Goal: Task Accomplishment & Management: Manage account settings

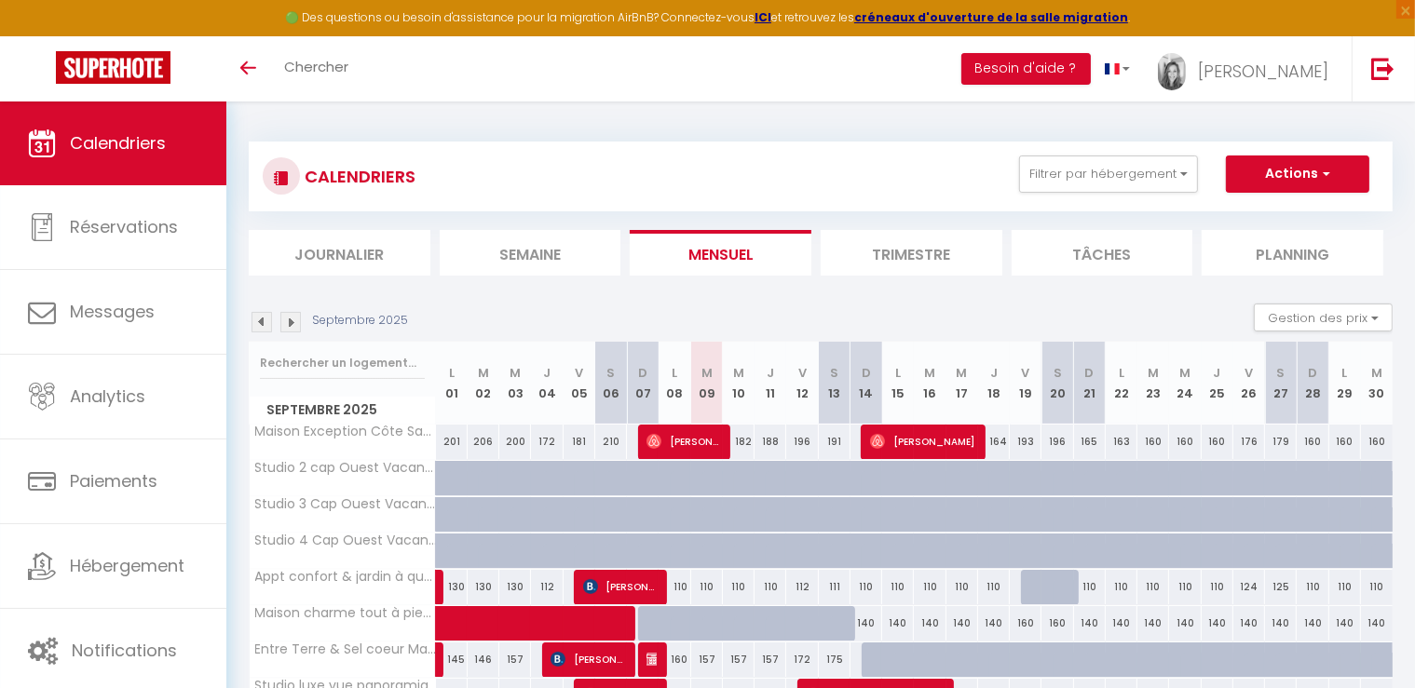
click at [263, 322] on img at bounding box center [261, 322] width 20 height 20
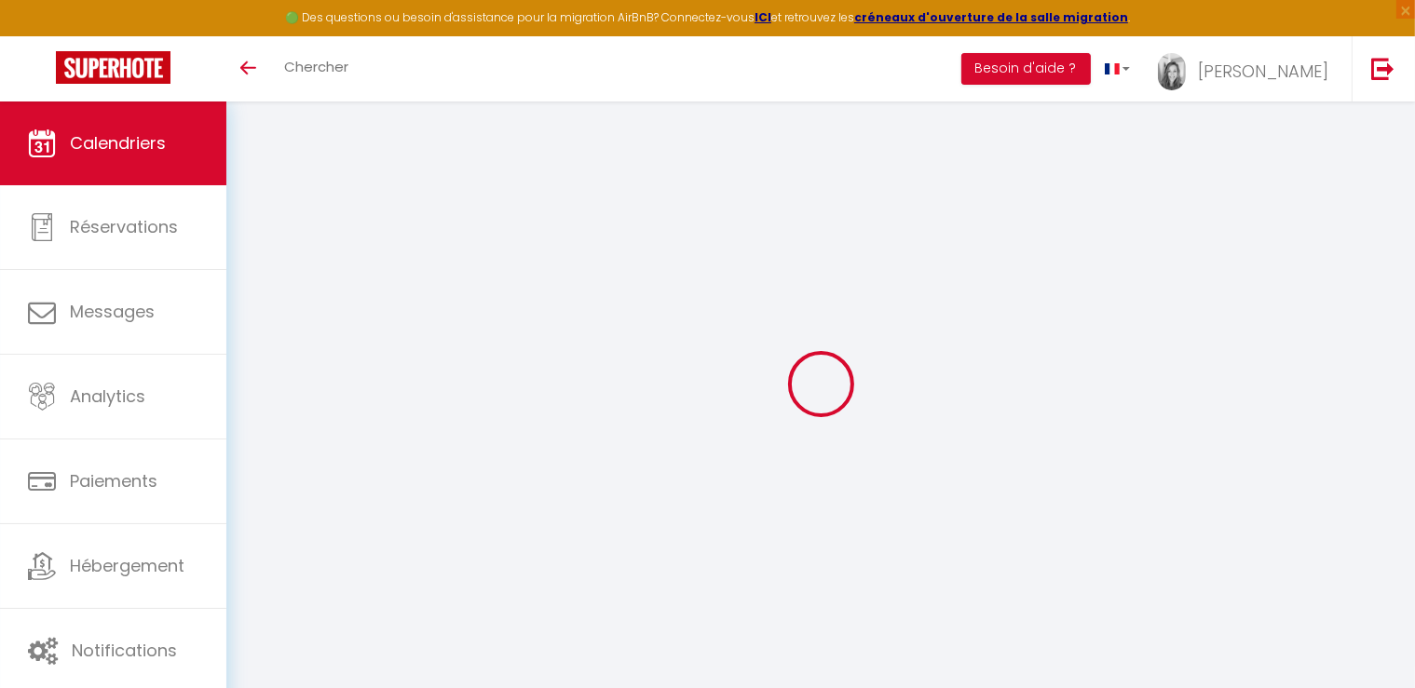
select select
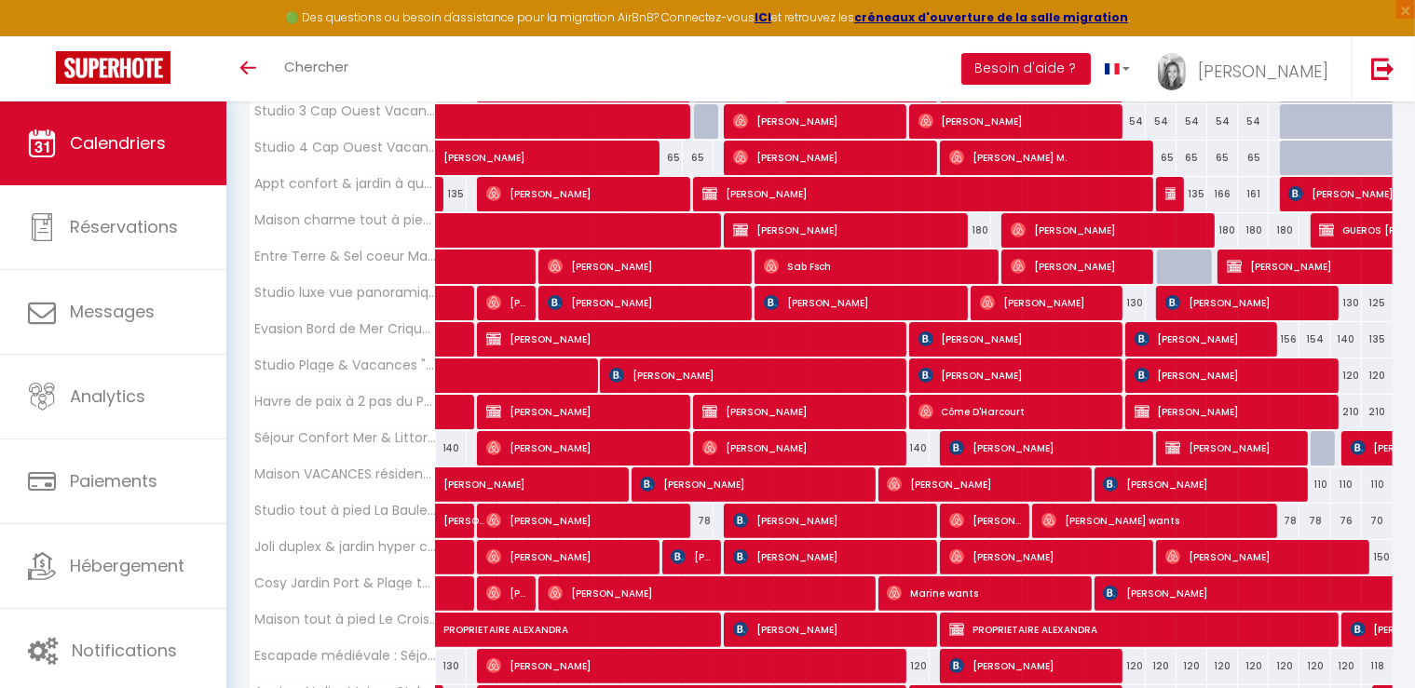
click at [512, 299] on span "Jérôme Dablin" at bounding box center [506, 302] width 41 height 35
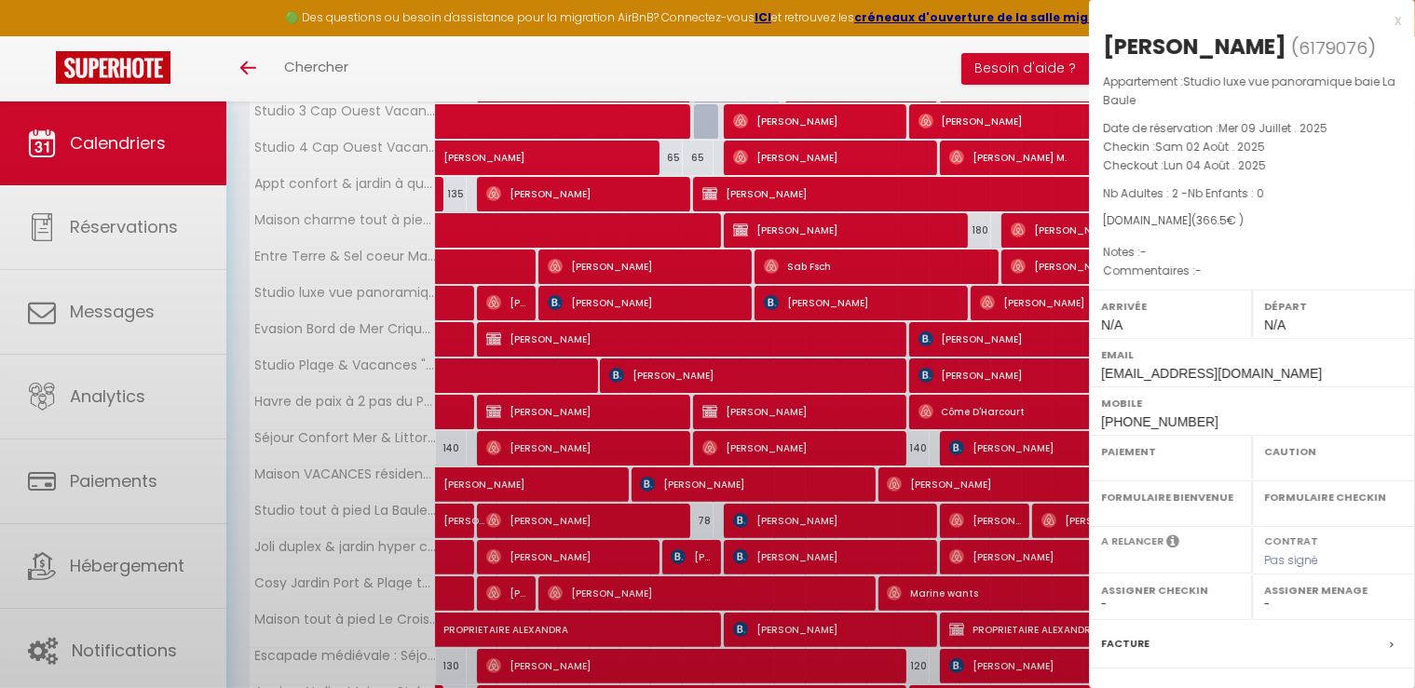
select select "OK"
select select "0"
select select "1"
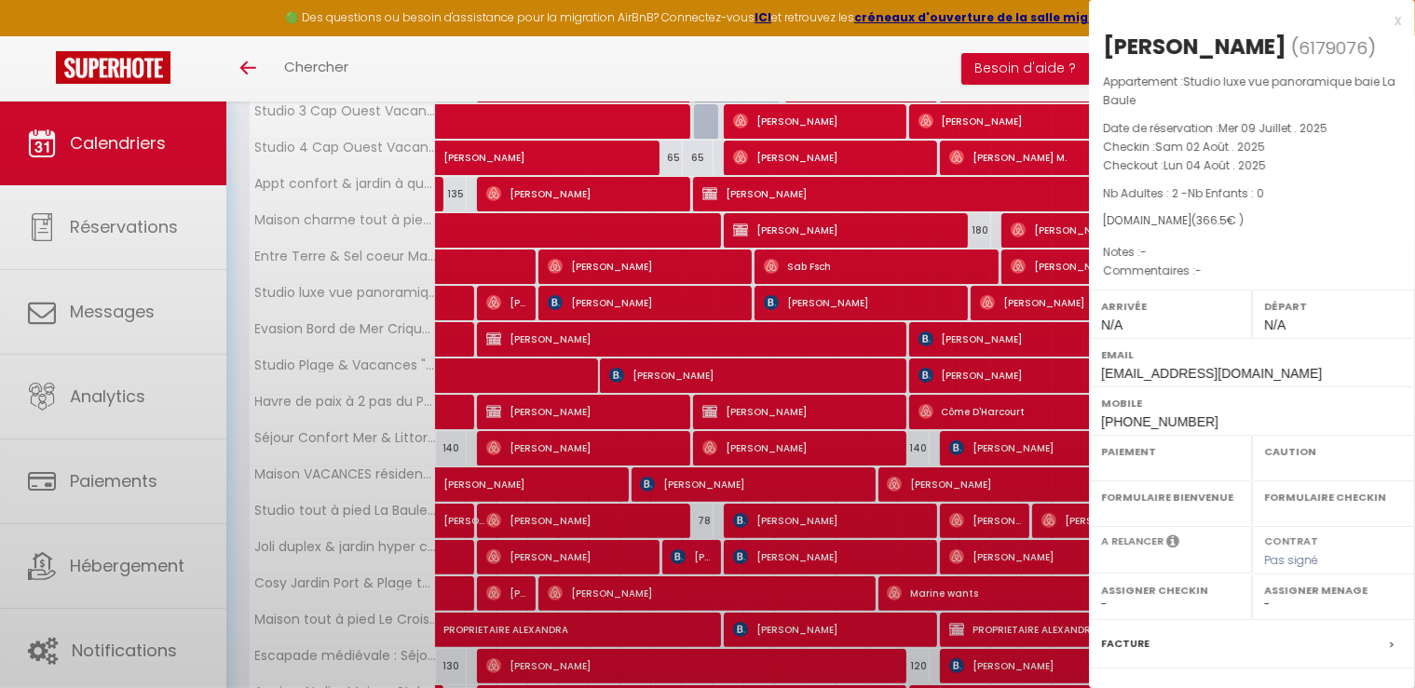
select select
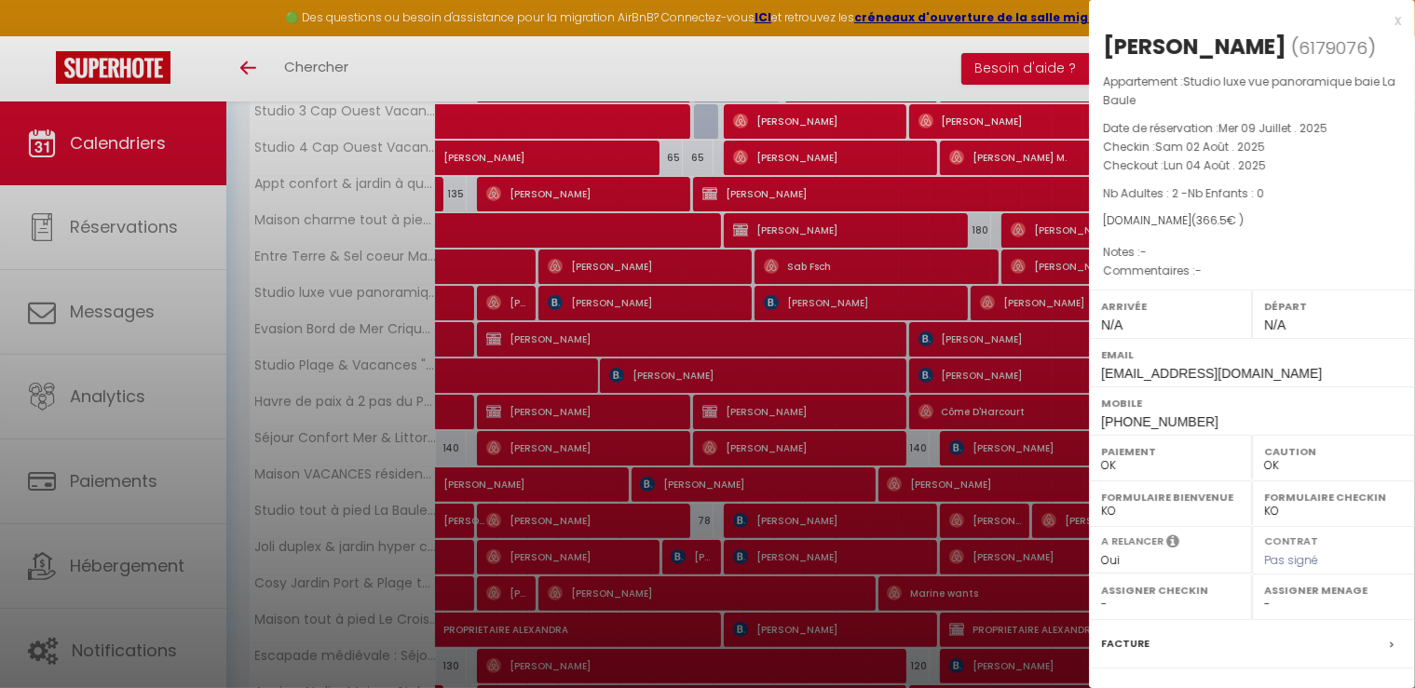
select select "26076"
click at [512, 299] on div at bounding box center [707, 344] width 1415 height 688
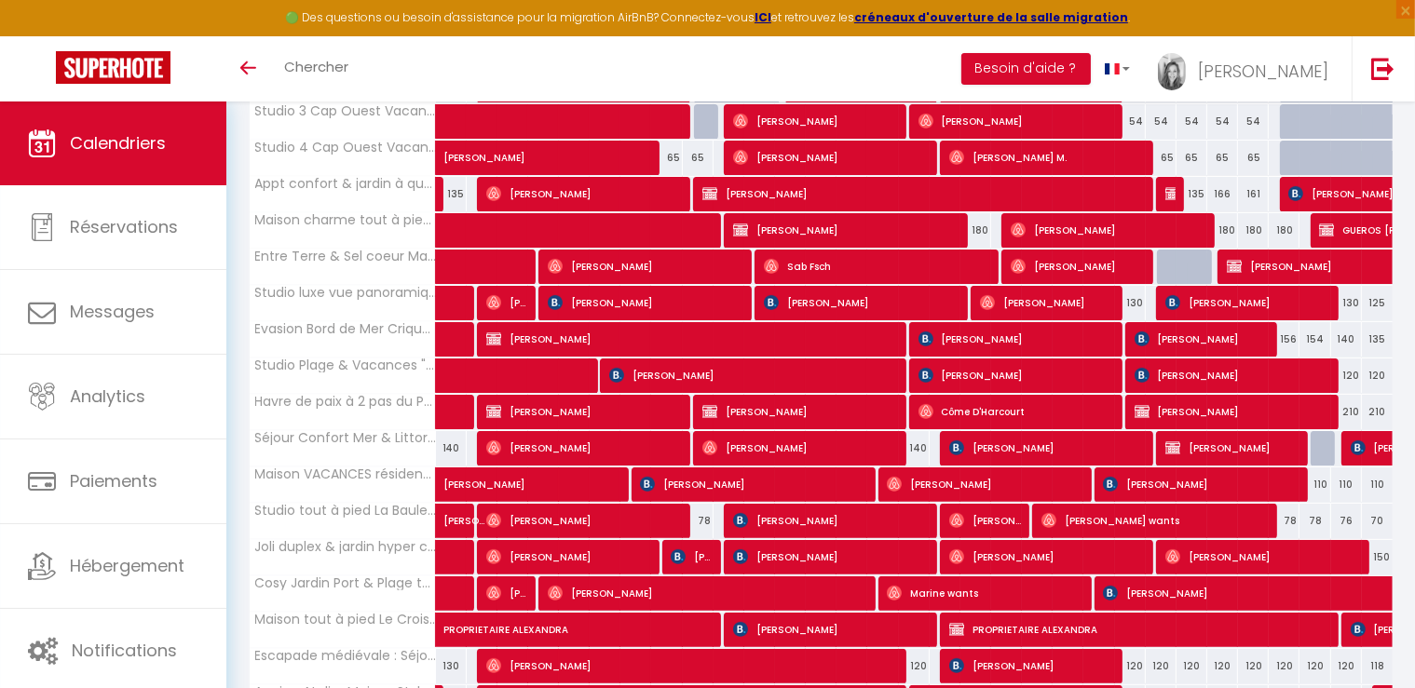
click at [579, 308] on span "Emilie Zanker" at bounding box center [645, 302] width 195 height 35
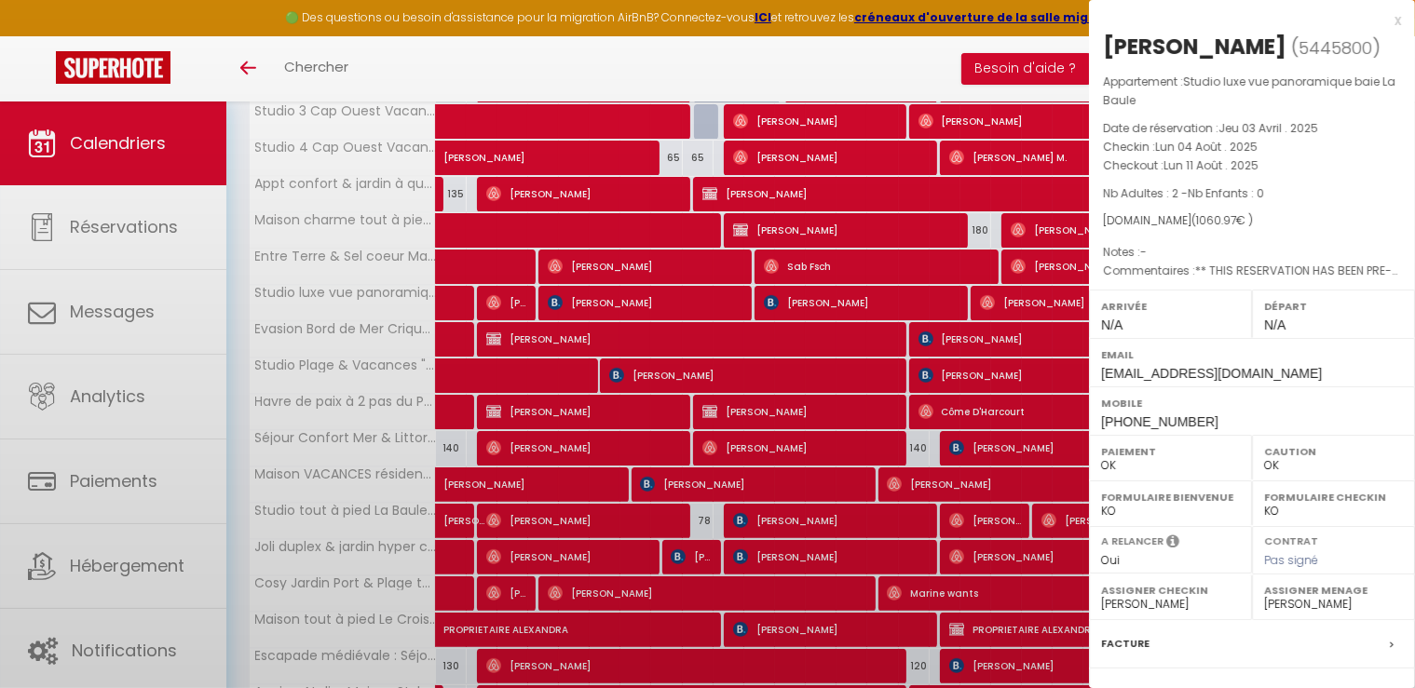
select select "49722"
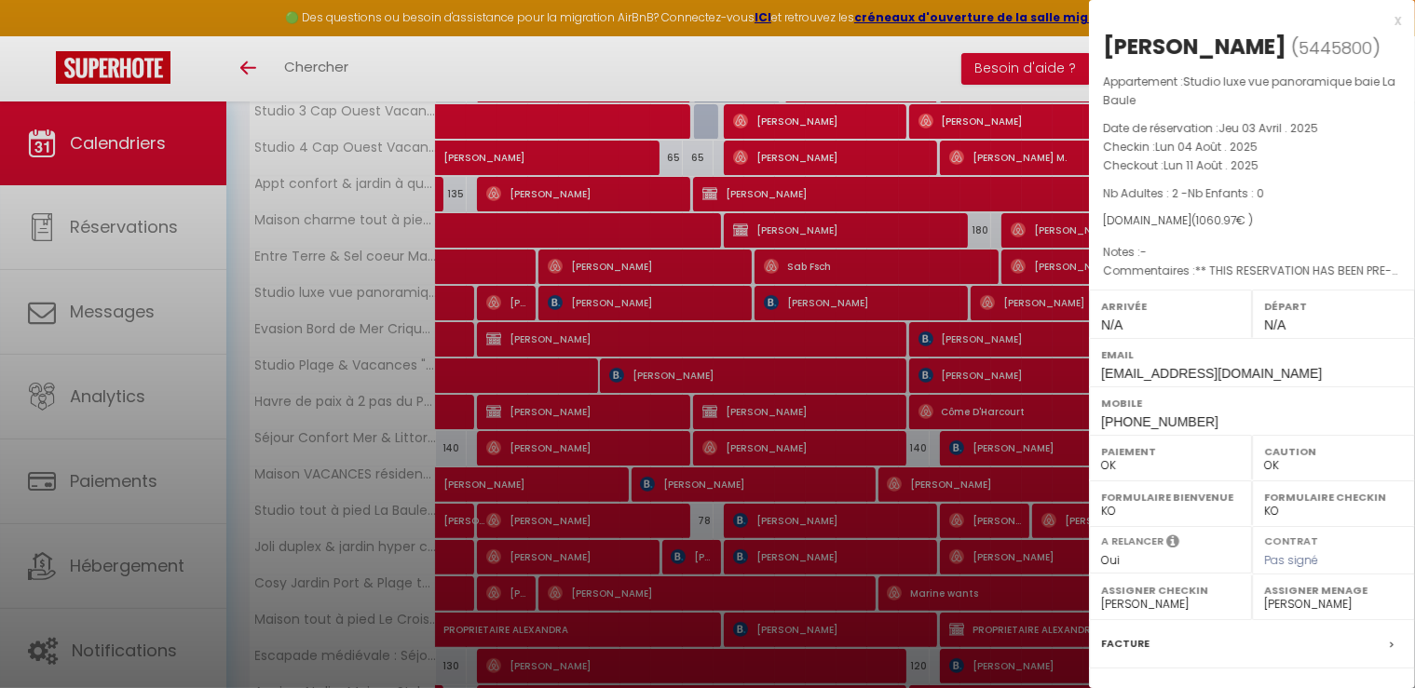
click at [579, 308] on div at bounding box center [707, 344] width 1415 height 688
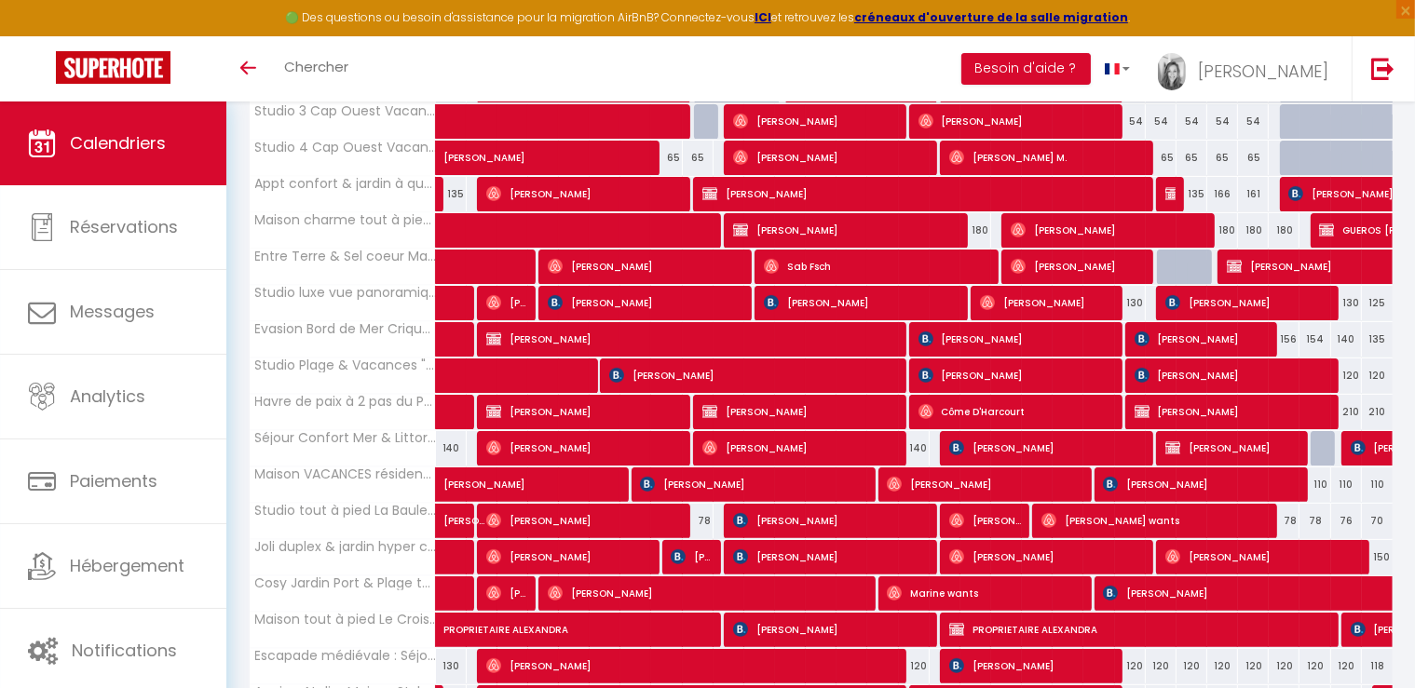
click at [804, 311] on span "Laetitia PORNIN" at bounding box center [861, 302] width 195 height 35
select select "KO"
select select "49974"
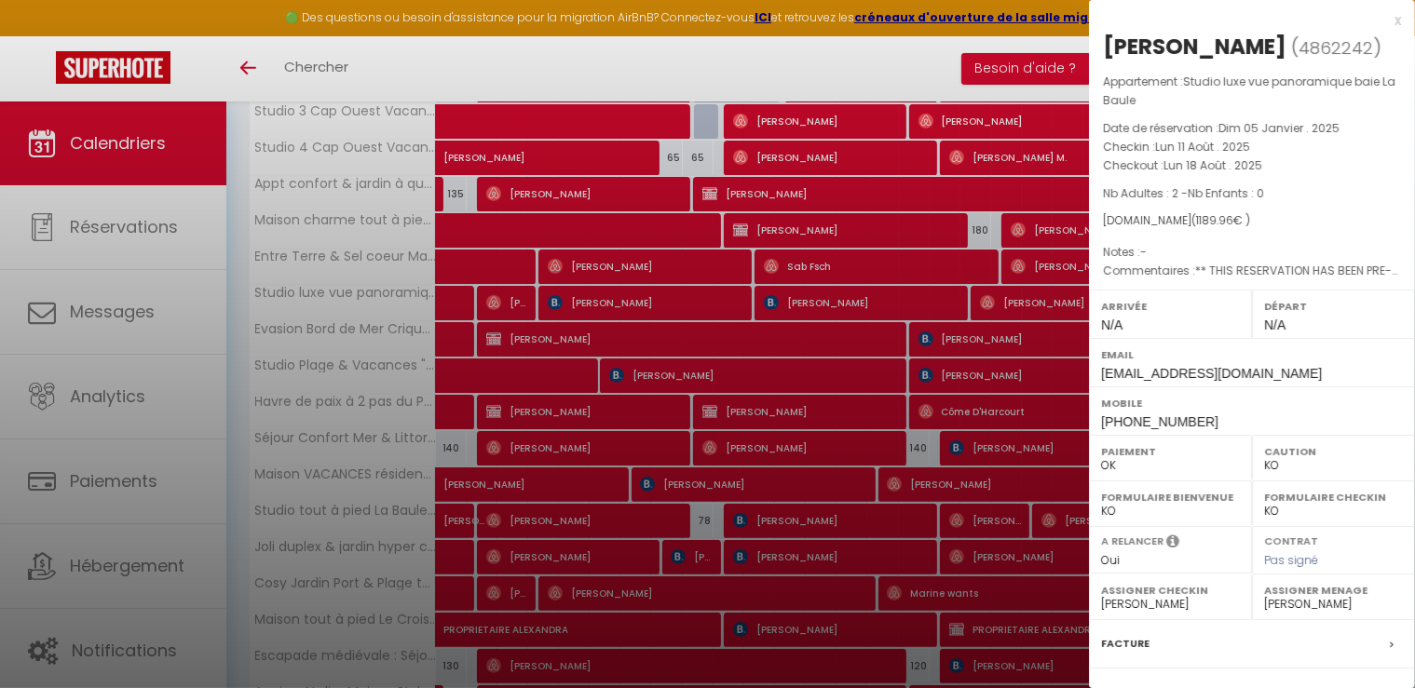
click at [804, 311] on div at bounding box center [707, 344] width 1415 height 688
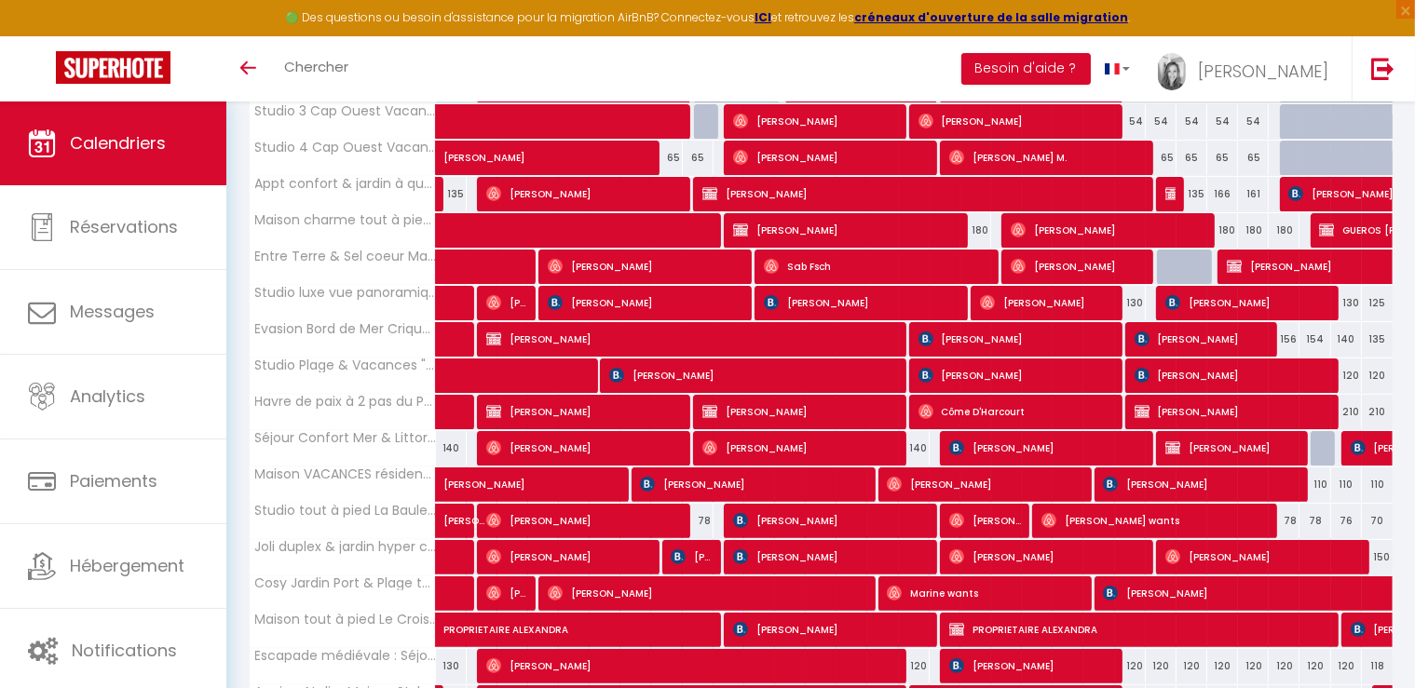
click at [1019, 311] on span "Jean Francois" at bounding box center [1046, 302] width 133 height 35
select select "OK"
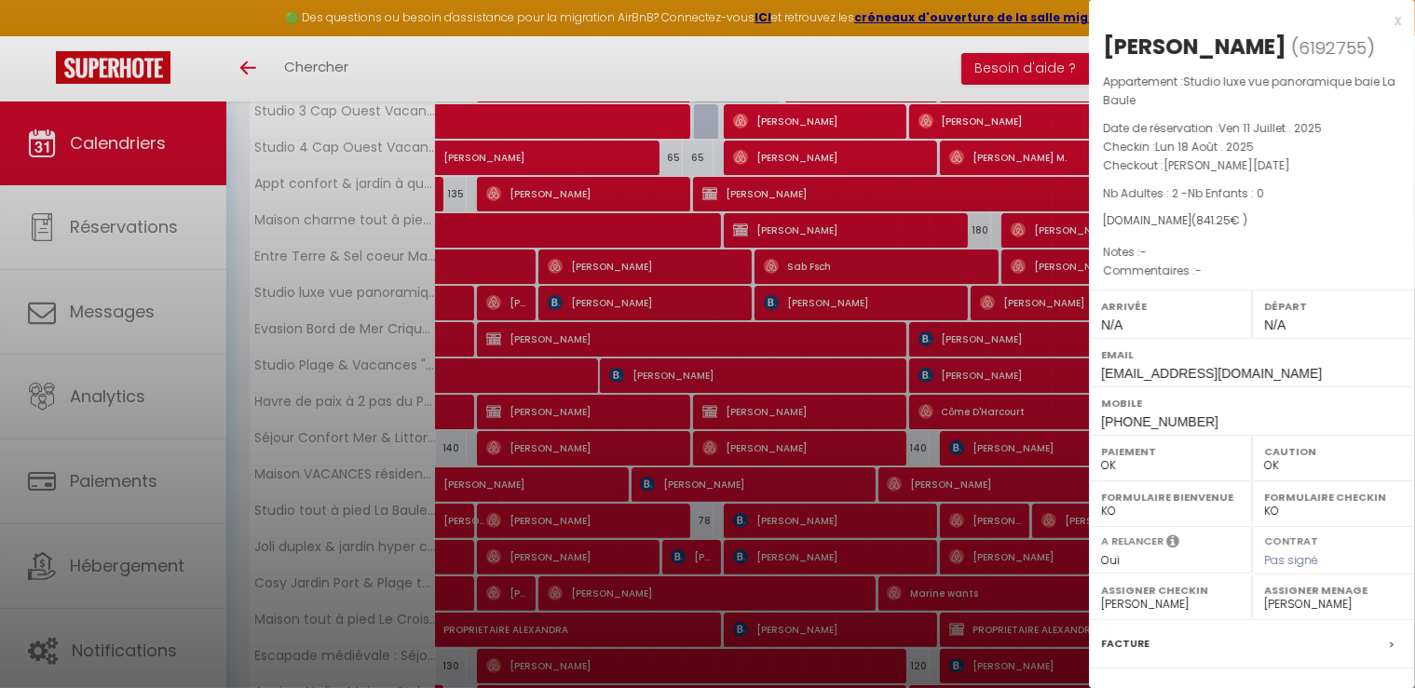
click at [1019, 311] on div at bounding box center [707, 344] width 1415 height 688
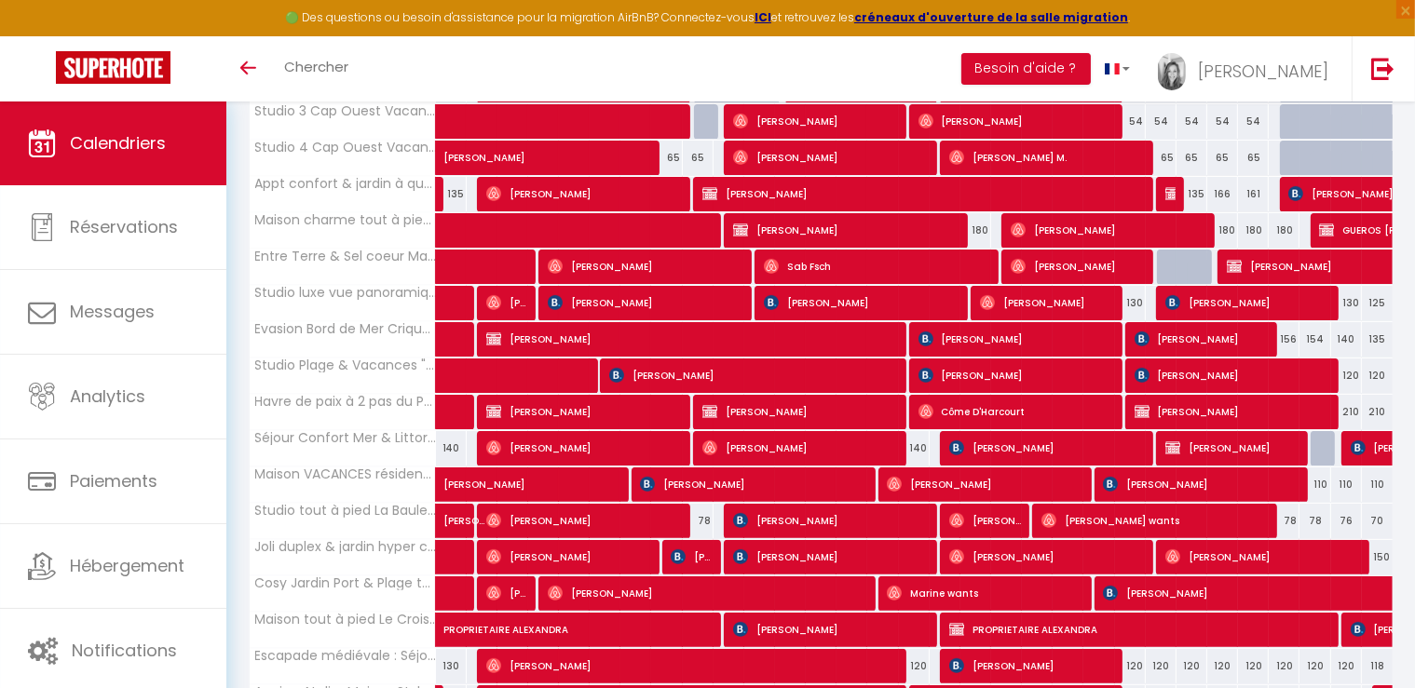
click at [1183, 303] on span "Rolf Kriegel" at bounding box center [1247, 302] width 164 height 35
select select "49974"
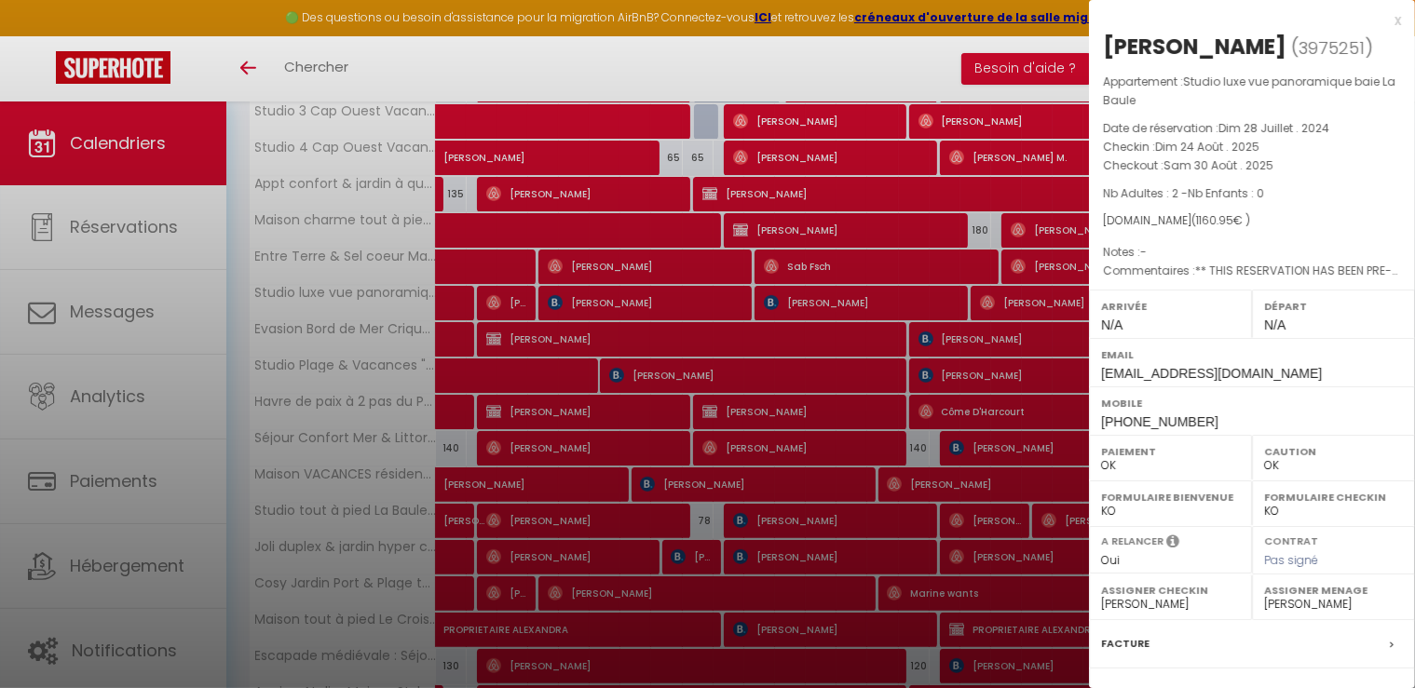
click at [785, 79] on div at bounding box center [707, 344] width 1415 height 688
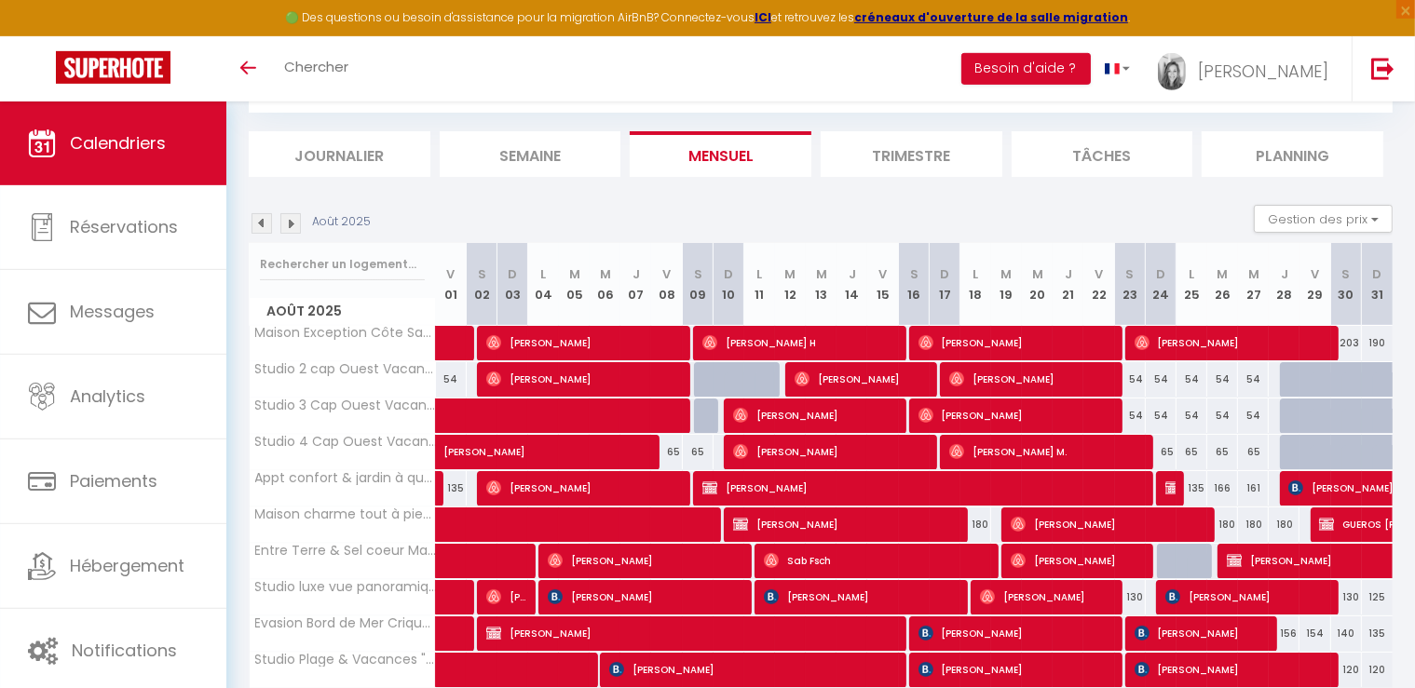
scroll to position [98, 0]
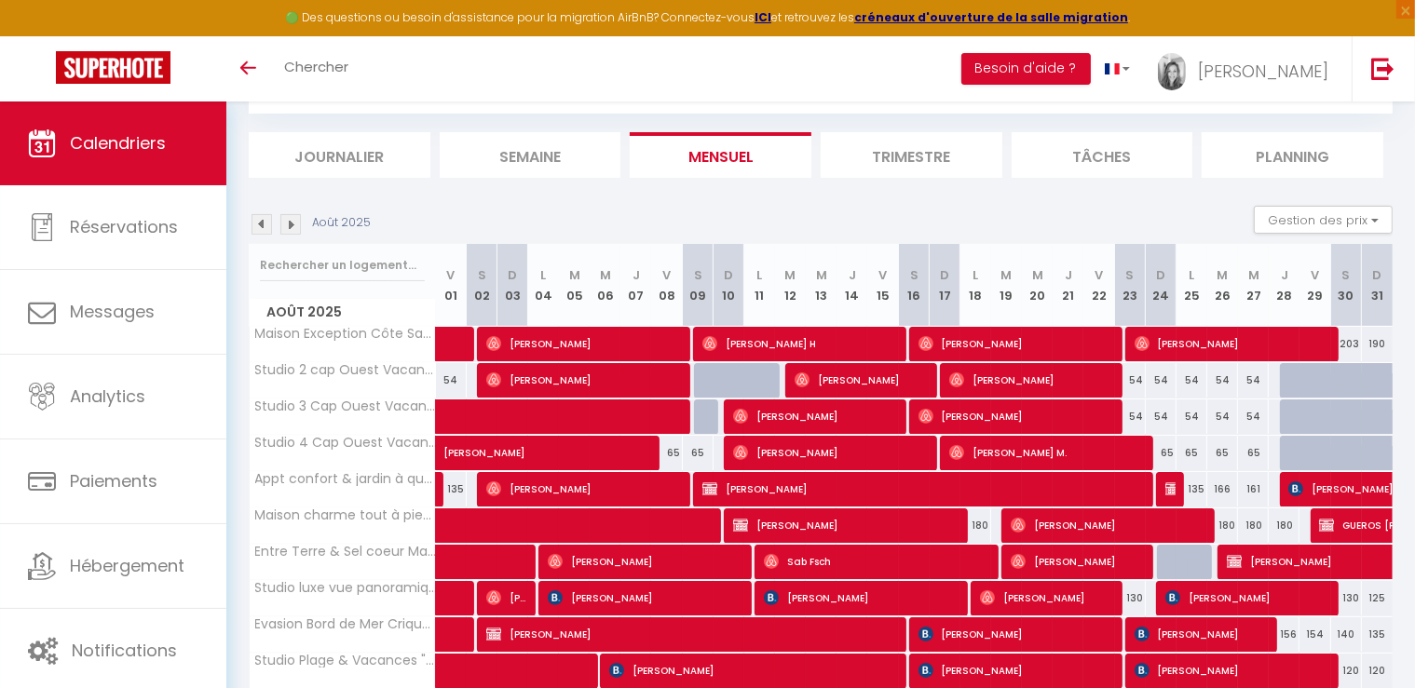
click at [296, 224] on img at bounding box center [290, 224] width 20 height 20
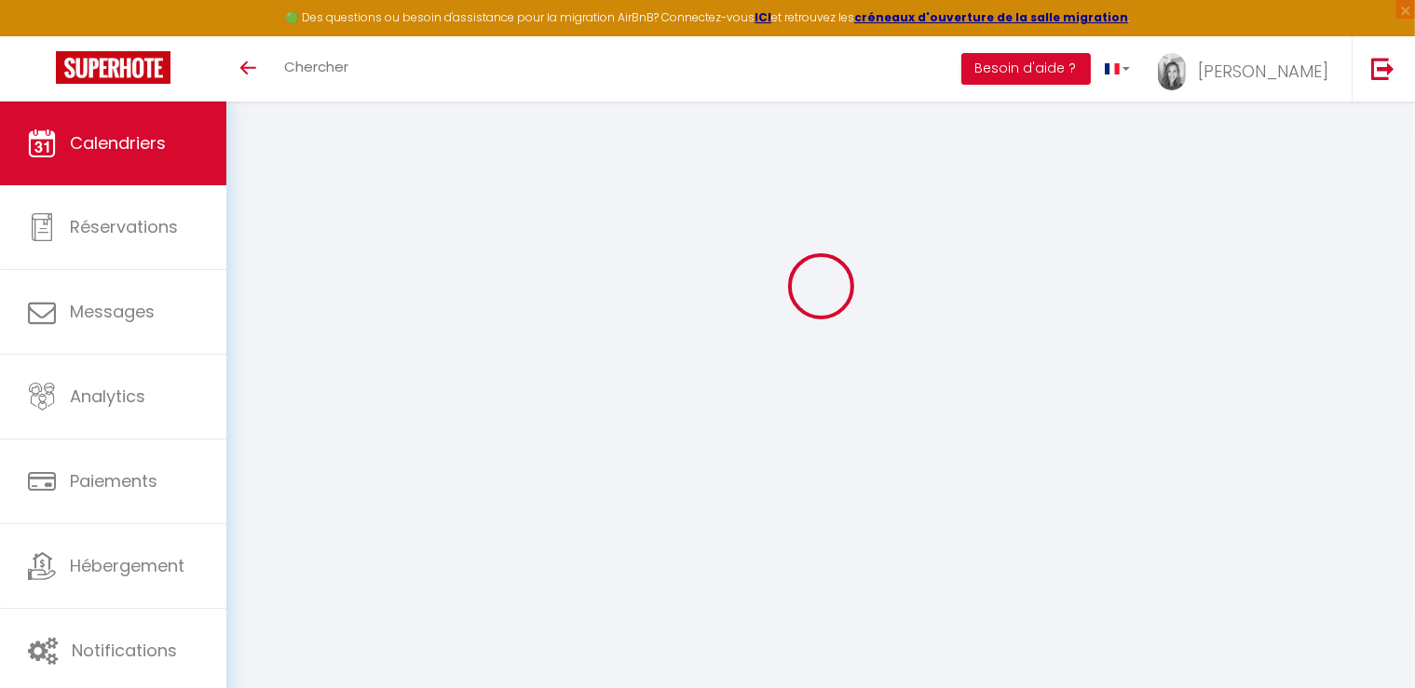
select select "0"
select select "26076"
select select "49974"
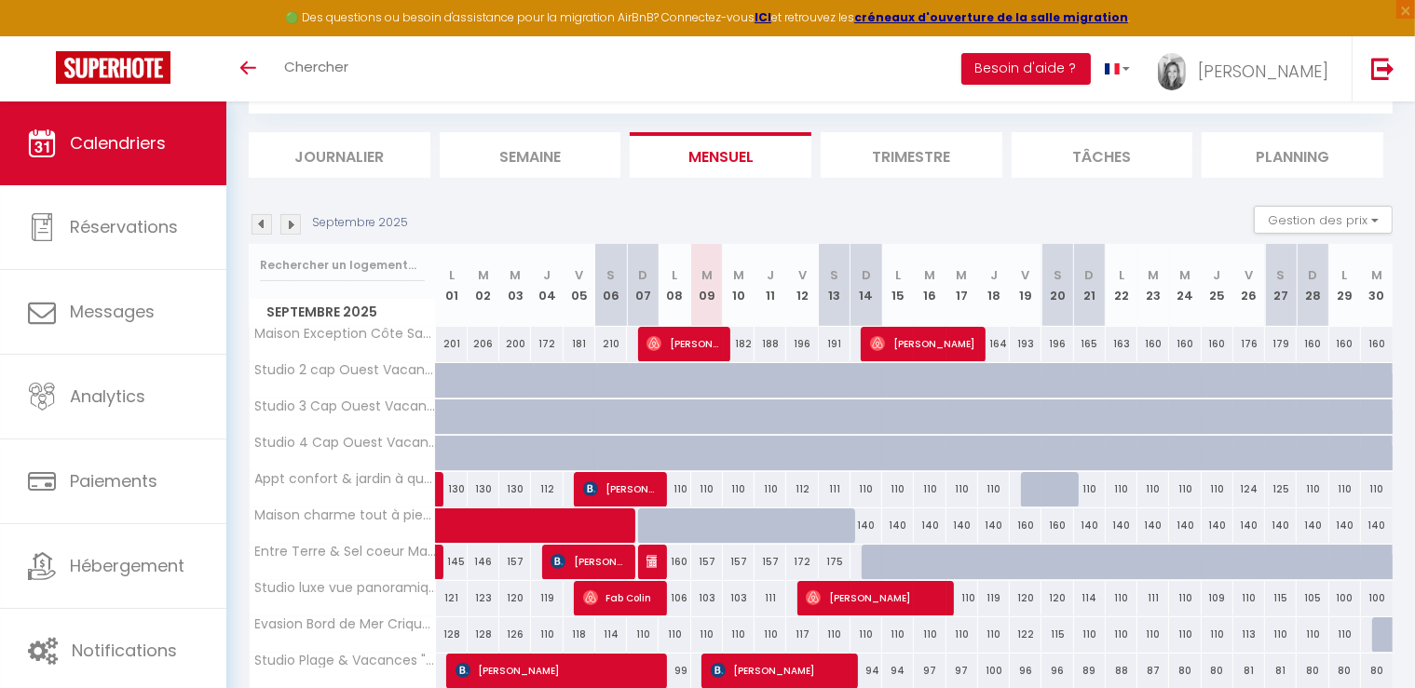
click at [899, 348] on span "[PERSON_NAME]" at bounding box center [922, 343] width 105 height 35
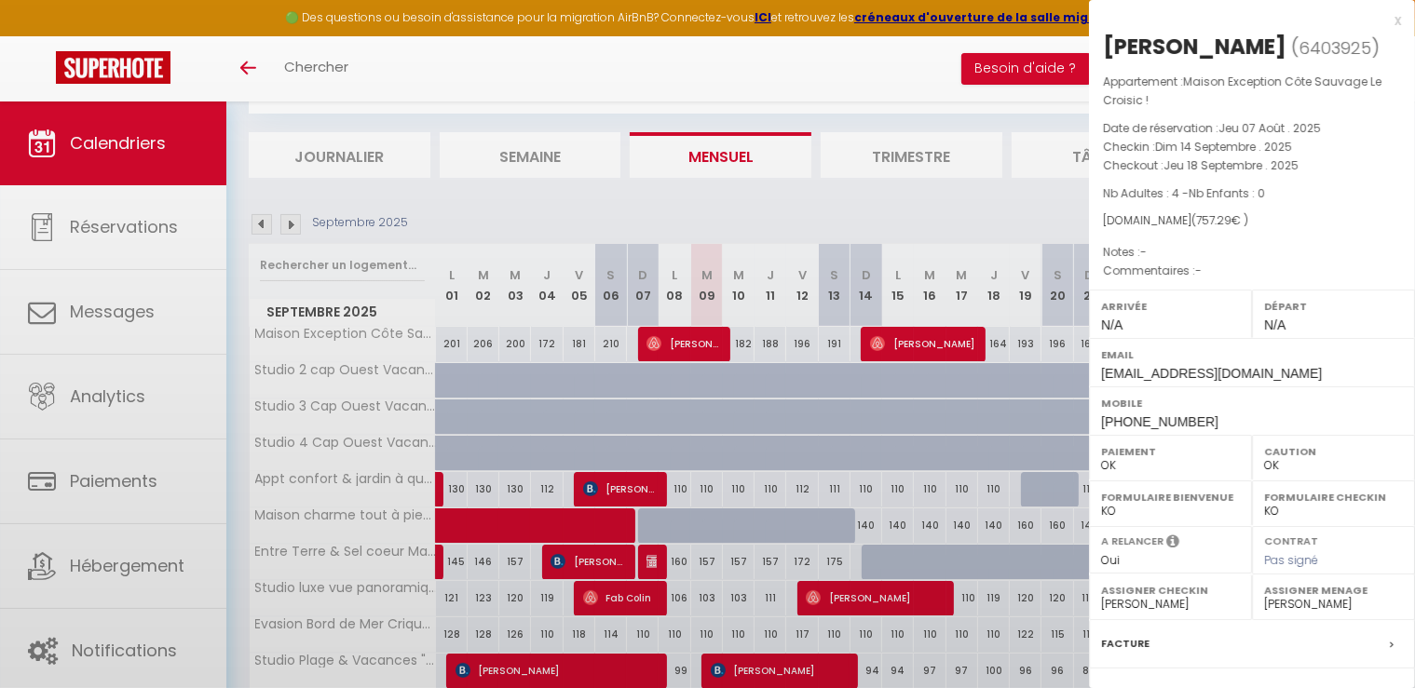
select select "45563"
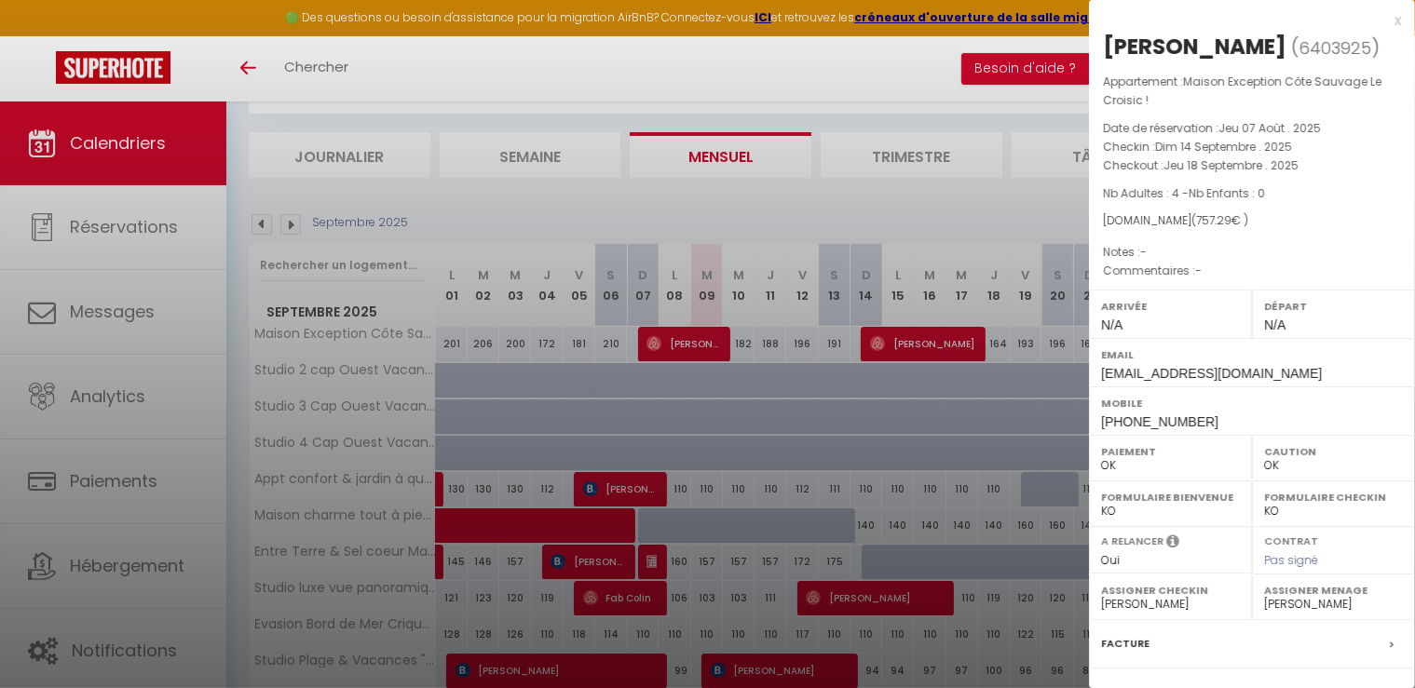
click at [736, 197] on div at bounding box center [707, 344] width 1415 height 688
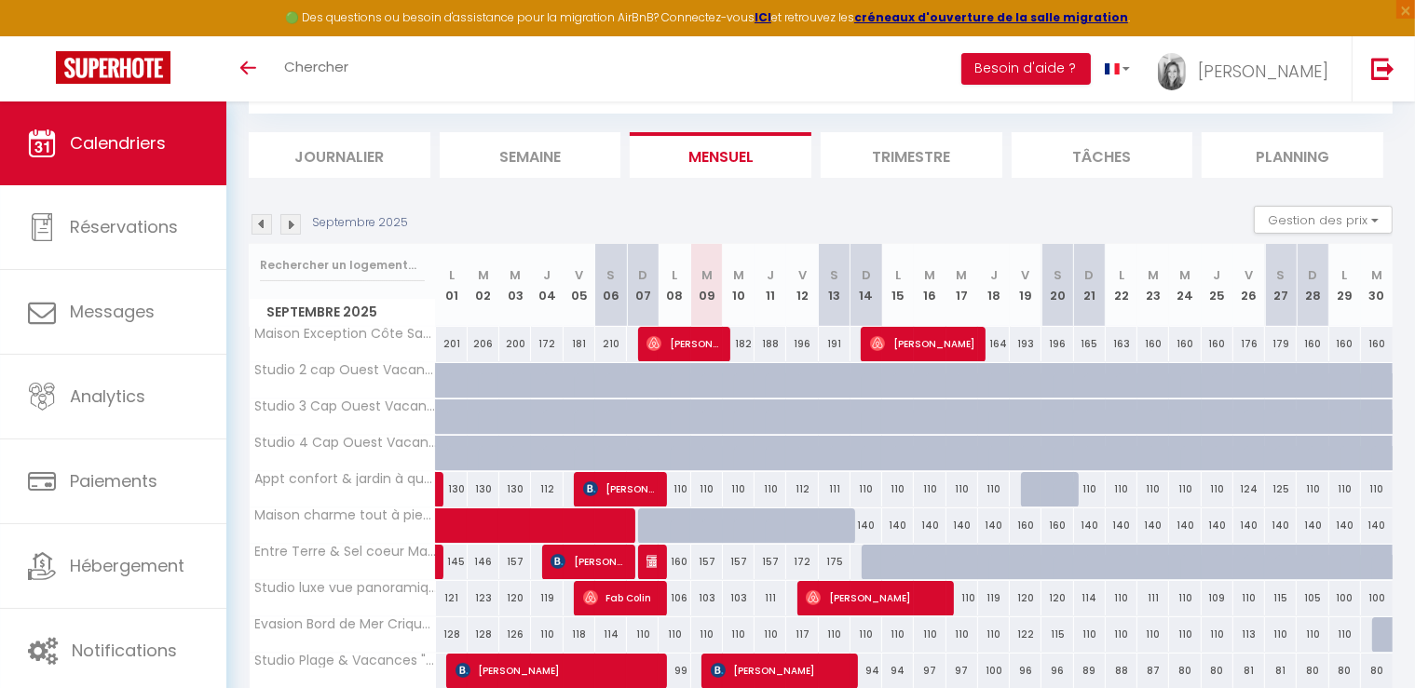
click at [747, 349] on div "182" at bounding box center [739, 344] width 32 height 34
type input "182"
select select "1"
type input "Mer 10 Septembre 2025"
type input "Jeu 11 Septembre 2025"
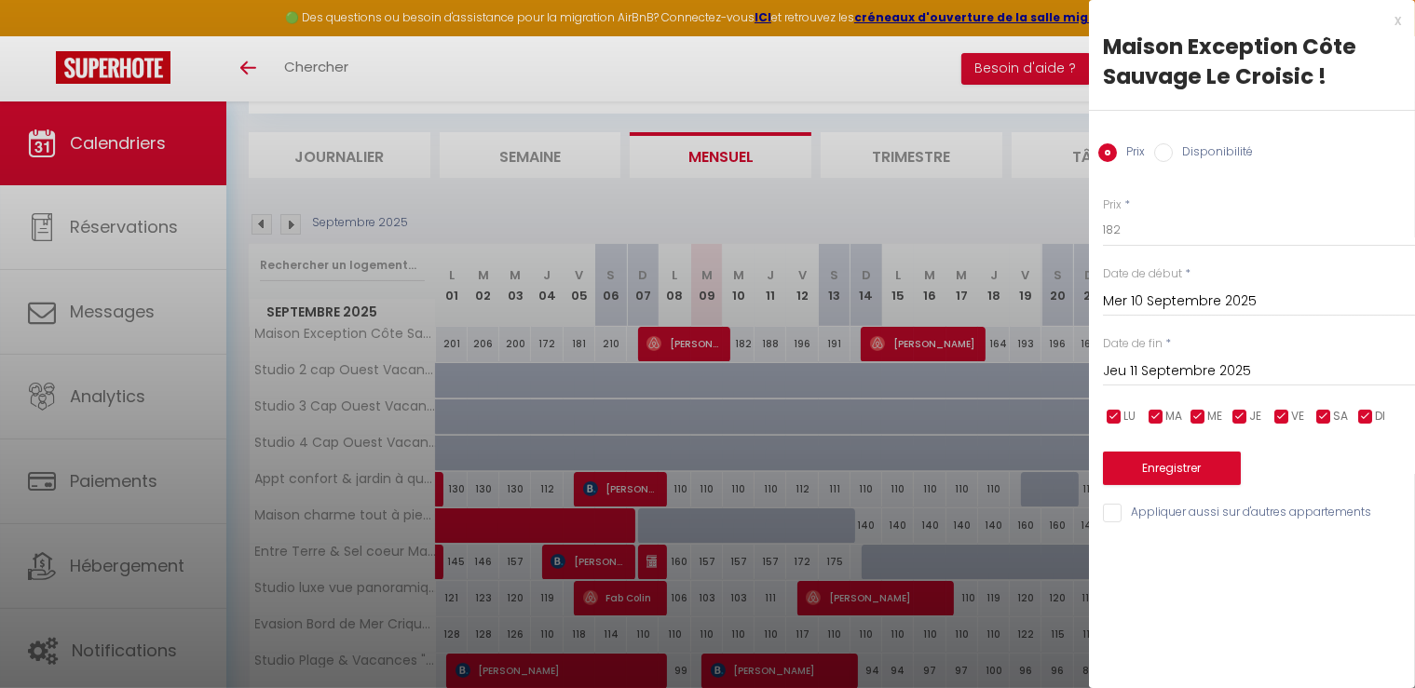
click at [1164, 153] on input "Disponibilité" at bounding box center [1163, 152] width 19 height 19
radio input "true"
radio input "false"
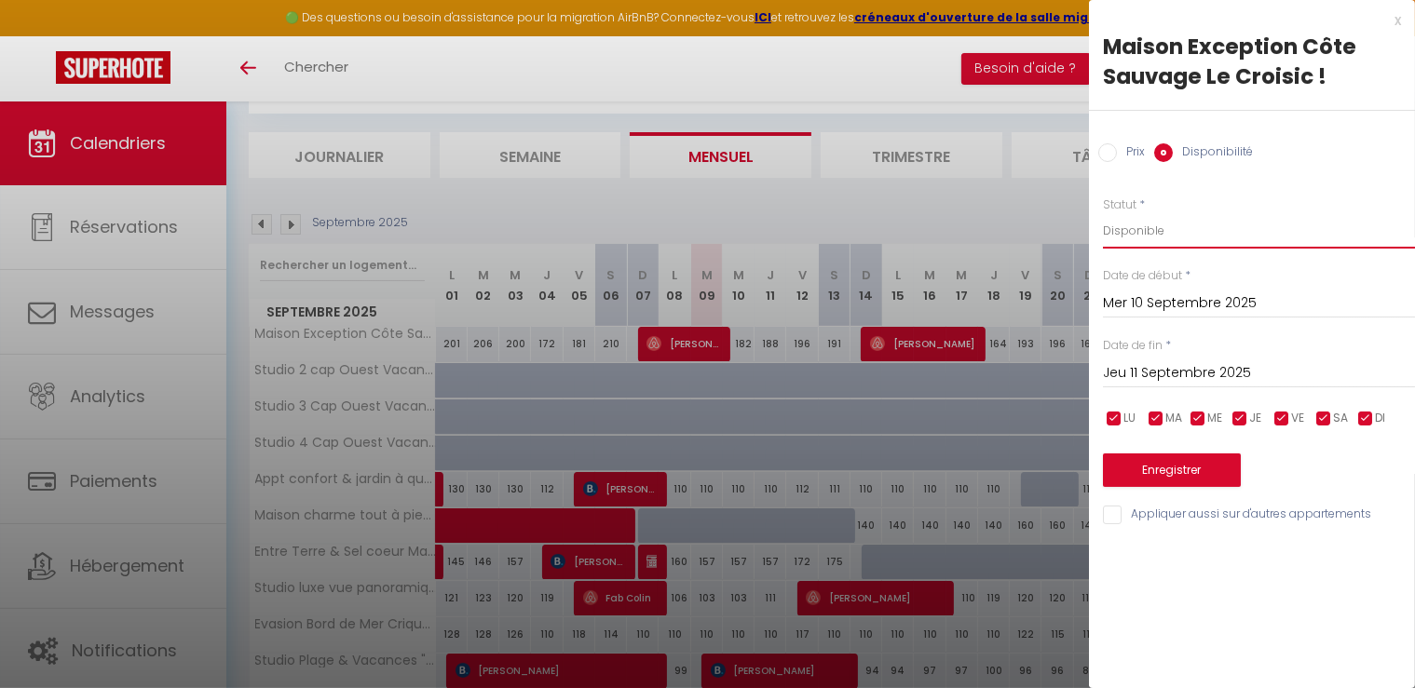
click at [1103, 213] on select "Disponible Indisponible" at bounding box center [1259, 230] width 312 height 35
select select "0"
click option "Indisponible" at bounding box center [0, 0] width 0 height 0
click at [1166, 468] on button "Enregistrer" at bounding box center [1172, 471] width 138 height 34
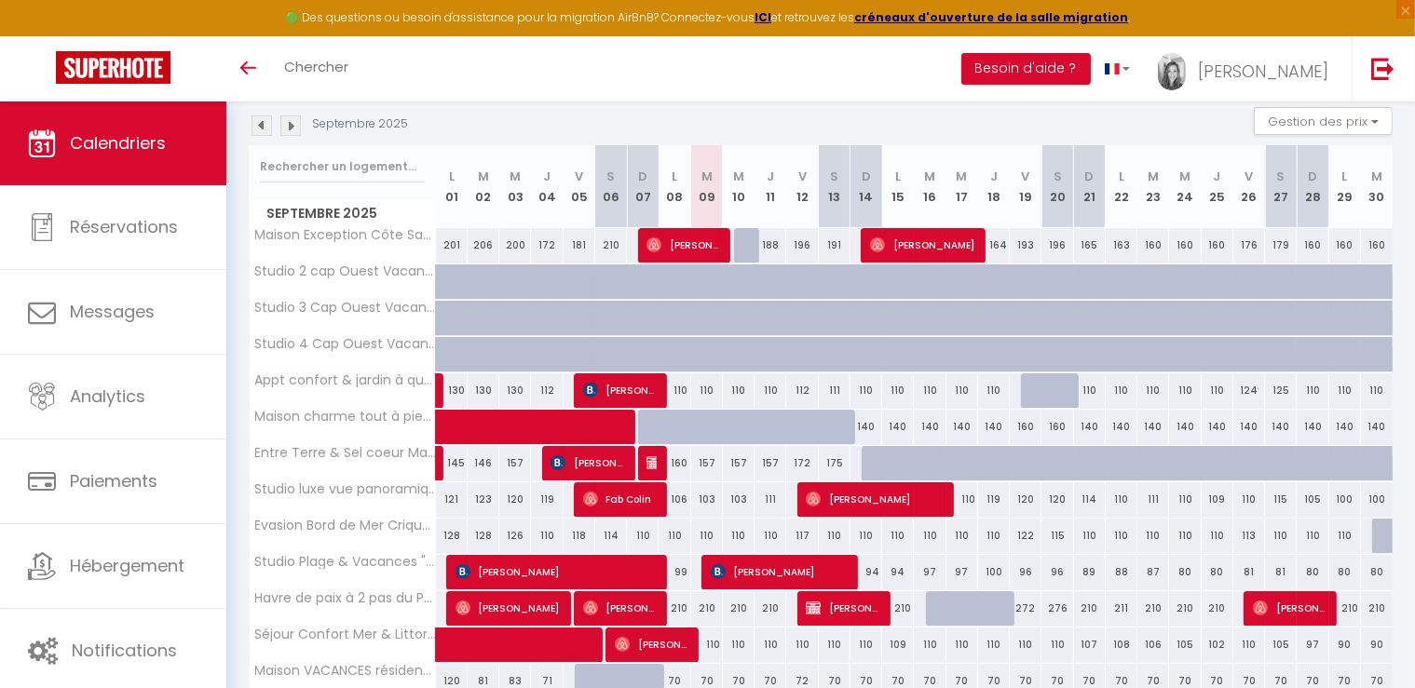
scroll to position [294, 0]
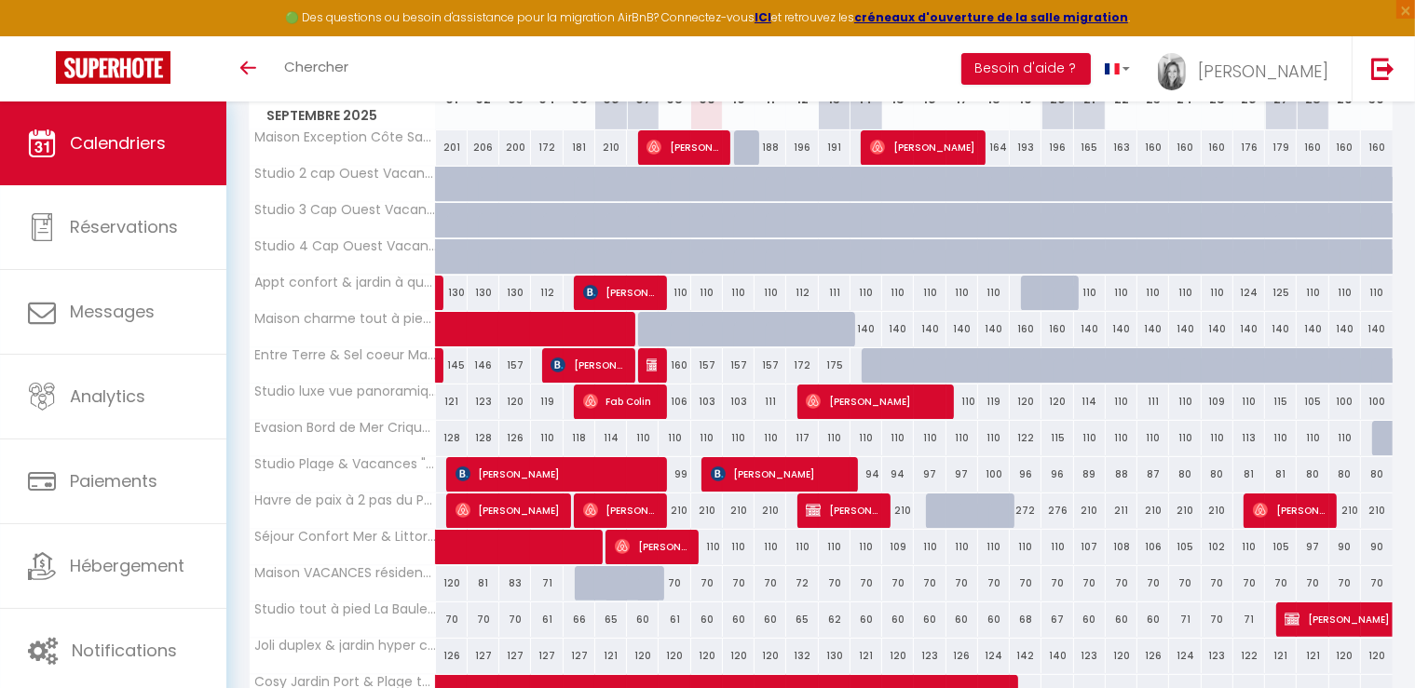
click at [672, 541] on span "[PERSON_NAME]" at bounding box center [652, 546] width 74 height 35
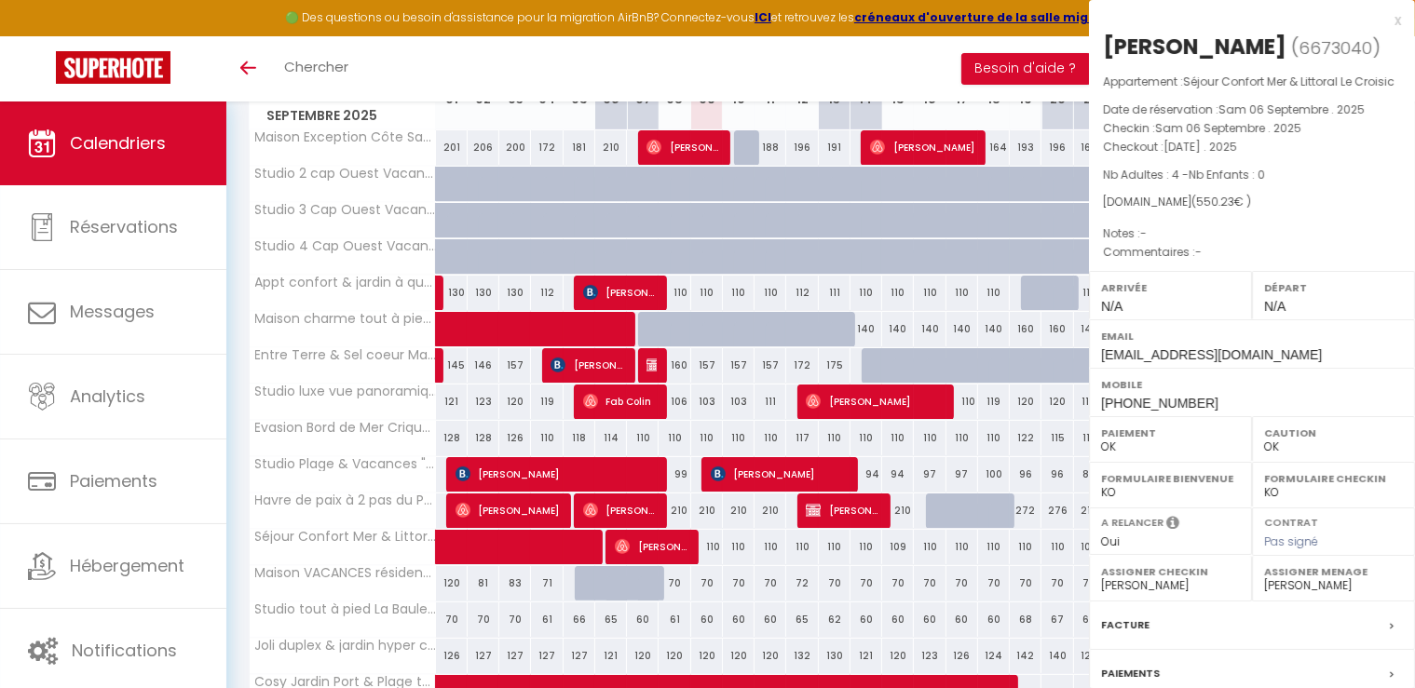
select select
select select "49230"
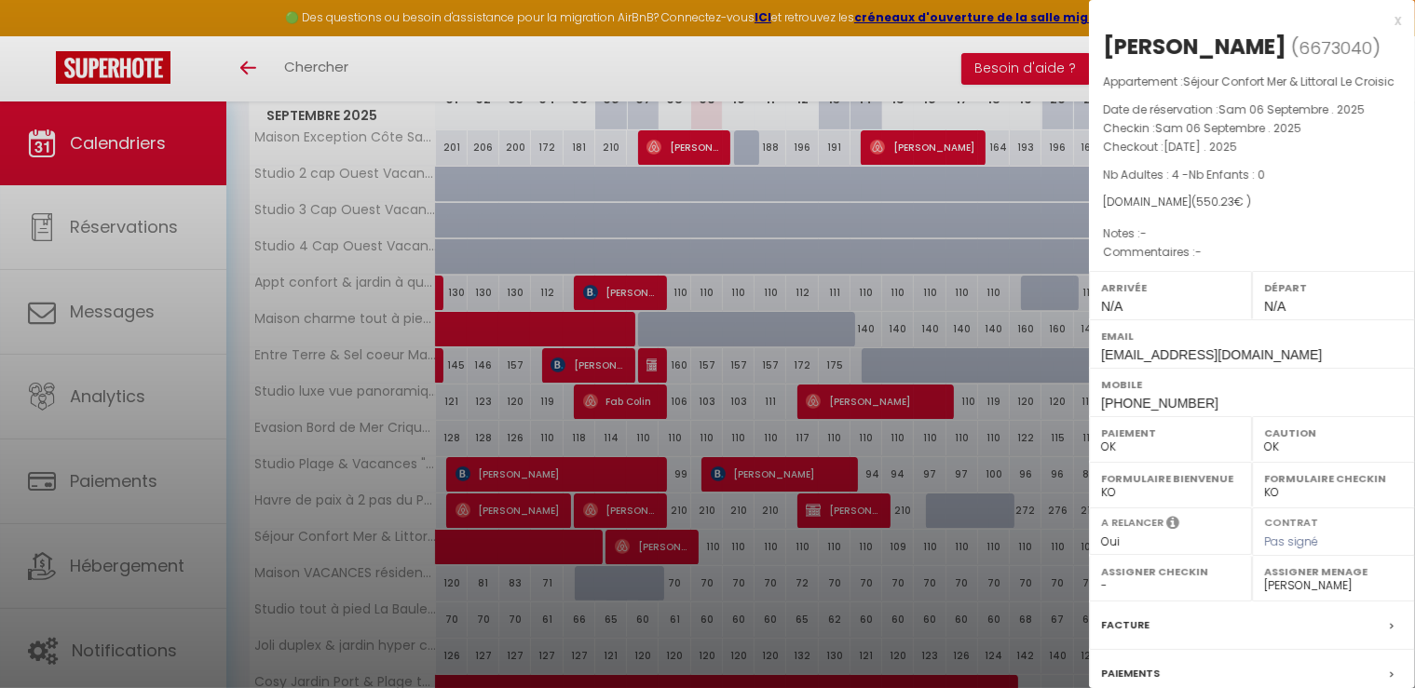
click at [735, 67] on div at bounding box center [707, 344] width 1415 height 688
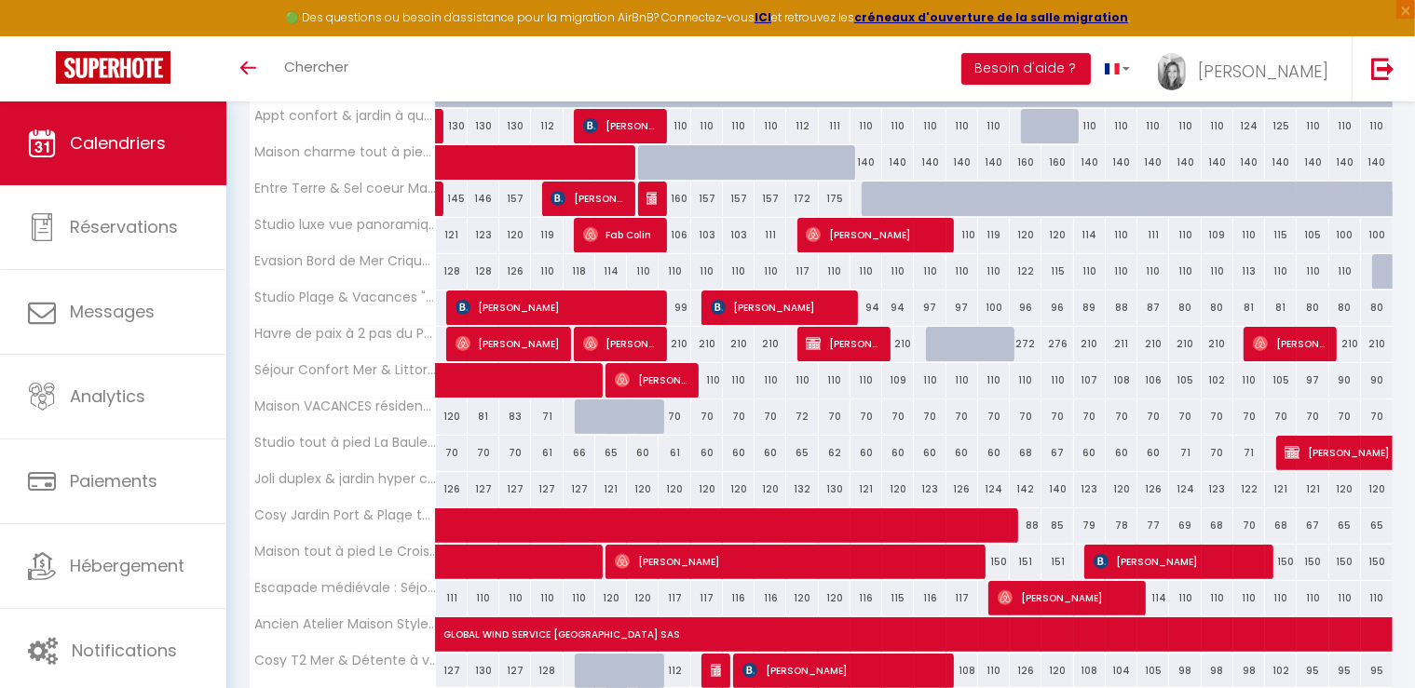
scroll to position [579, 0]
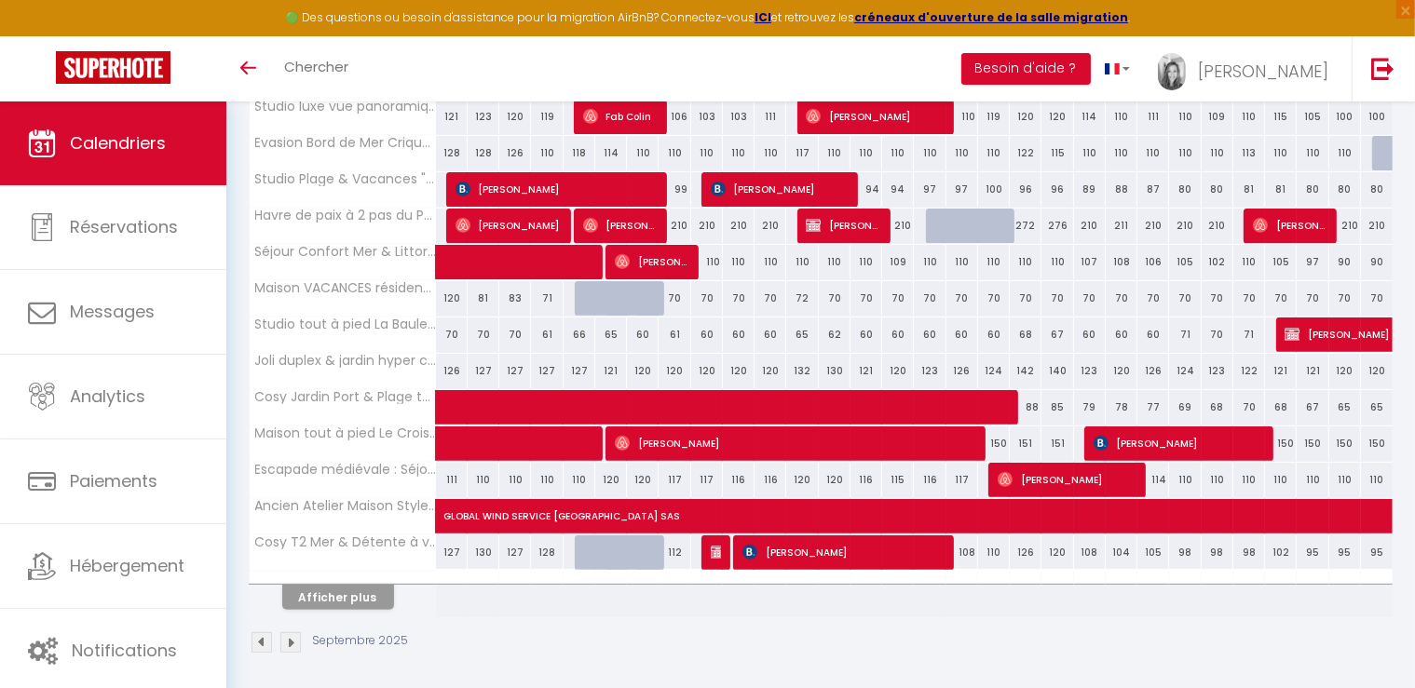
click at [714, 546] on img at bounding box center [718, 552] width 15 height 15
select select
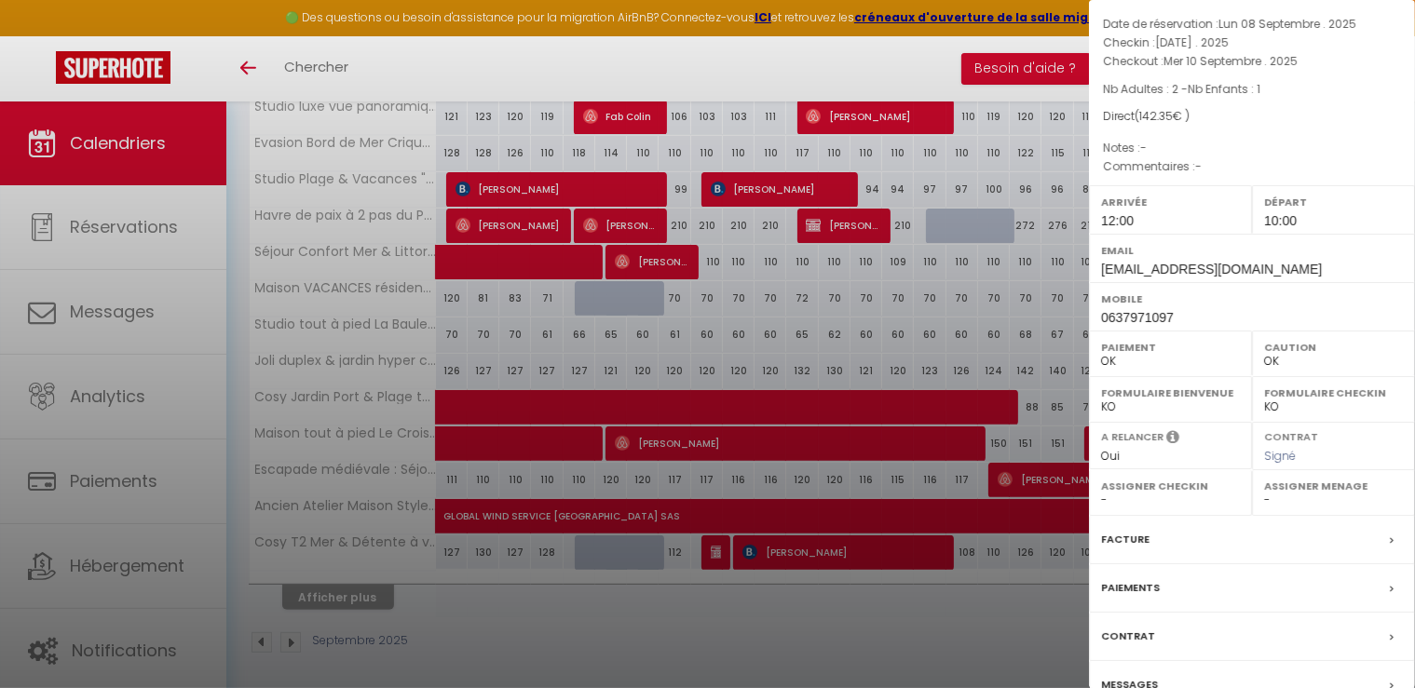
scroll to position [195, 0]
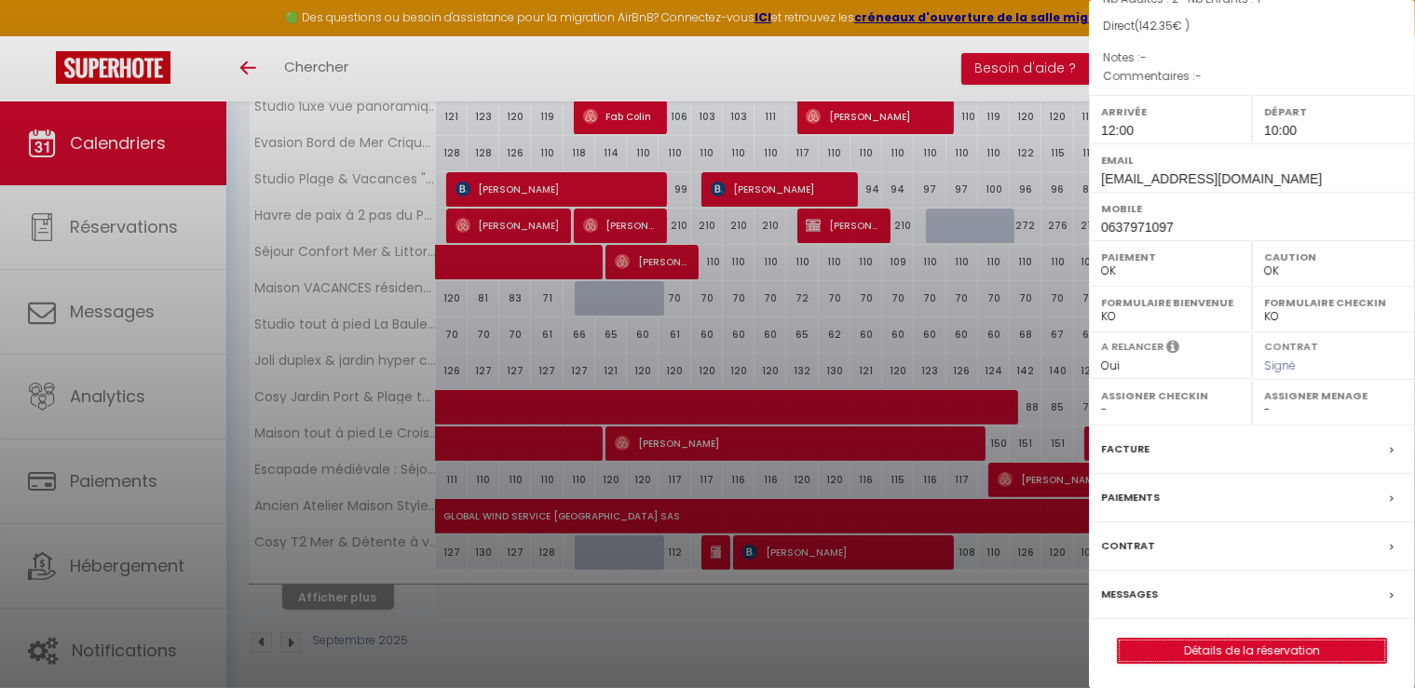
click at [1252, 647] on link "Détails de la réservation" at bounding box center [1252, 651] width 268 height 24
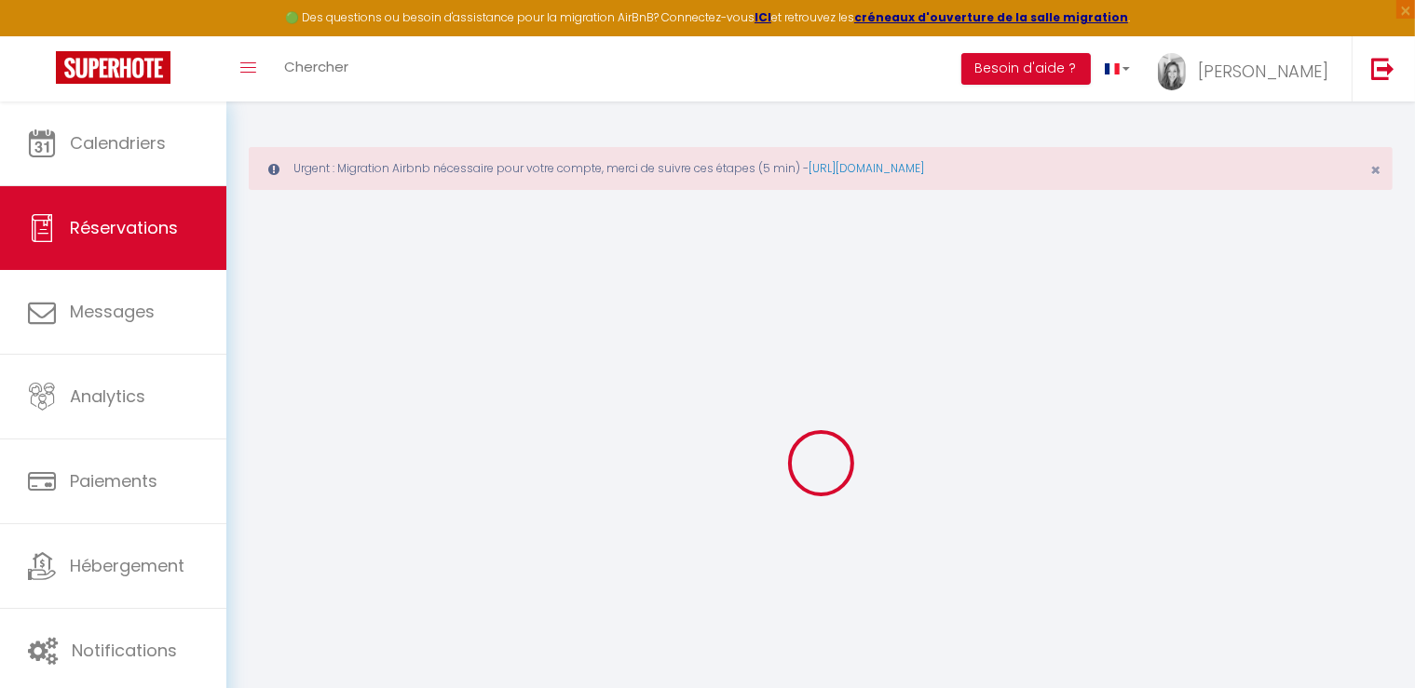
type input "Pierre"
type input "LAUNOIS"
type input "nathaliesanuy@gmail.com"
type input "0637971097"
type input "98800"
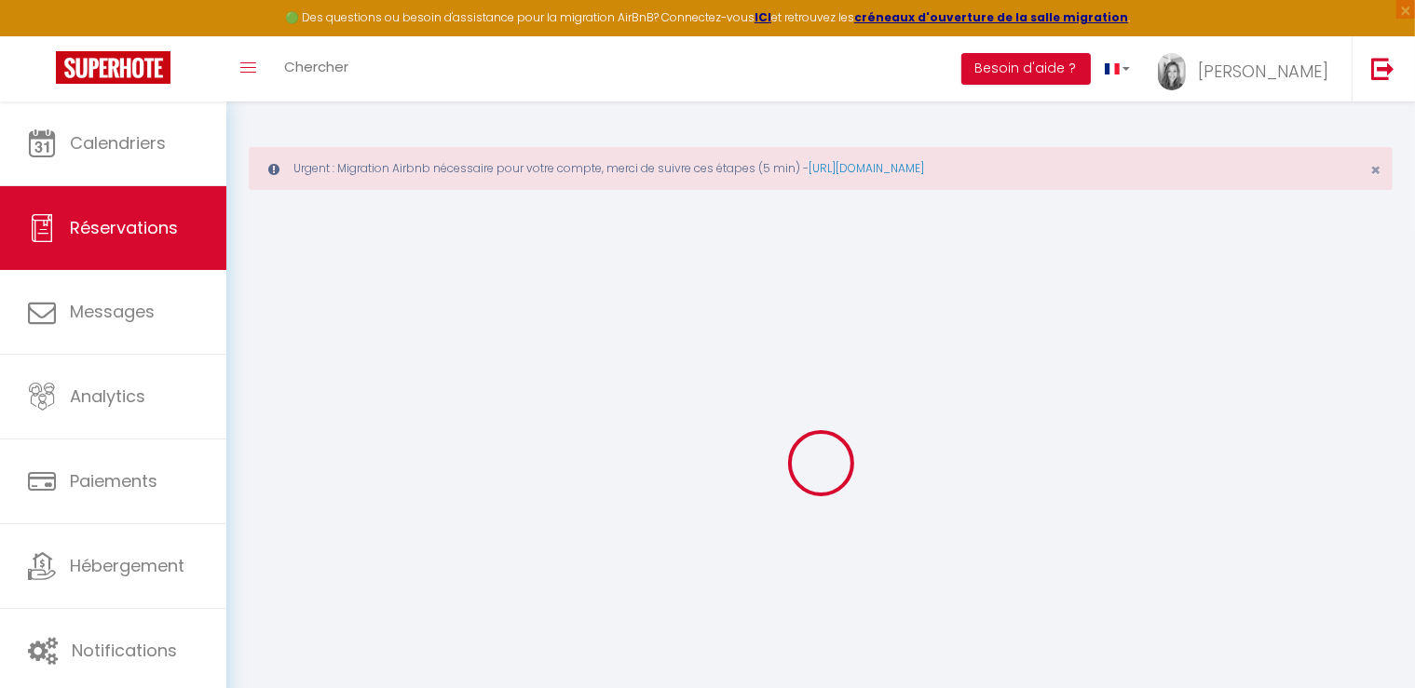
type input "03 RUE CHARLES LOUPIAS"
type input "NOUMEA"
select select "NC"
select select "51652"
select select "1"
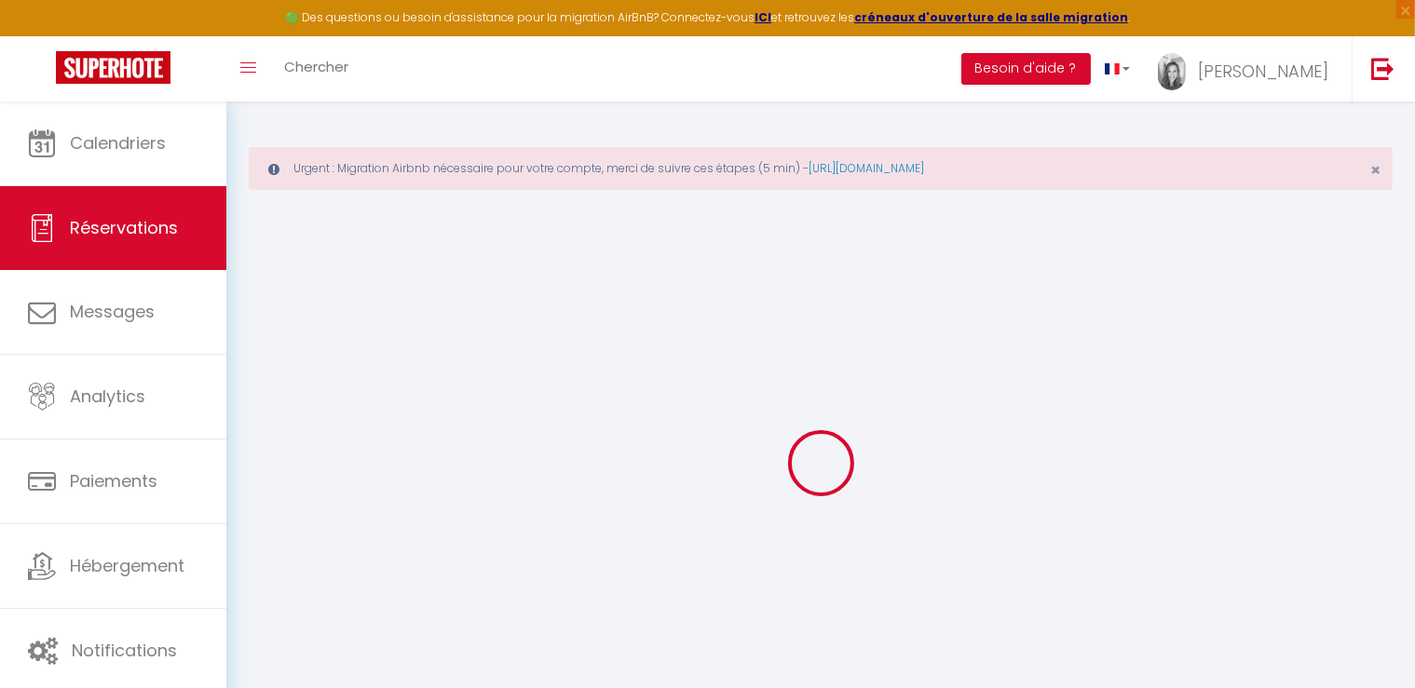
type input "[DATE]"
select select
type input "Mer 10 Septembre 2025"
select select
type input "2"
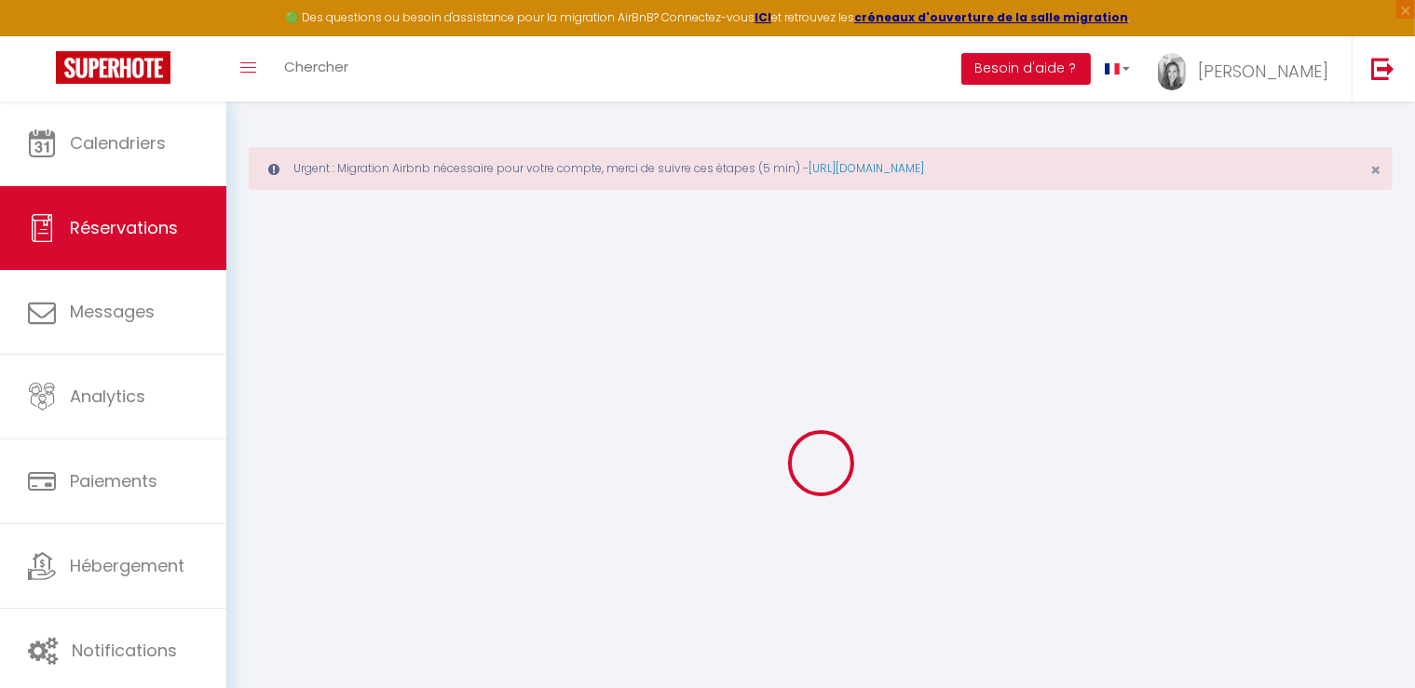
type input "1"
select select "12"
select select "15"
type input "142.35"
checkbox input "false"
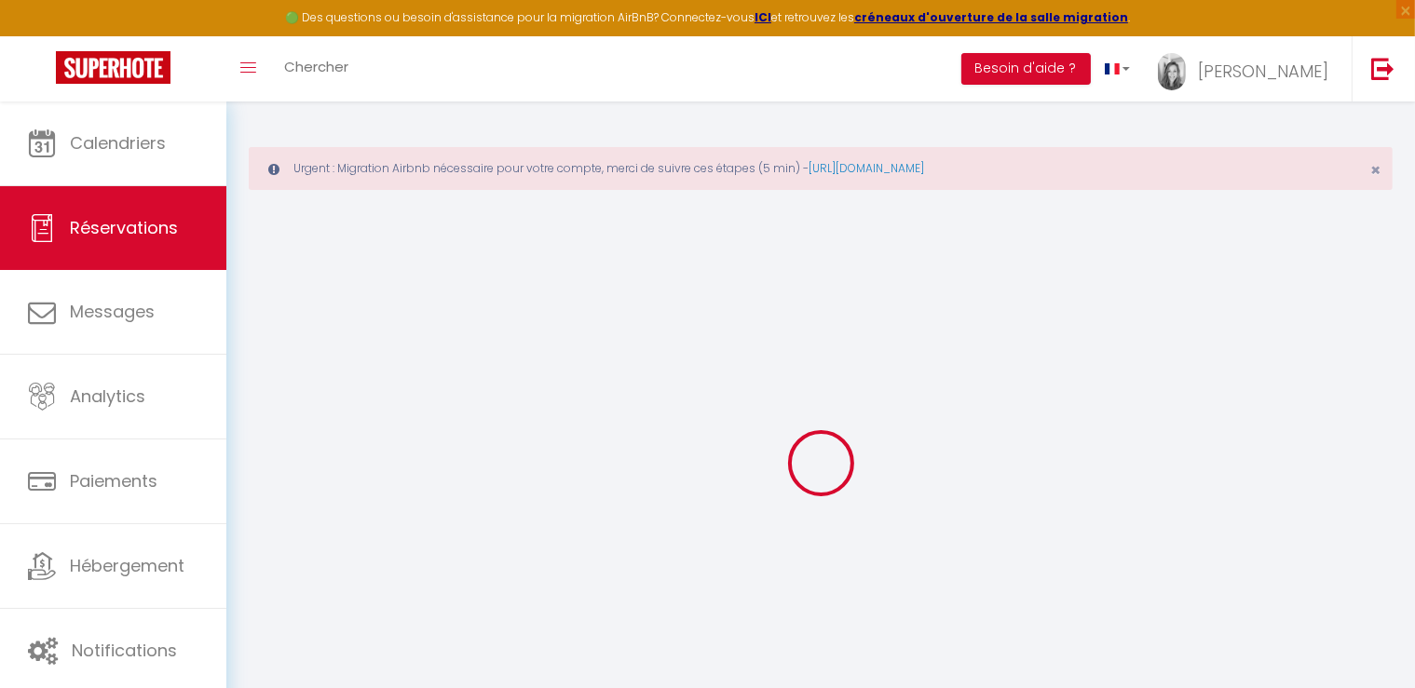
type input "0"
select select
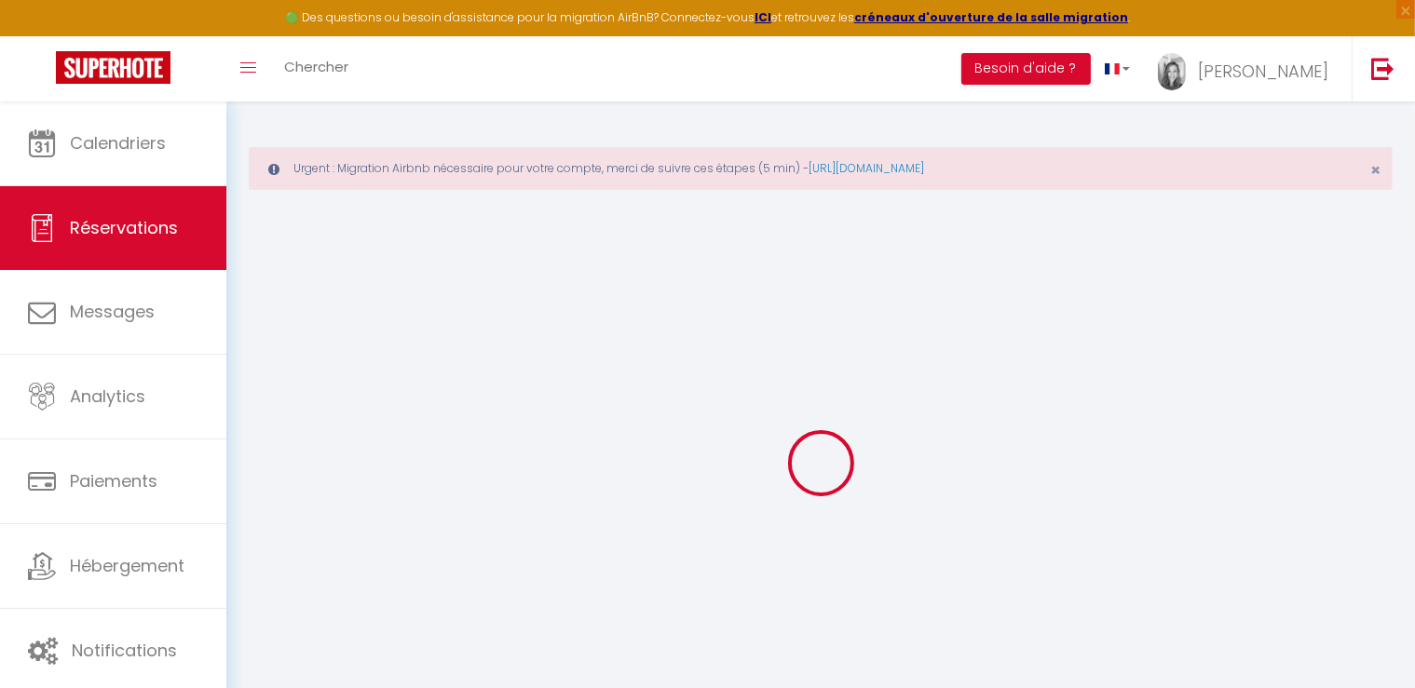
select select
checkbox input "false"
select select
checkbox input "false"
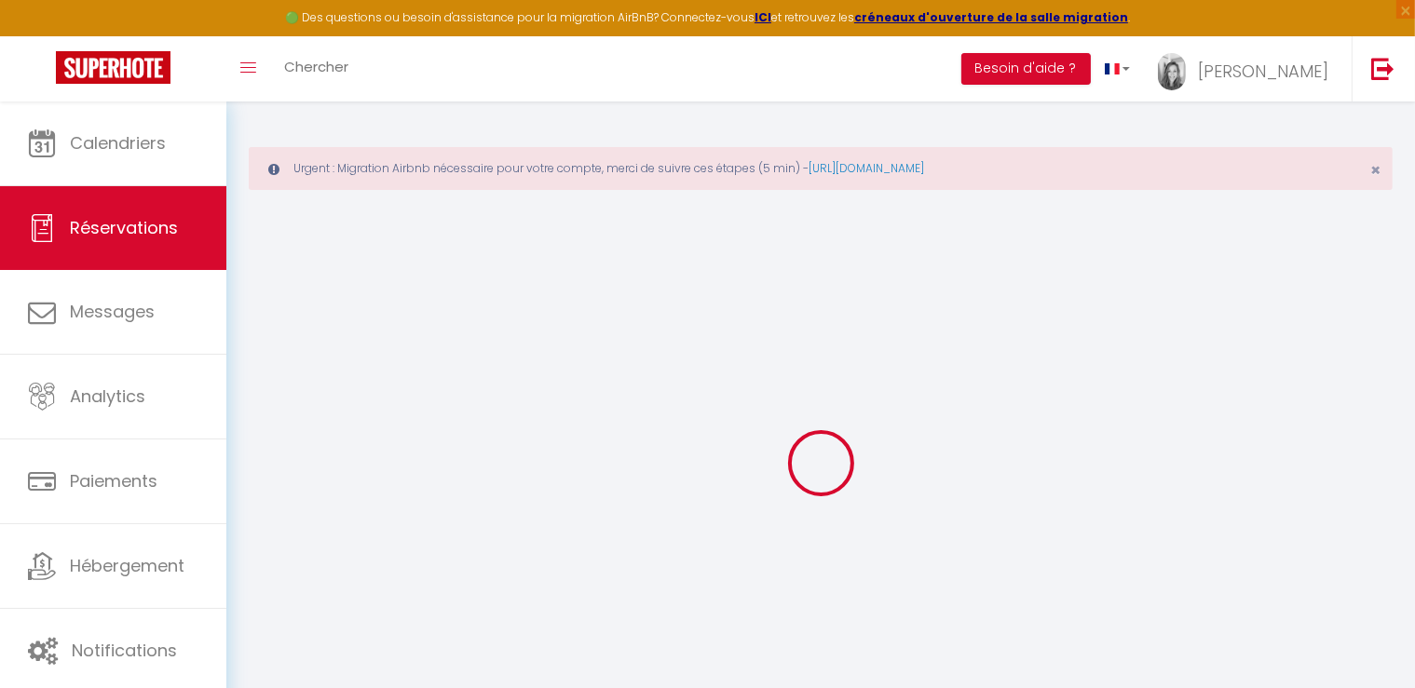
select select
checkbox input "false"
select select
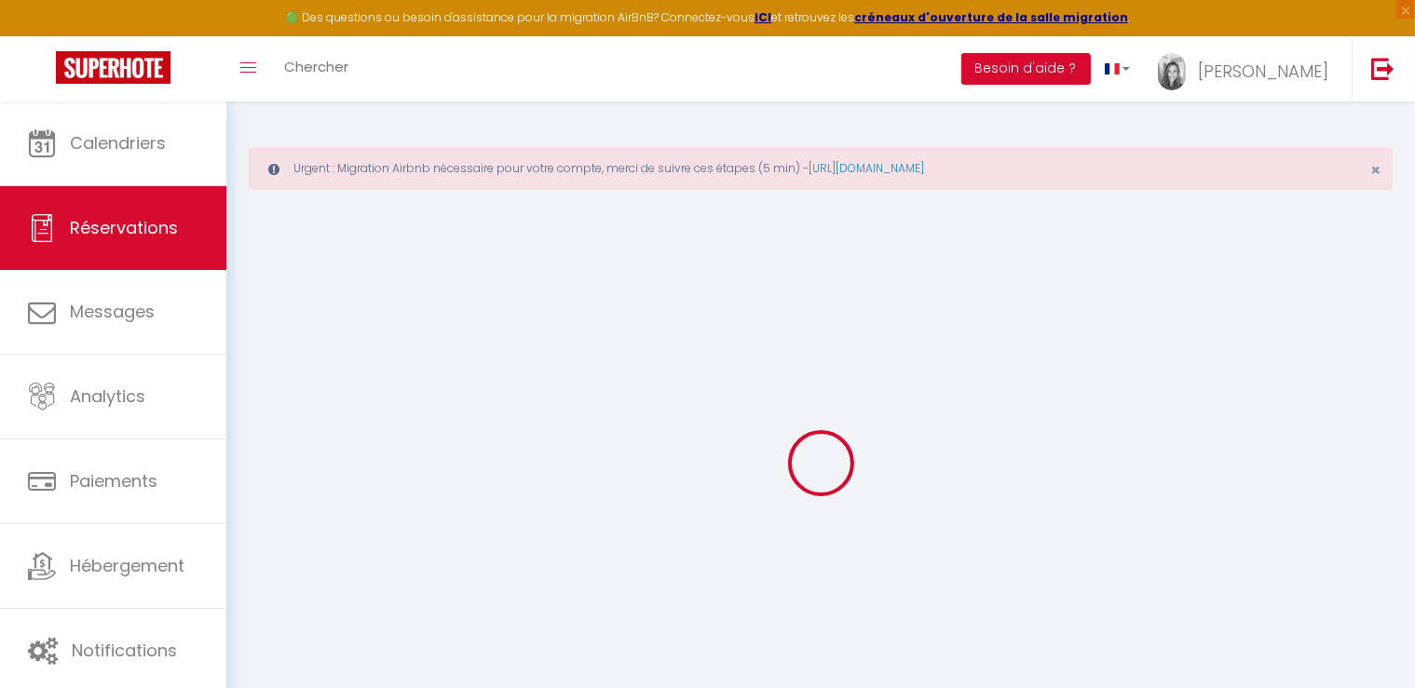
checkbox input "false"
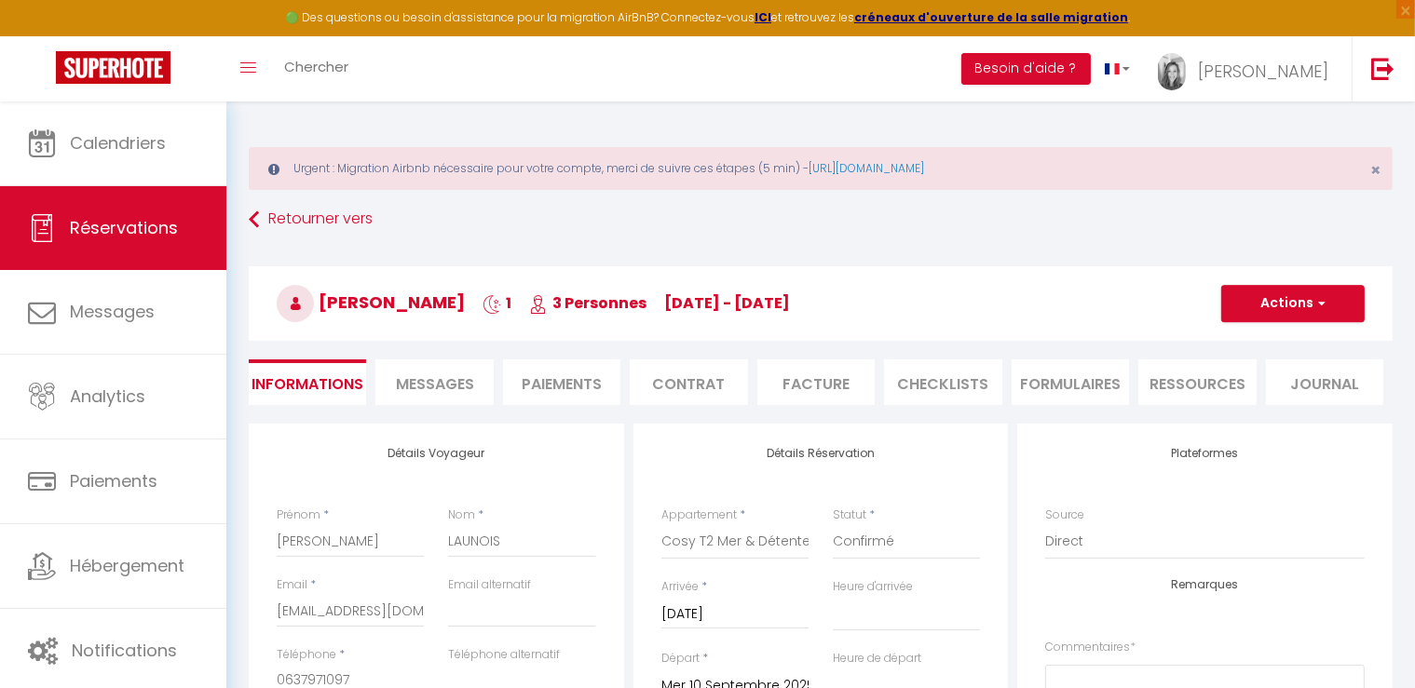
select select
checkbox input "false"
select select "12:00"
select select "10:00"
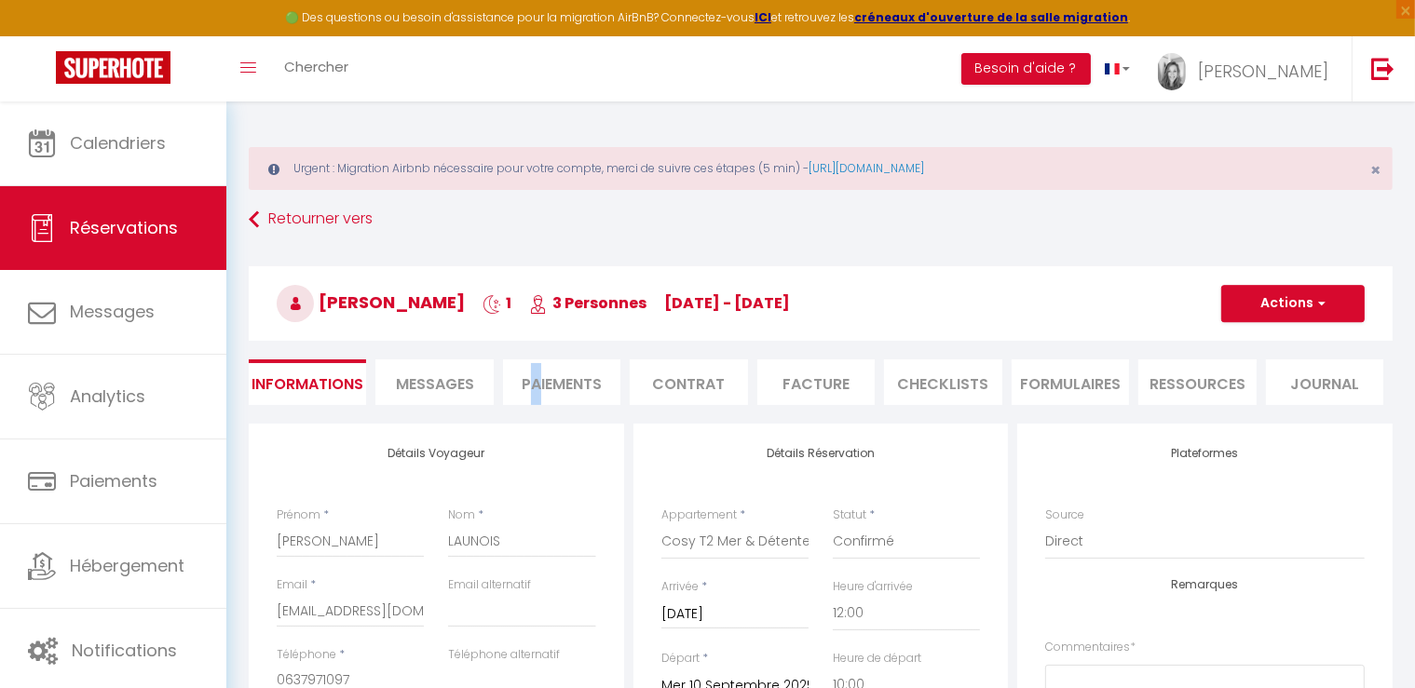
click at [536, 380] on li "Paiements" at bounding box center [561, 383] width 117 height 46
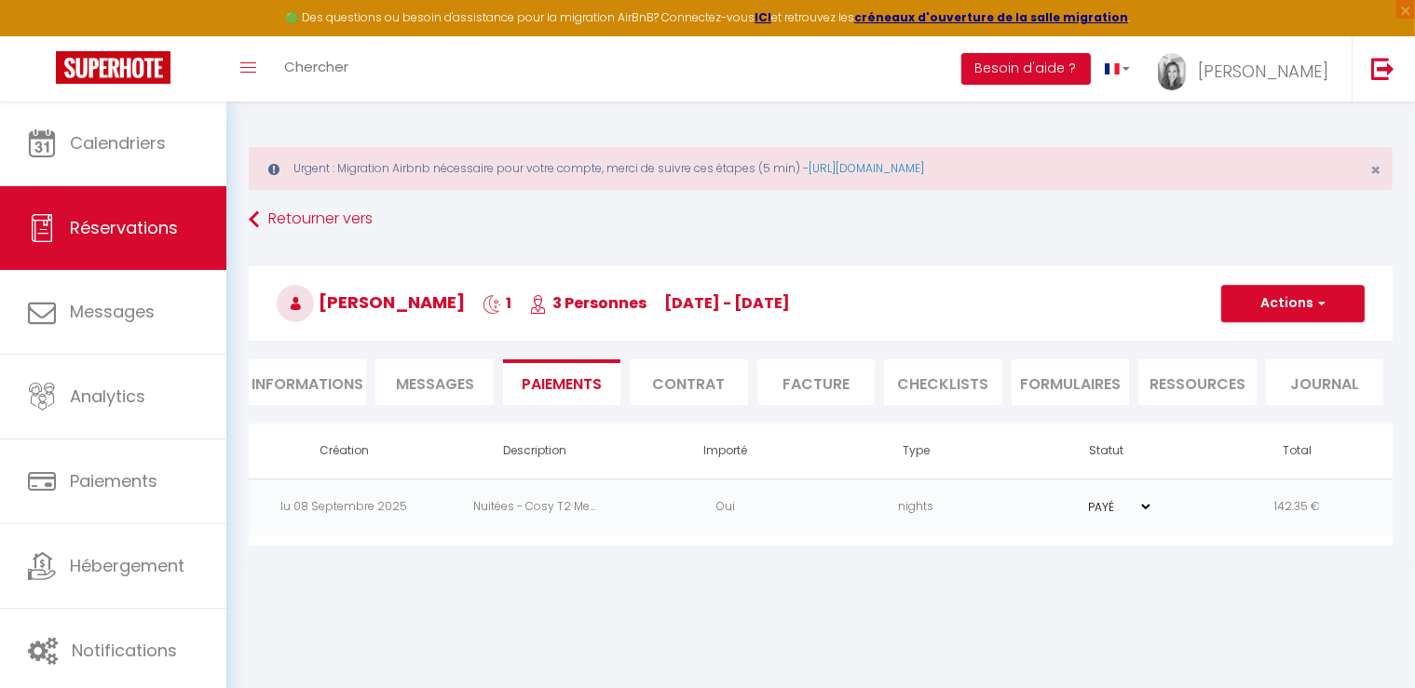
click at [427, 360] on li "Messages" at bounding box center [433, 383] width 117 height 46
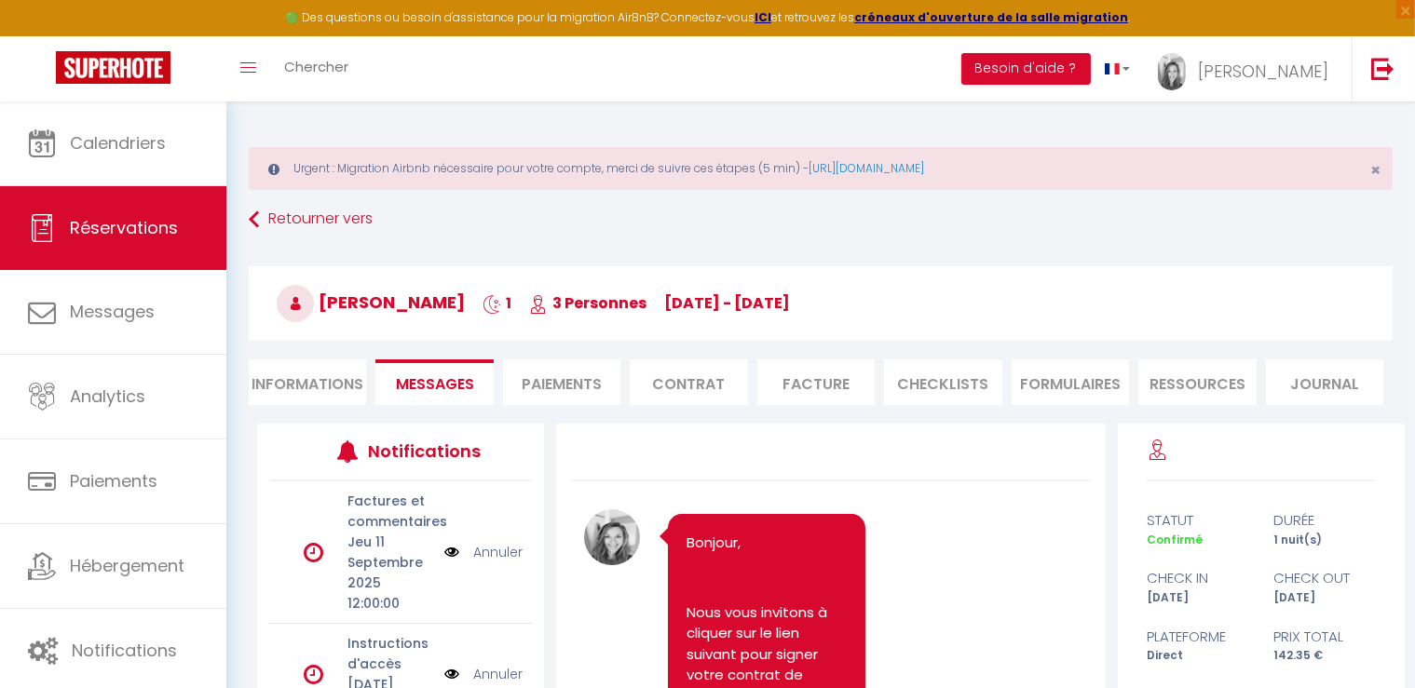
click at [309, 393] on li "Informations" at bounding box center [307, 383] width 117 height 46
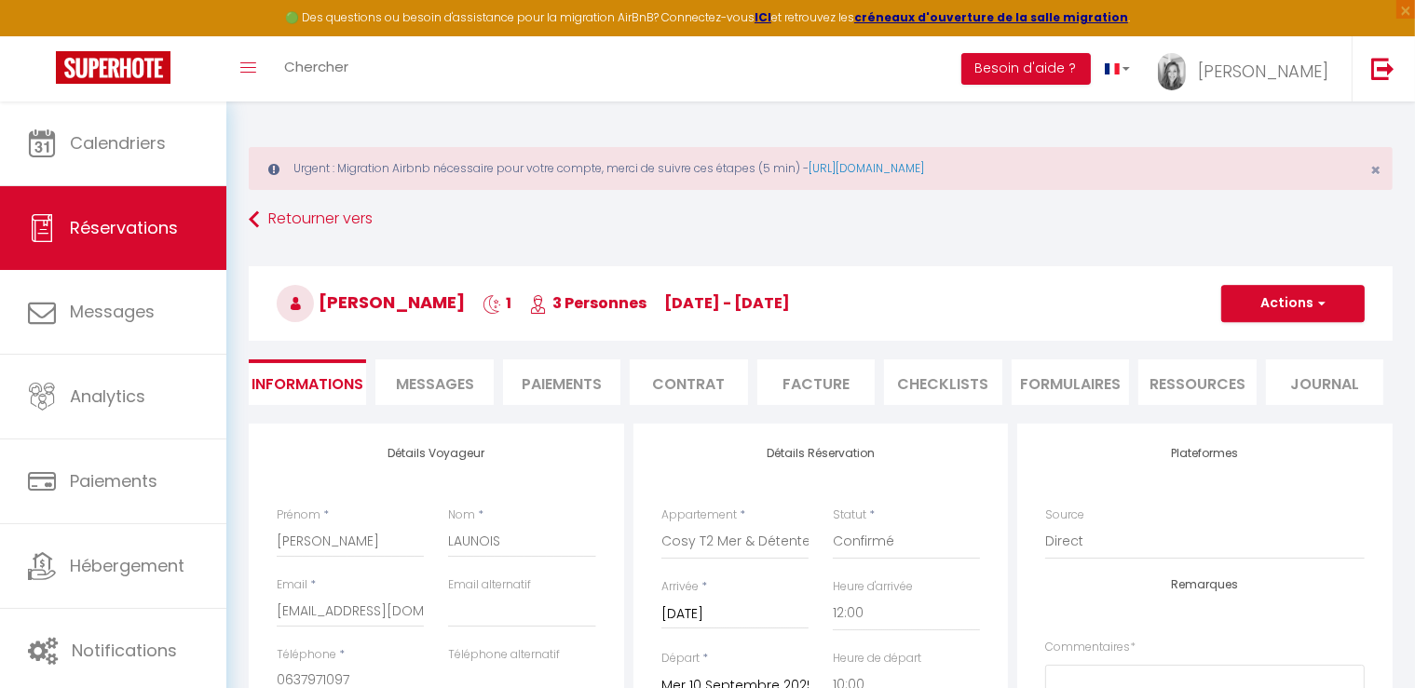
click at [462, 385] on span "Messages" at bounding box center [435, 383] width 78 height 21
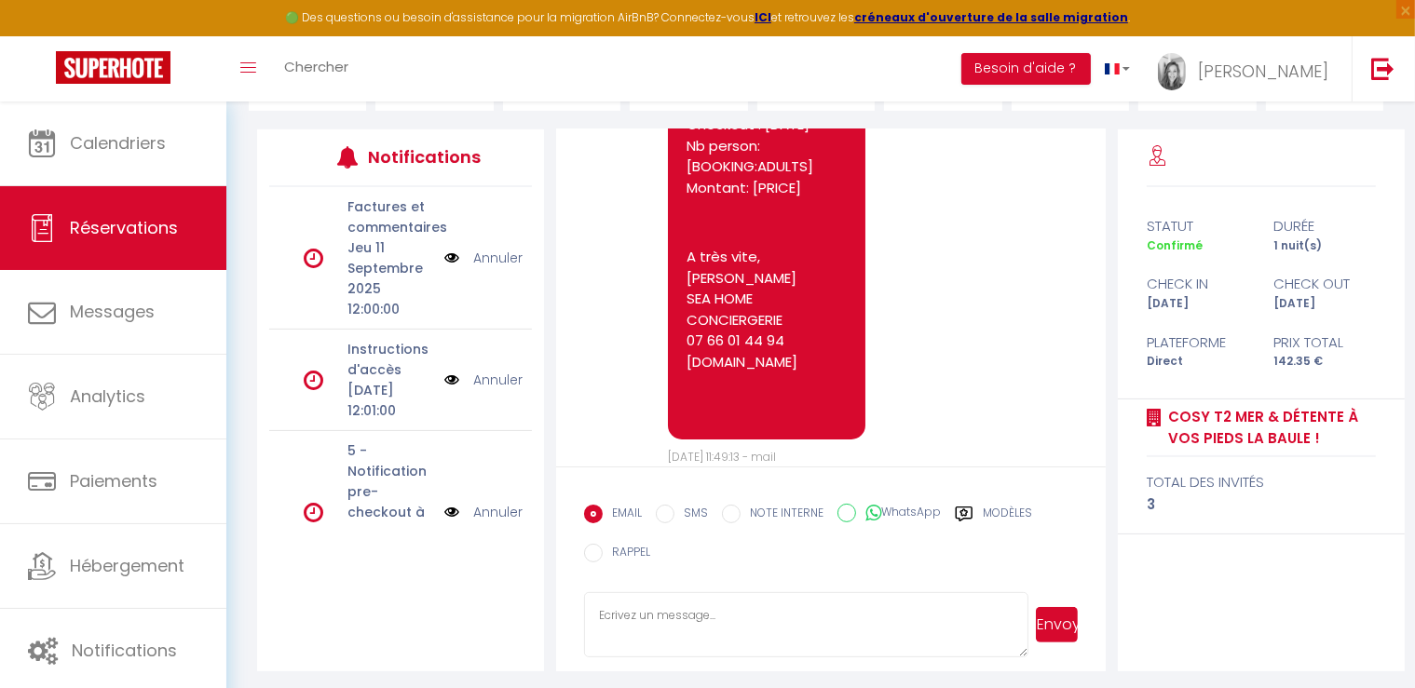
click at [444, 390] on img at bounding box center [451, 380] width 15 height 20
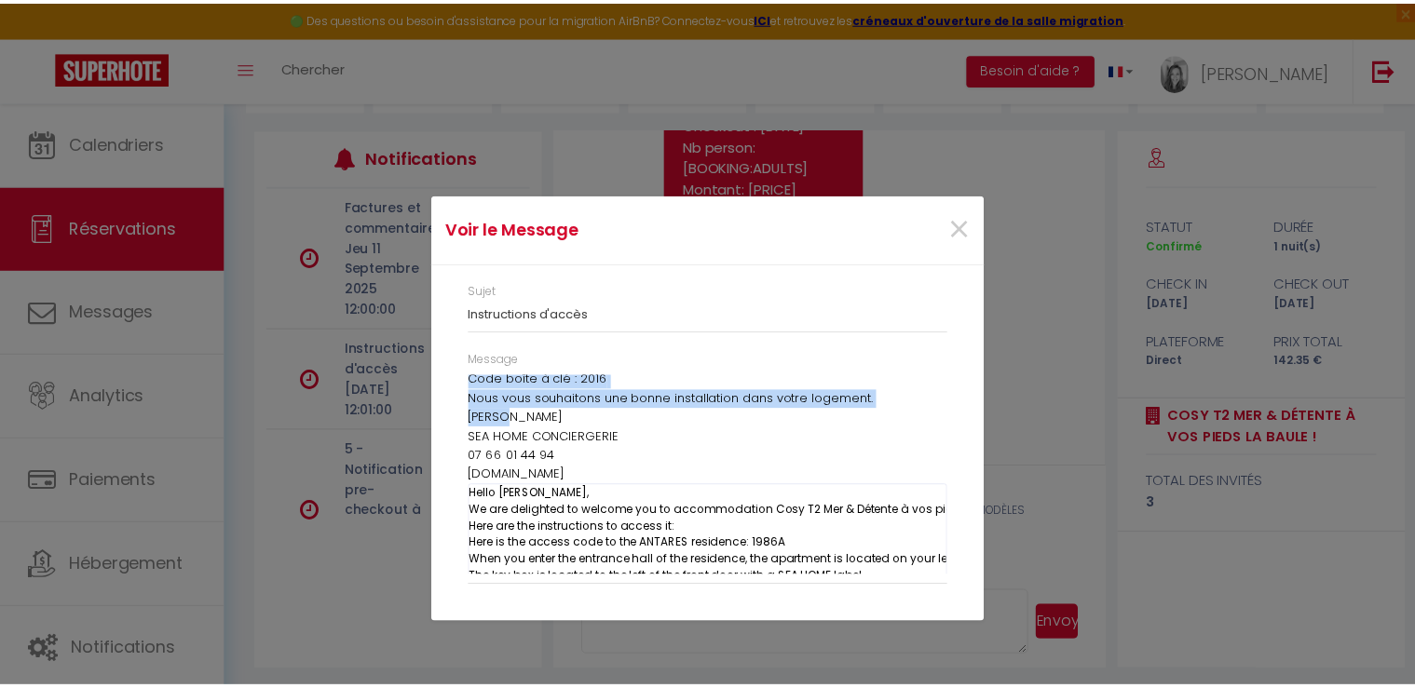
scroll to position [387, 0]
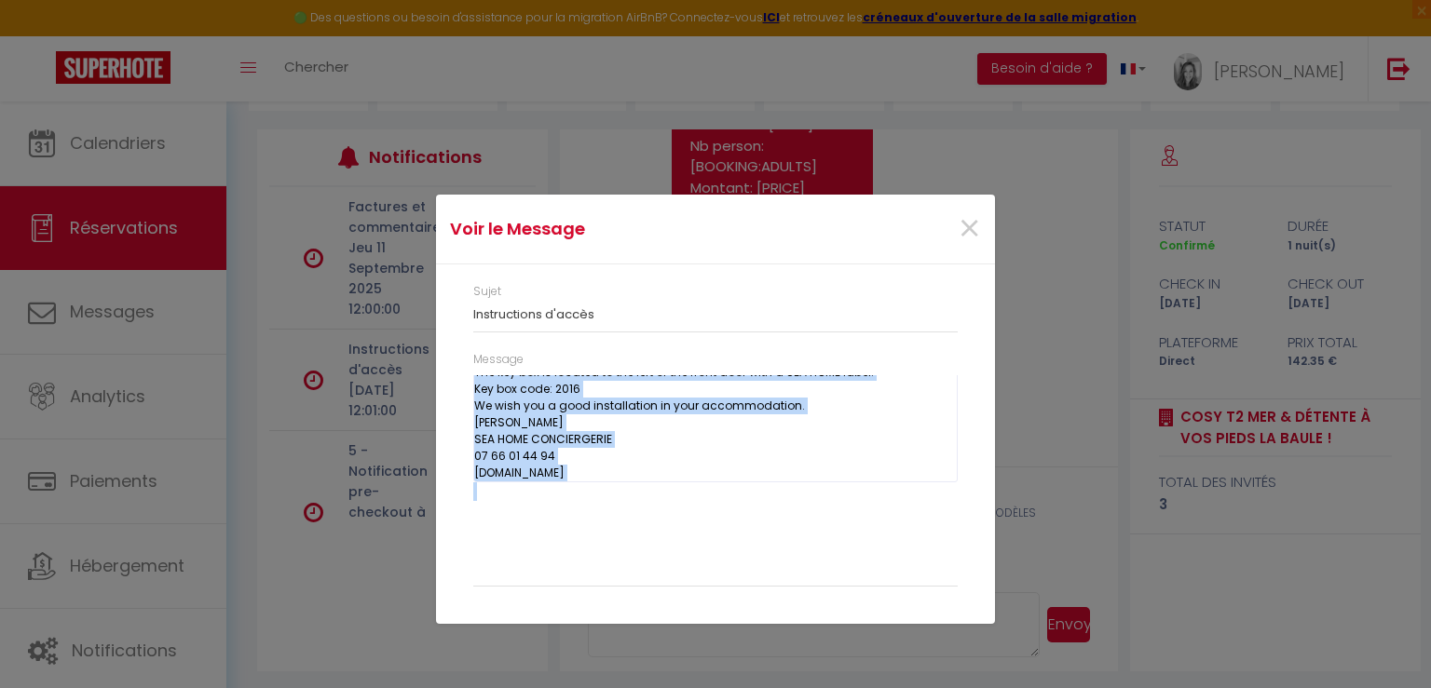
drag, startPoint x: 475, startPoint y: 382, endPoint x: 867, endPoint y: 481, distance: 404.4
click at [867, 481] on div "Bonjour Pierre, Nous sommes ravis de vous accueillir au logement Cosy T2 Mer & …" at bounding box center [715, 475] width 484 height 201
copy div "Bonjour Pierre, Nous sommes ravis de vous accueillir au logement Cosy T2 Mer & …"
click at [963, 237] on span "×" at bounding box center [968, 229] width 23 height 56
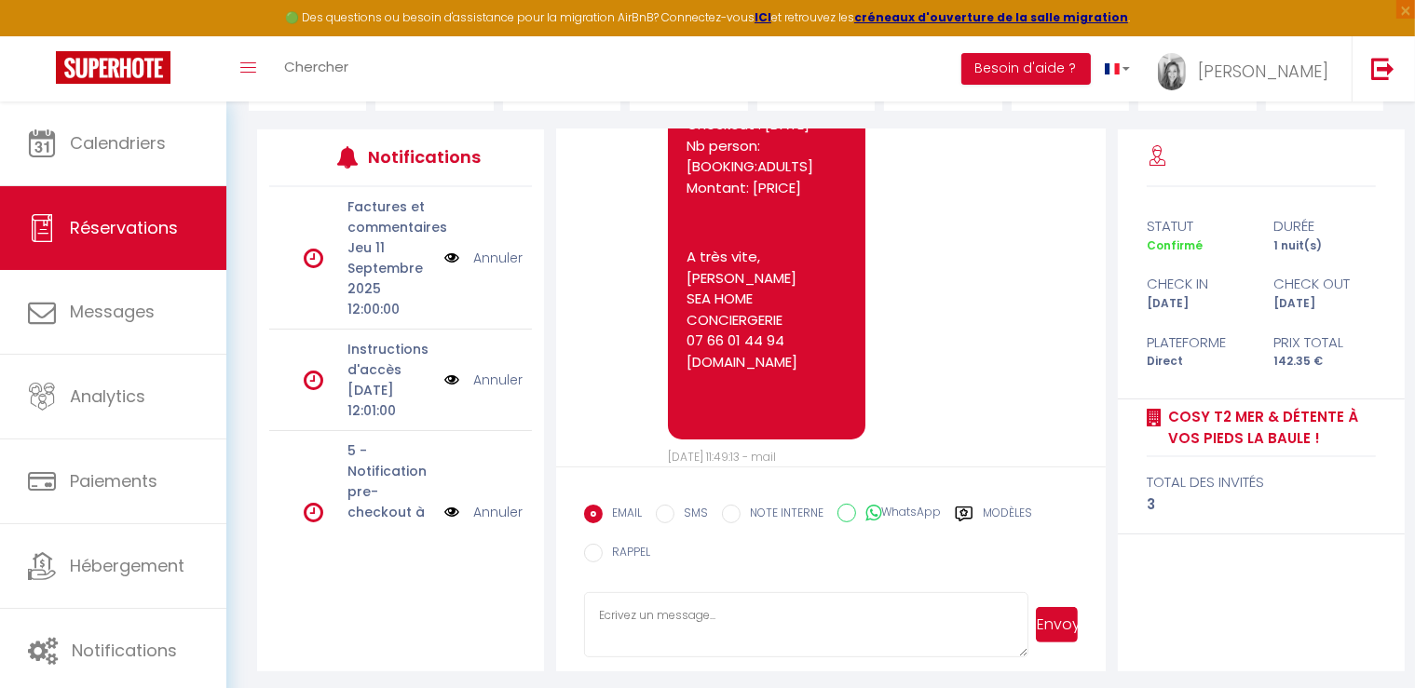
click at [658, 609] on textarea at bounding box center [806, 624] width 444 height 65
paste textarea "Bonjour Pierre, Nous sommes ravis de vous accueillir au logement Cosy T2 Mer & …"
type textarea "Bonjour Pierre, Nous sommes ravis de vous accueillir au logement Cosy T2 Mer & …"
click at [1058, 632] on button "Envoyer" at bounding box center [1057, 624] width 42 height 35
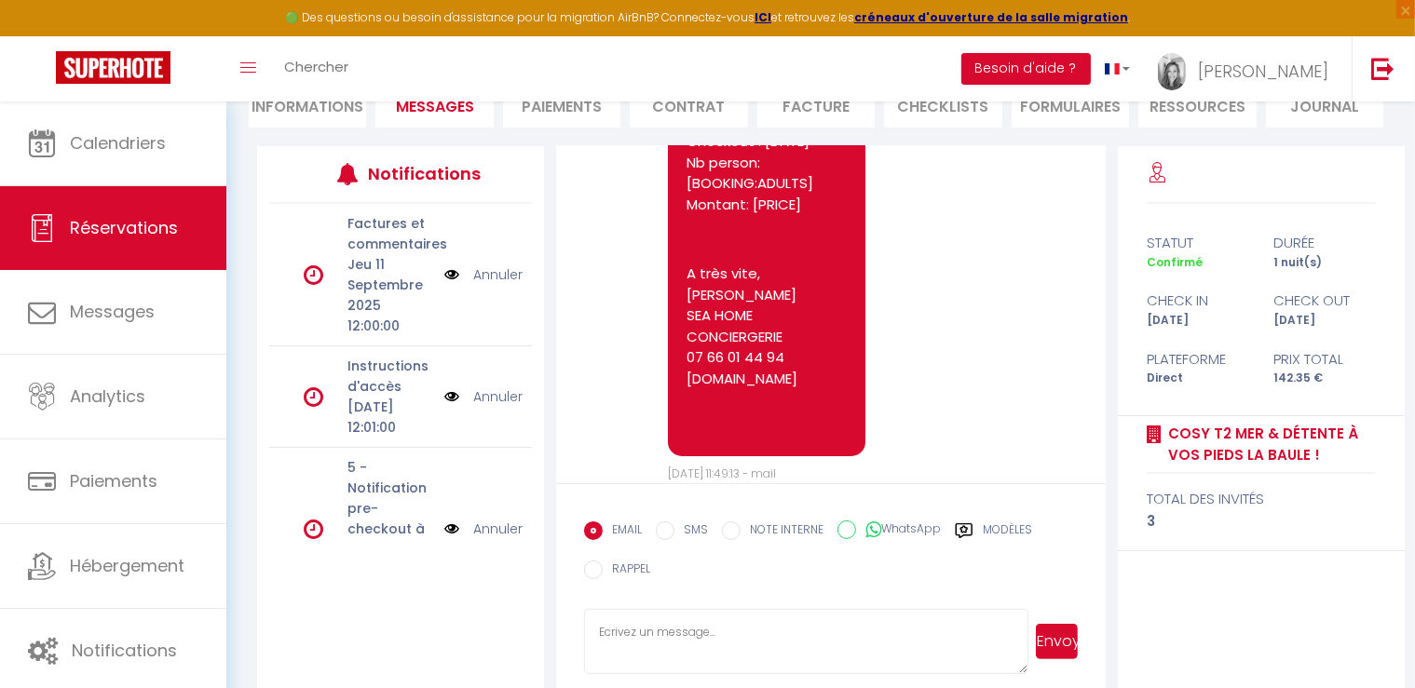
scroll to position [7321, 0]
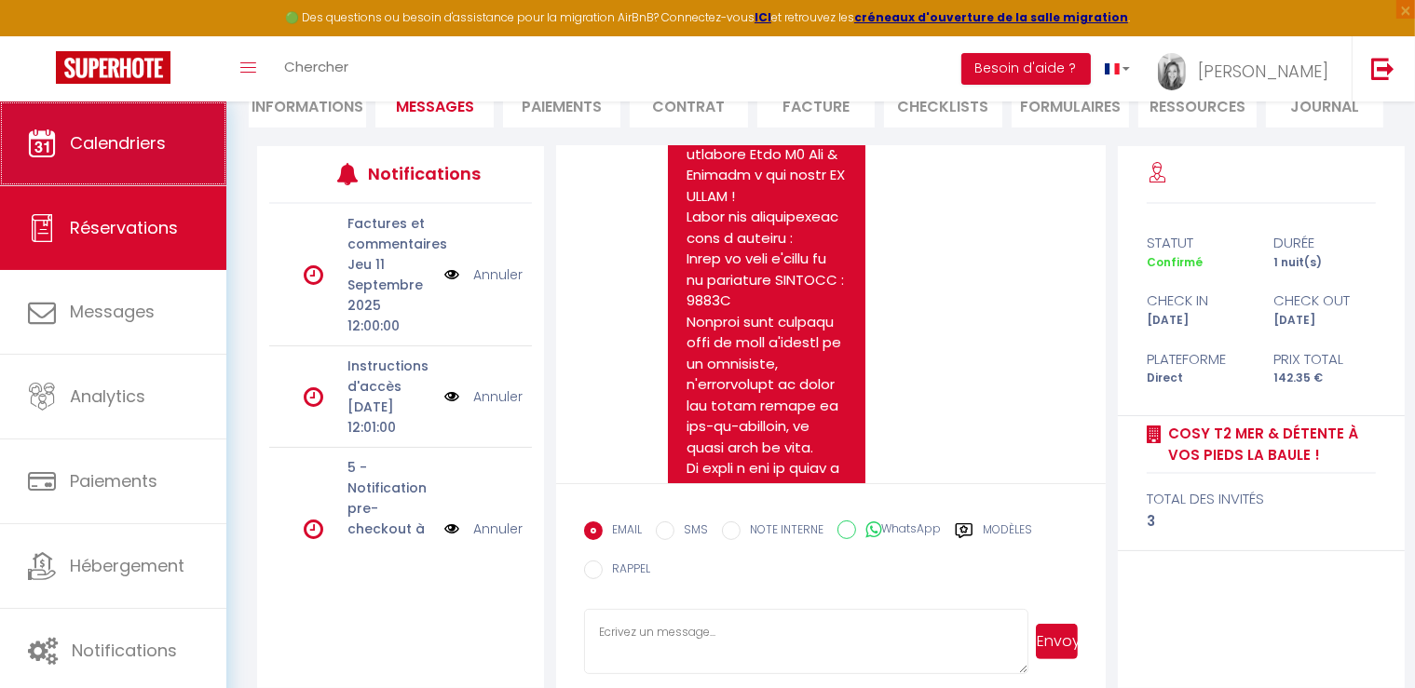
click at [125, 136] on span "Calendriers" at bounding box center [118, 142] width 96 height 23
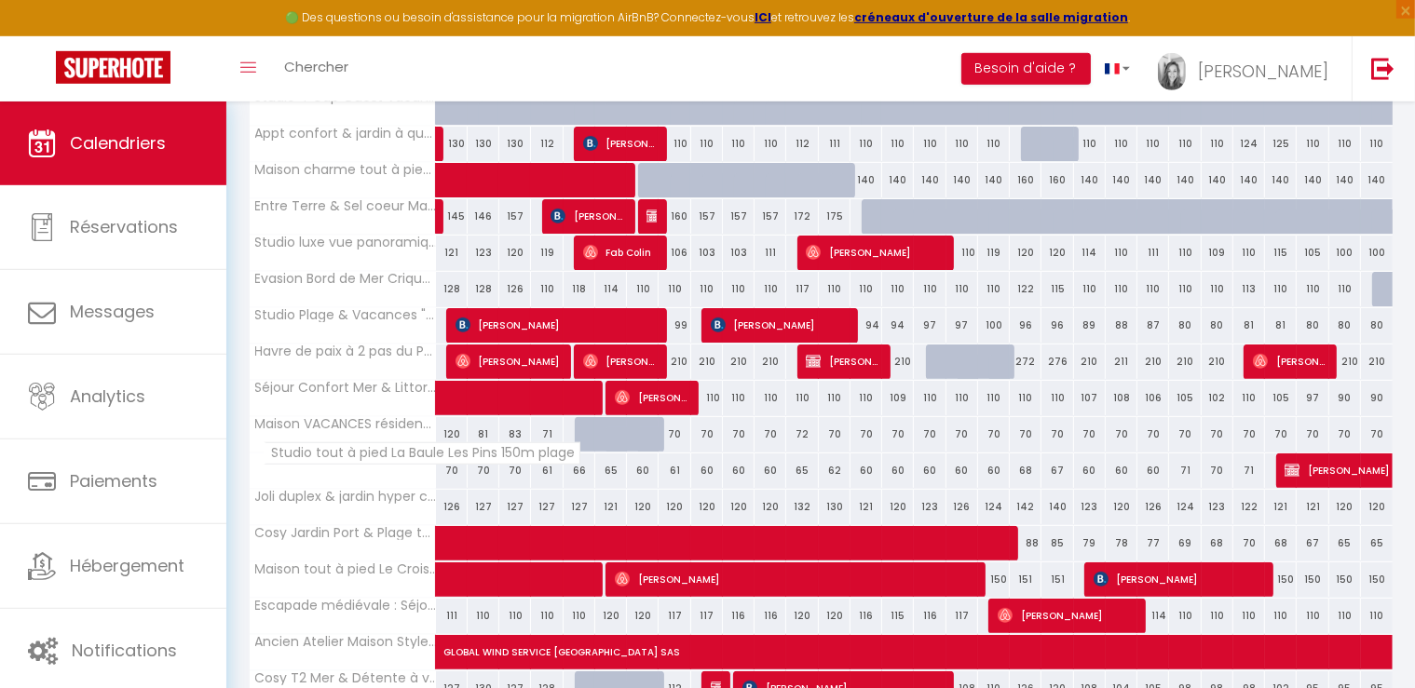
scroll to position [590, 0]
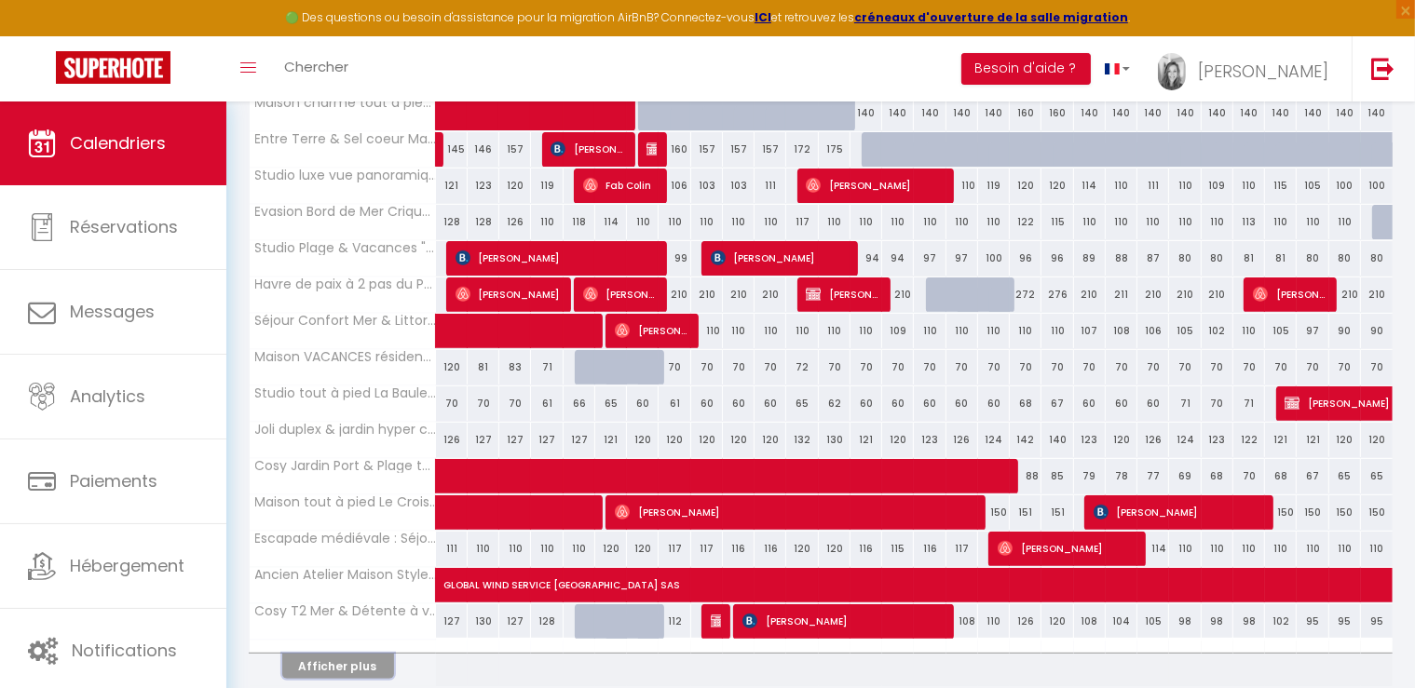
click at [325, 661] on button "Afficher plus" at bounding box center [338, 666] width 112 height 25
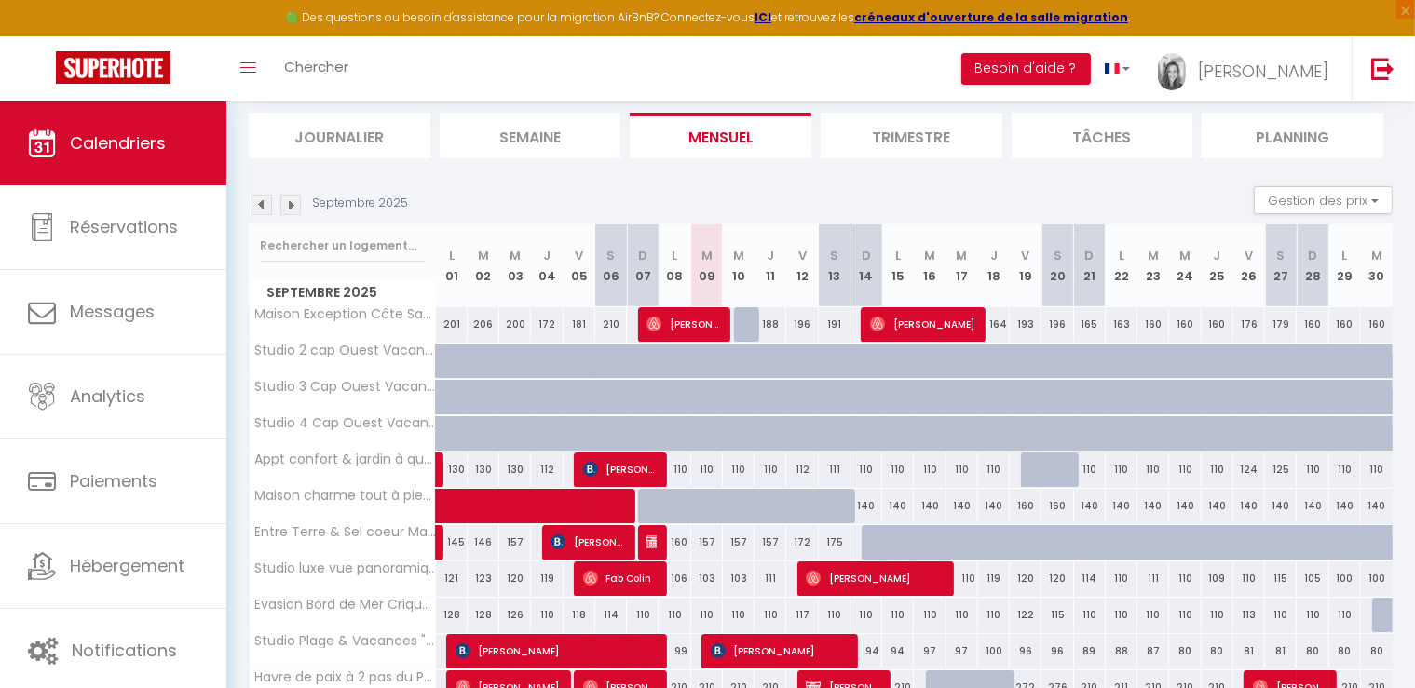
click at [265, 208] on img at bounding box center [261, 205] width 20 height 20
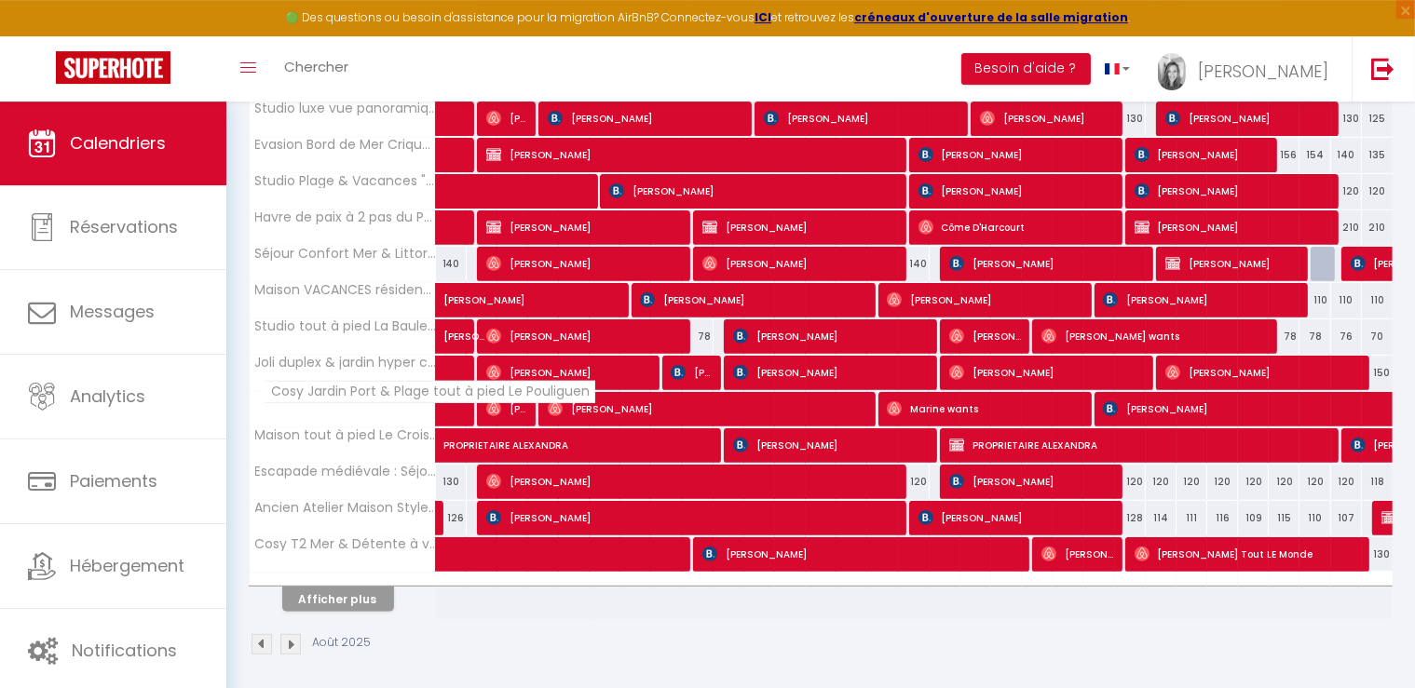
scroll to position [658, 0]
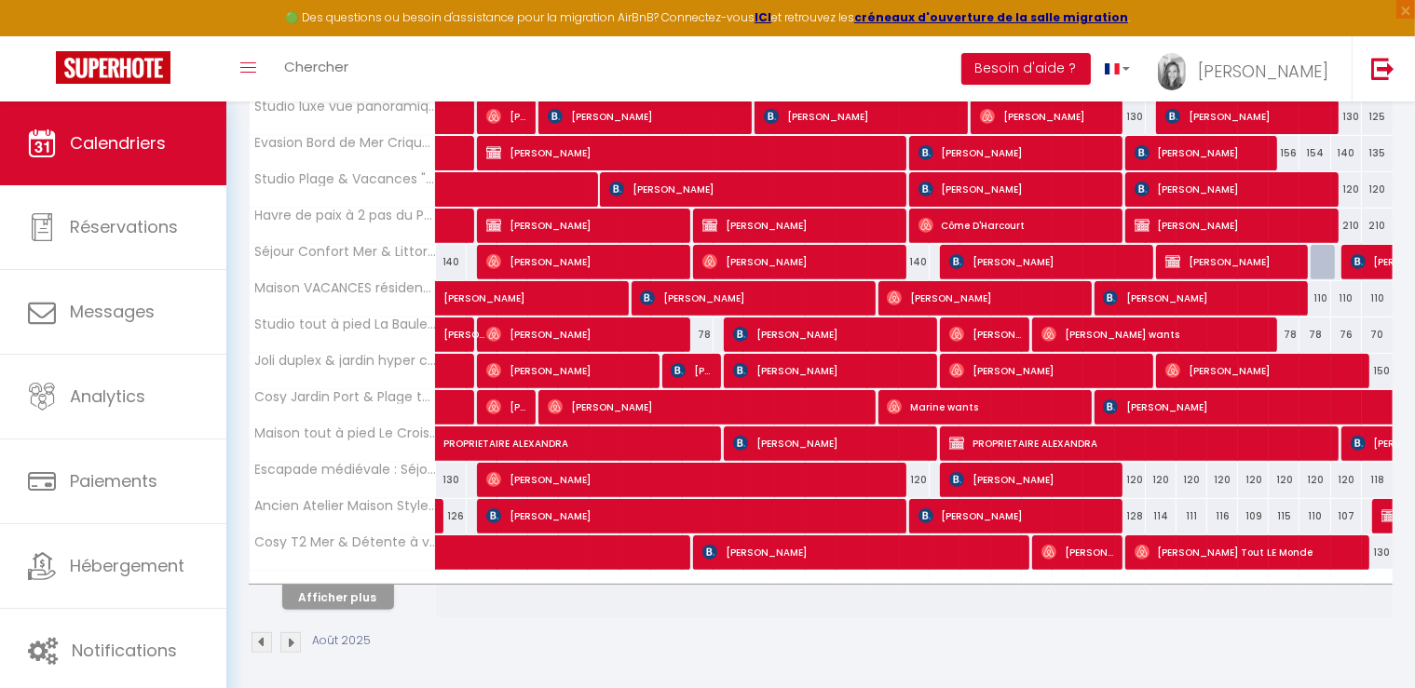
click at [624, 363] on span "Stan Richet" at bounding box center [568, 370] width 164 height 35
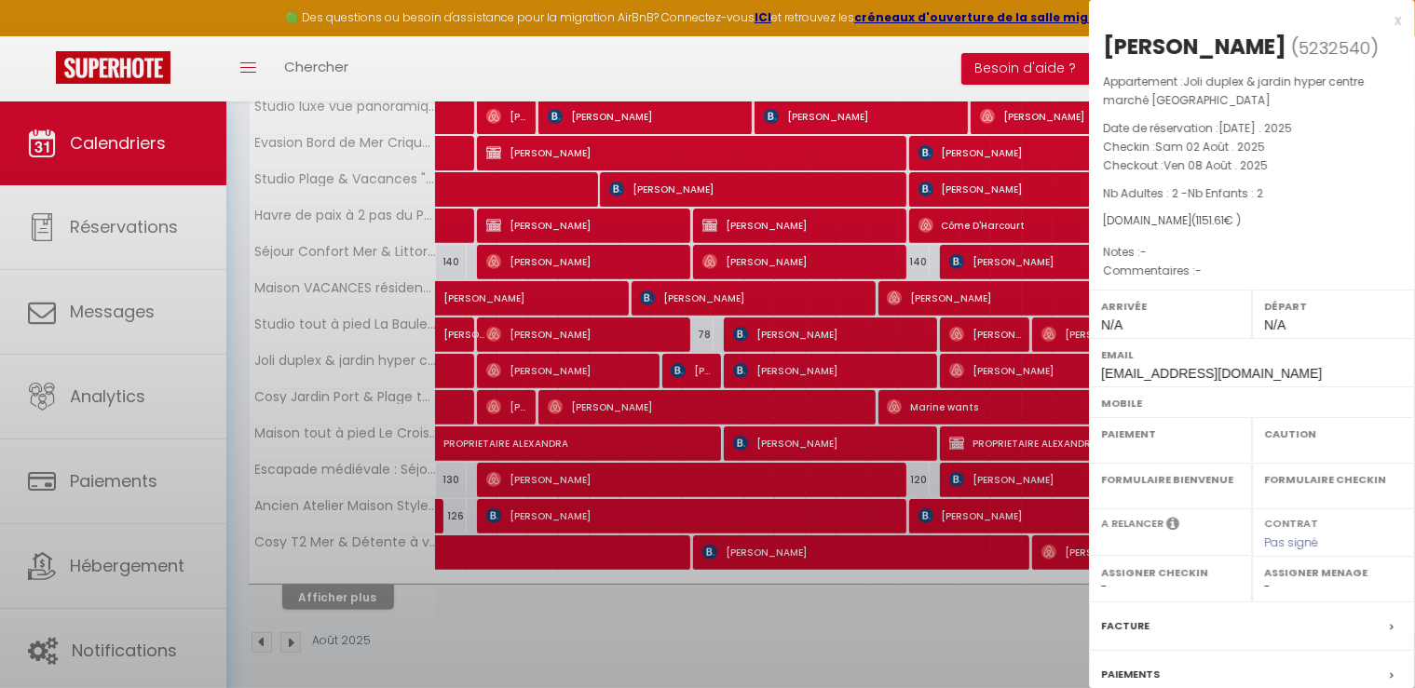
select select "OK"
select select "0"
select select "1"
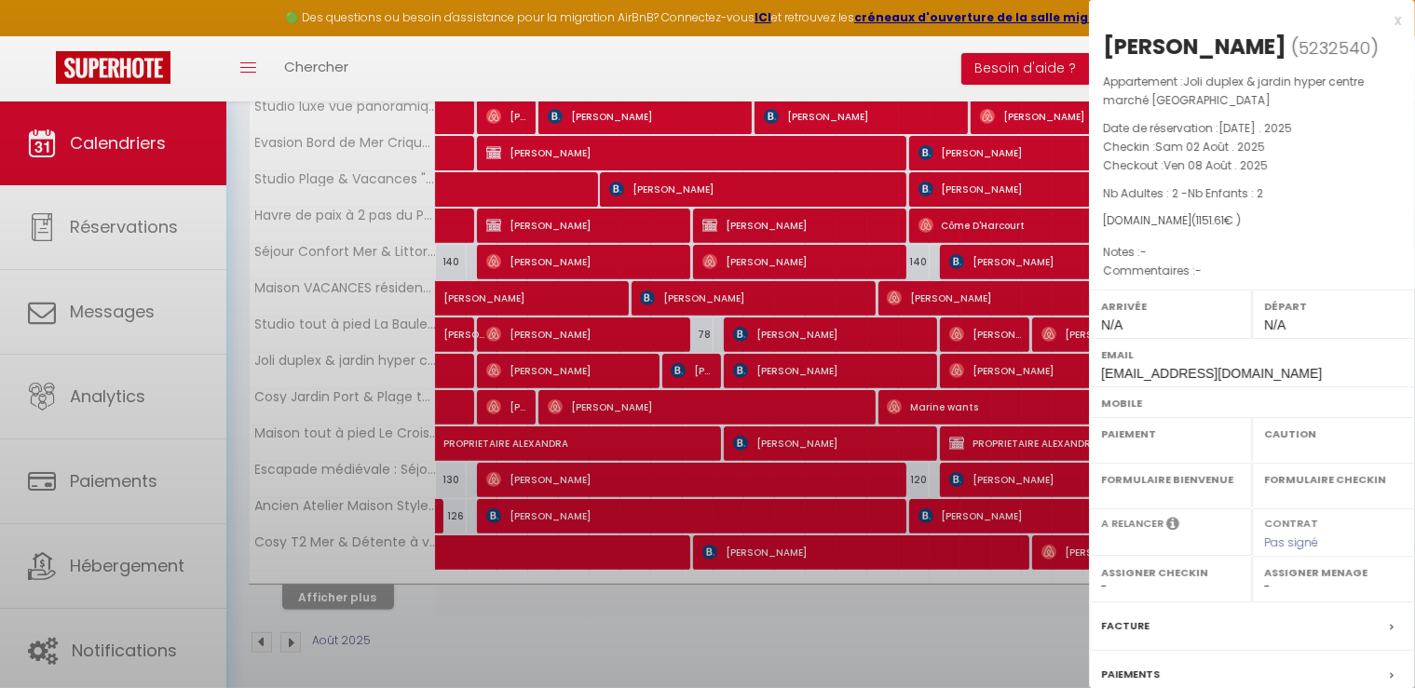
select select
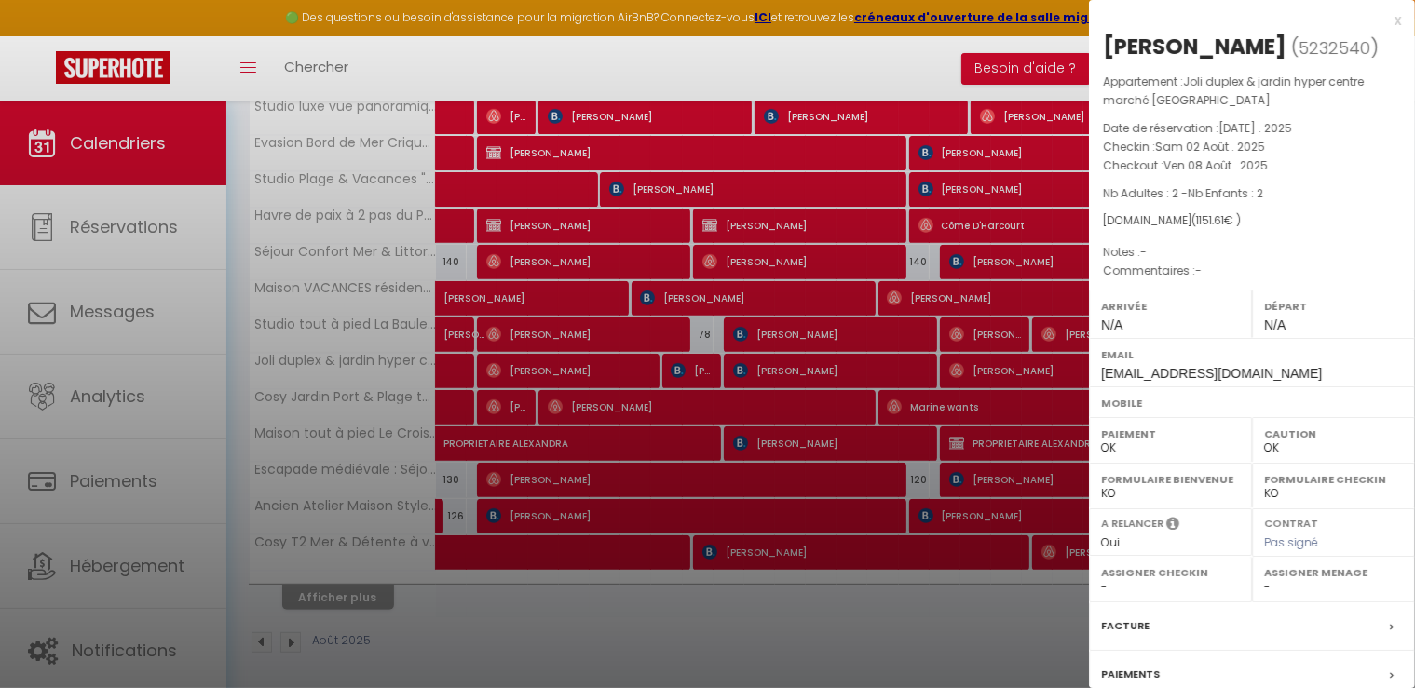
select select "26076"
select select "49230"
click at [624, 363] on div at bounding box center [707, 344] width 1415 height 688
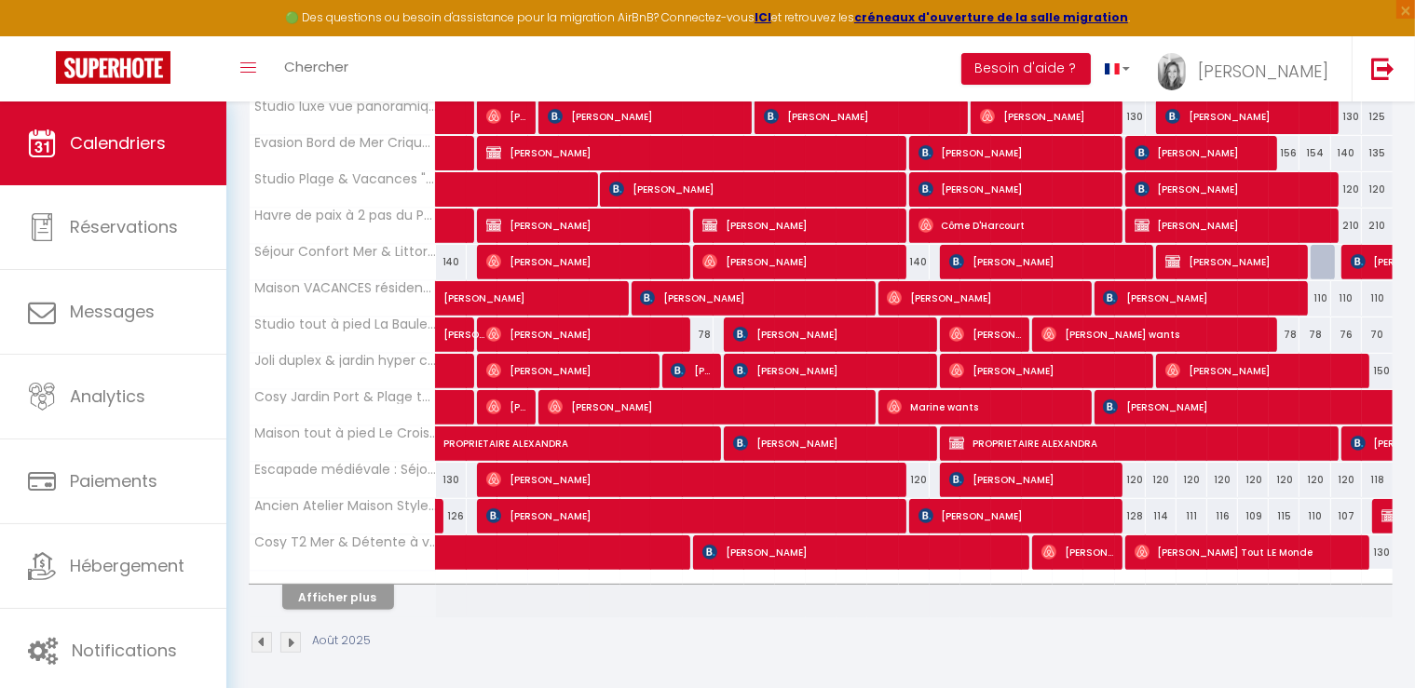
click at [702, 367] on span "Jeremie Meslier" at bounding box center [691, 370] width 41 height 35
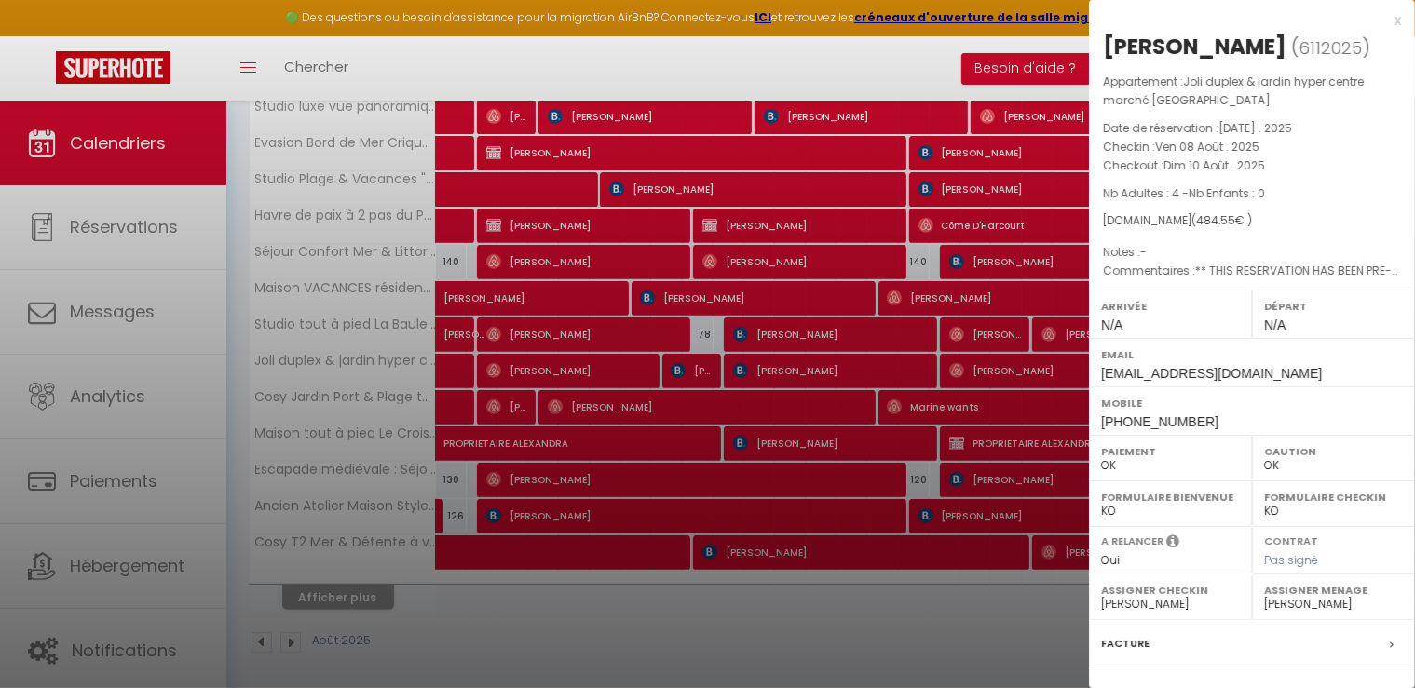
click at [702, 367] on div at bounding box center [707, 344] width 1415 height 688
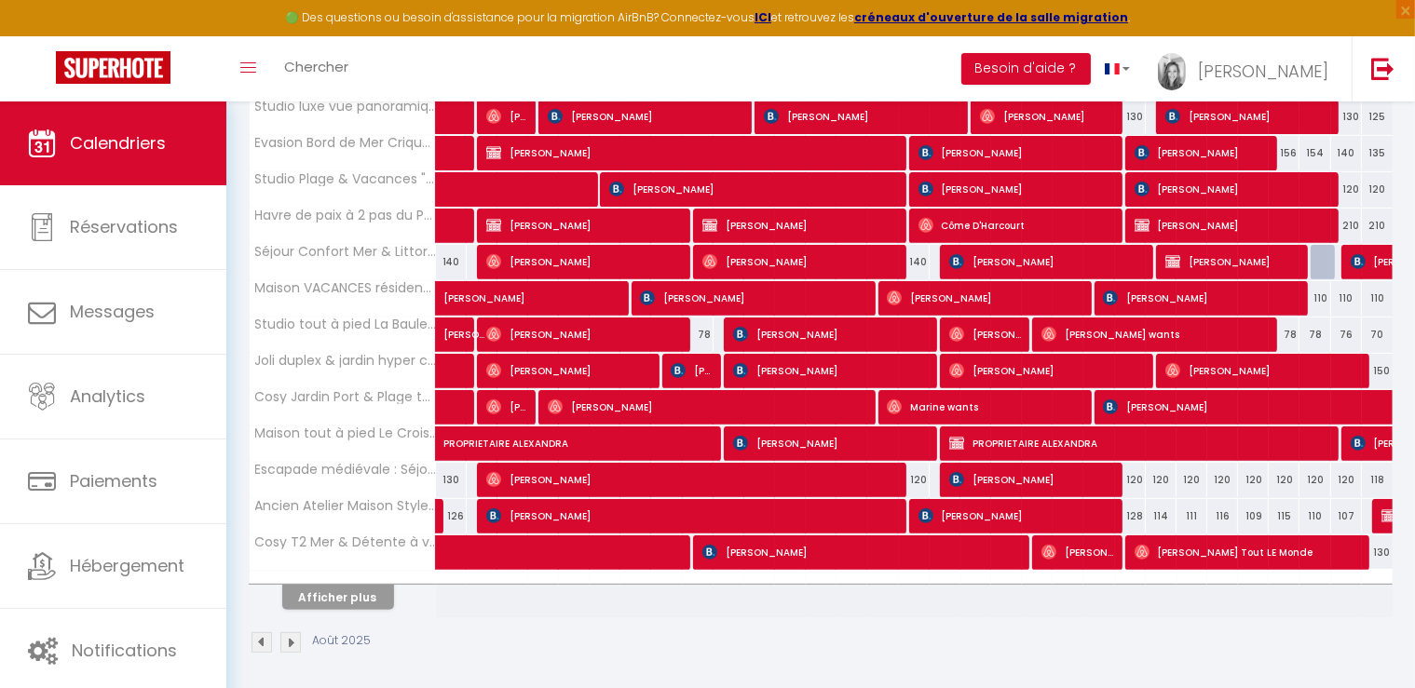
click at [807, 369] on span "BOULAN Valérie" at bounding box center [830, 370] width 195 height 35
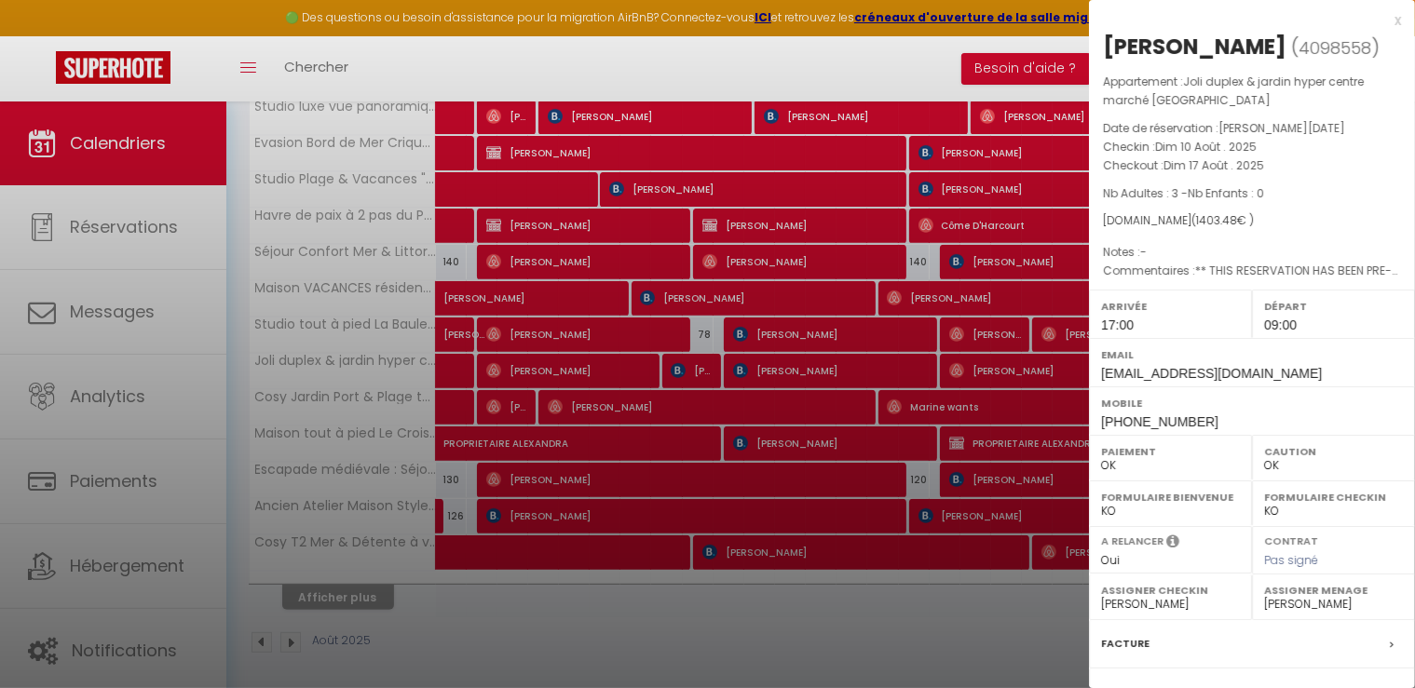
click at [807, 369] on div at bounding box center [707, 344] width 1415 height 688
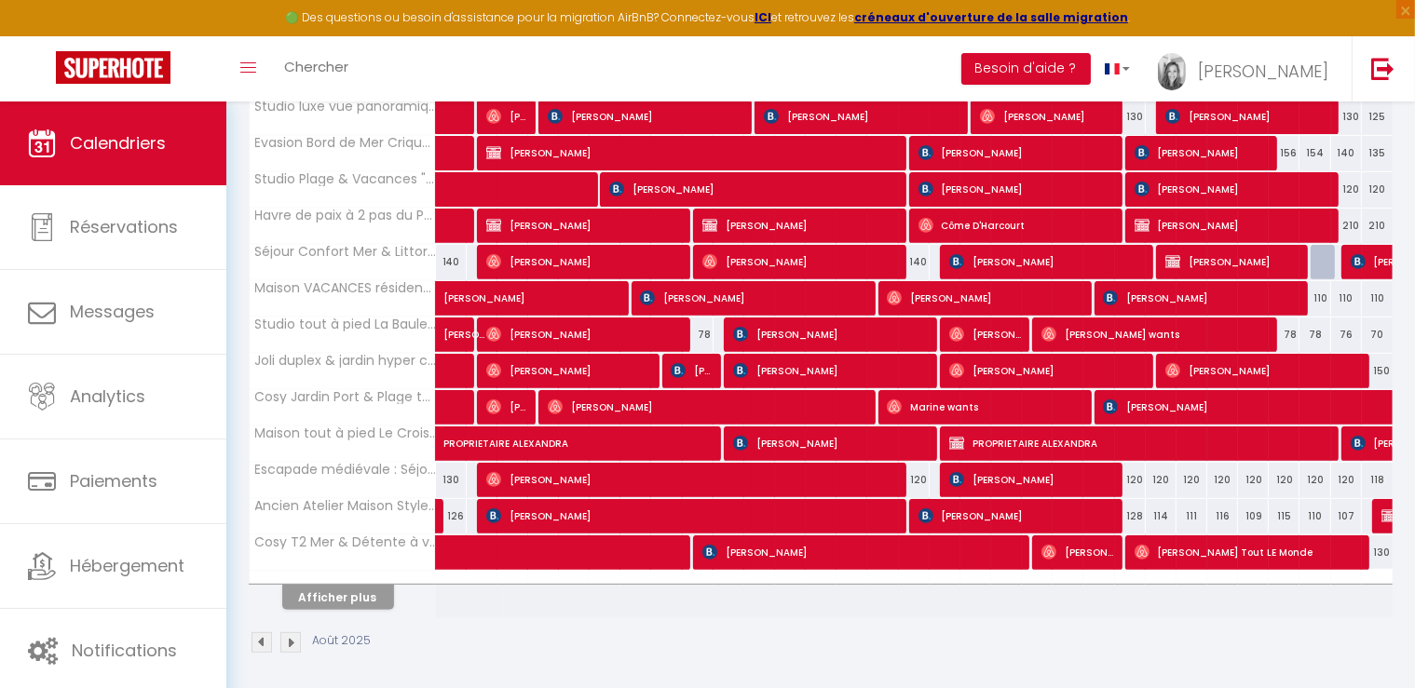
click at [1045, 370] on span "Julie Frappier" at bounding box center [1046, 370] width 195 height 35
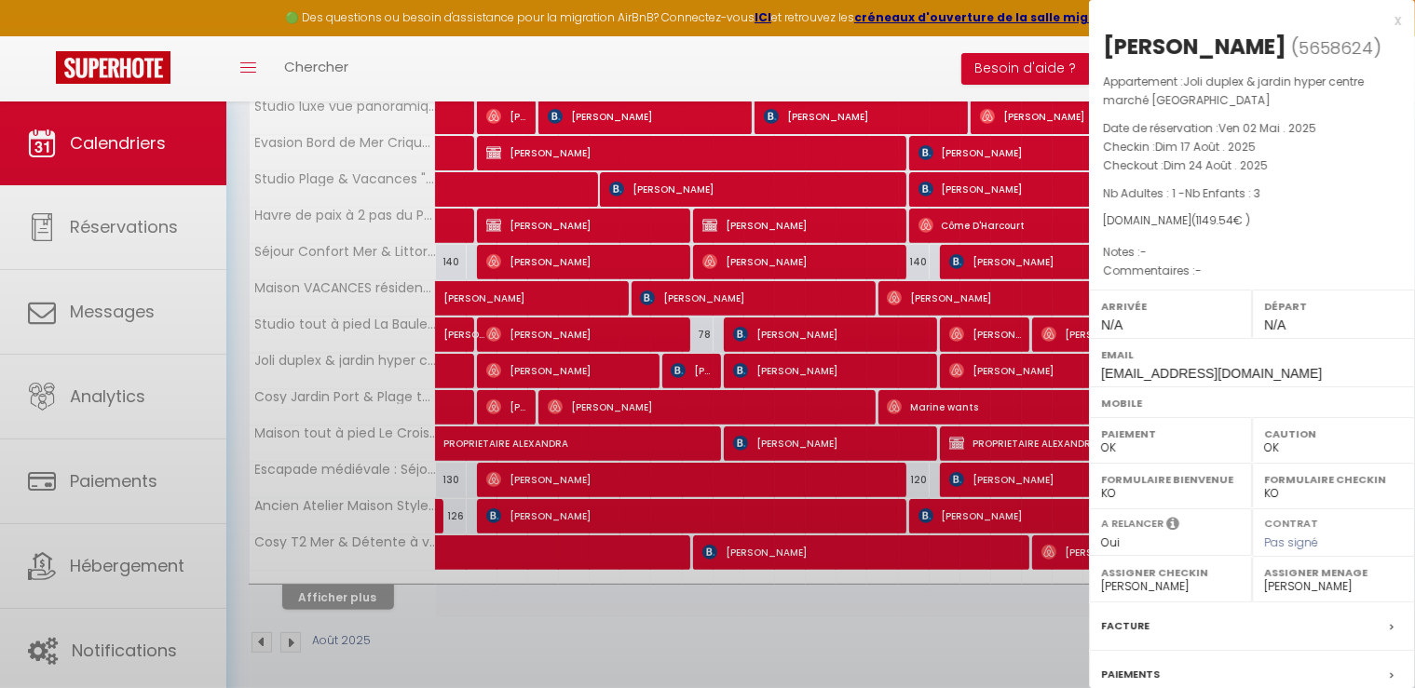
select select "0"
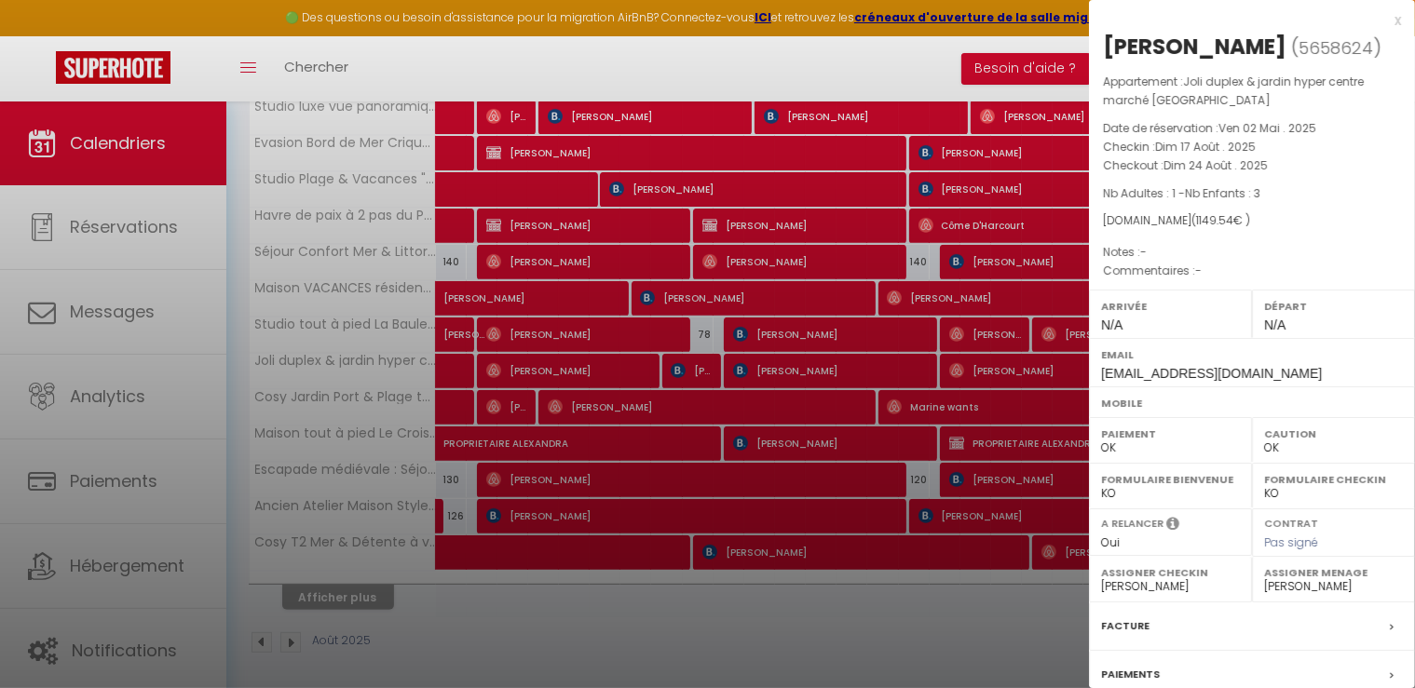
click at [1045, 370] on div at bounding box center [707, 344] width 1415 height 688
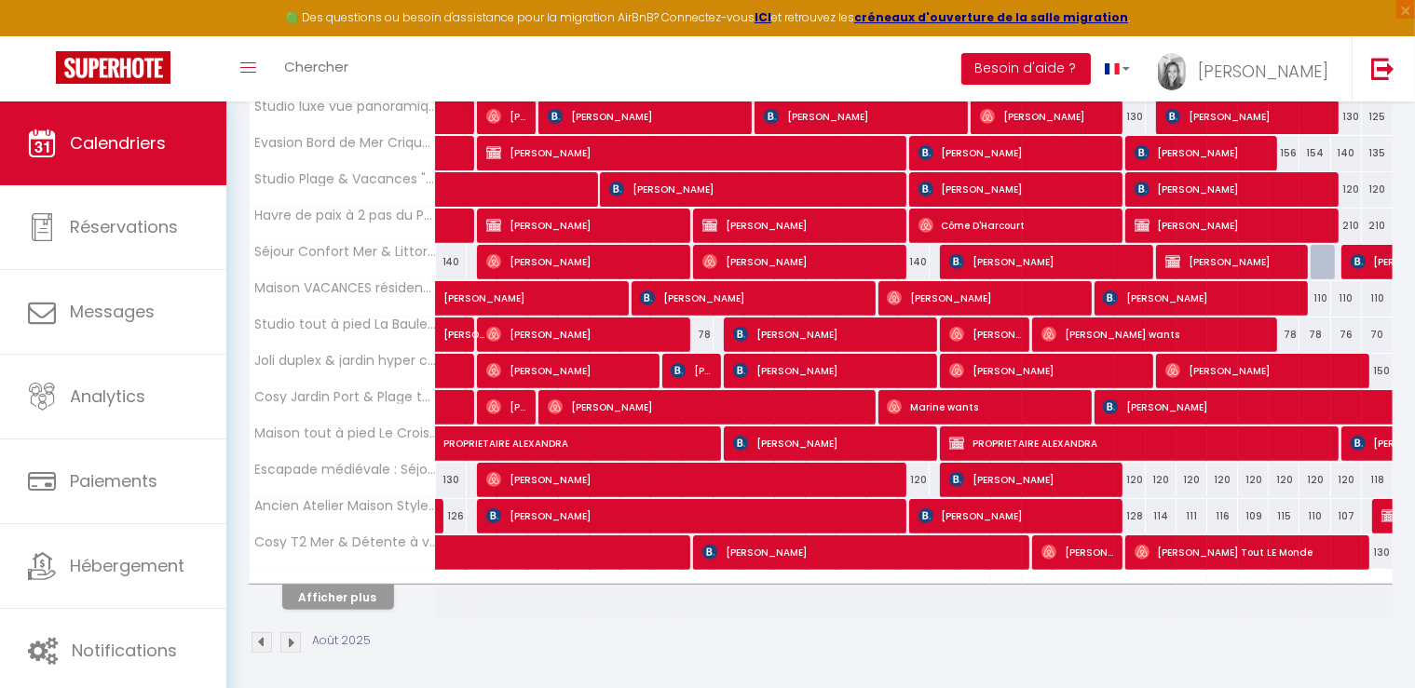
click at [1209, 375] on span "Joanne Xu" at bounding box center [1262, 370] width 195 height 35
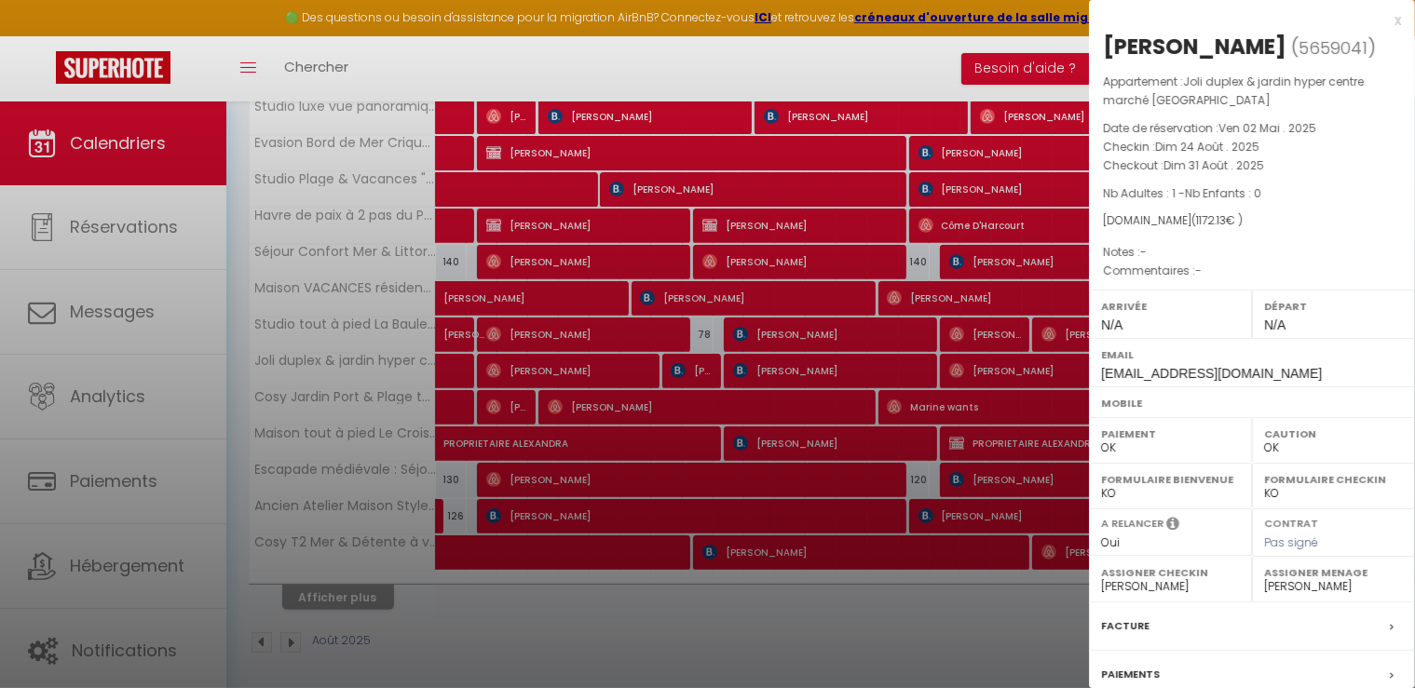
click at [457, 374] on div at bounding box center [707, 344] width 1415 height 688
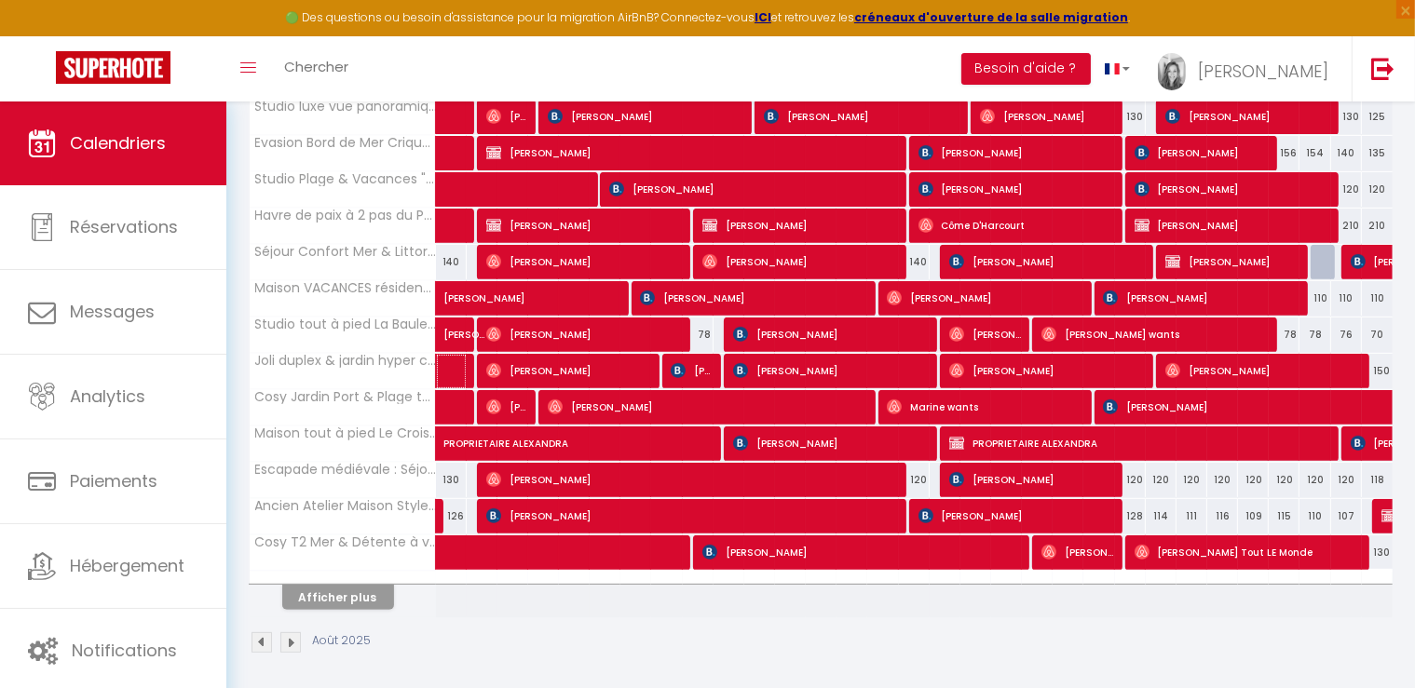
click at [448, 371] on link at bounding box center [451, 371] width 31 height 35
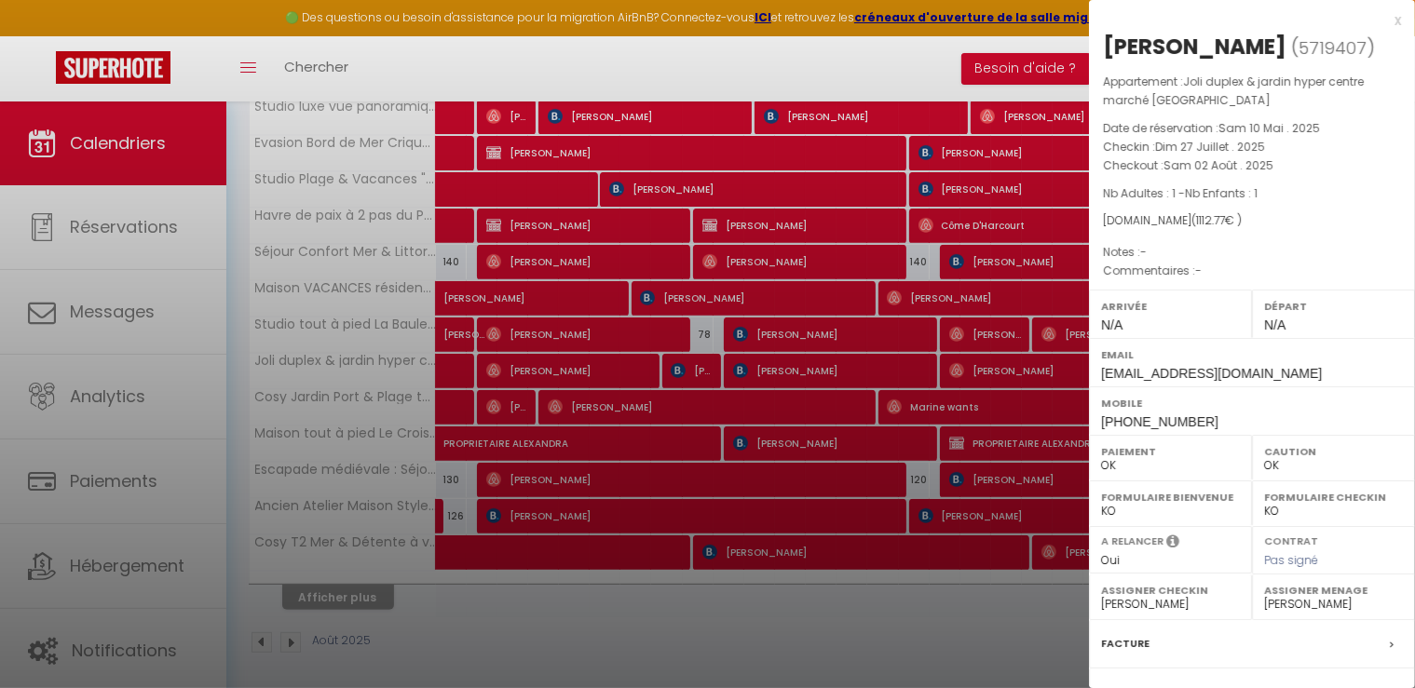
click at [607, 672] on div at bounding box center [707, 344] width 1415 height 688
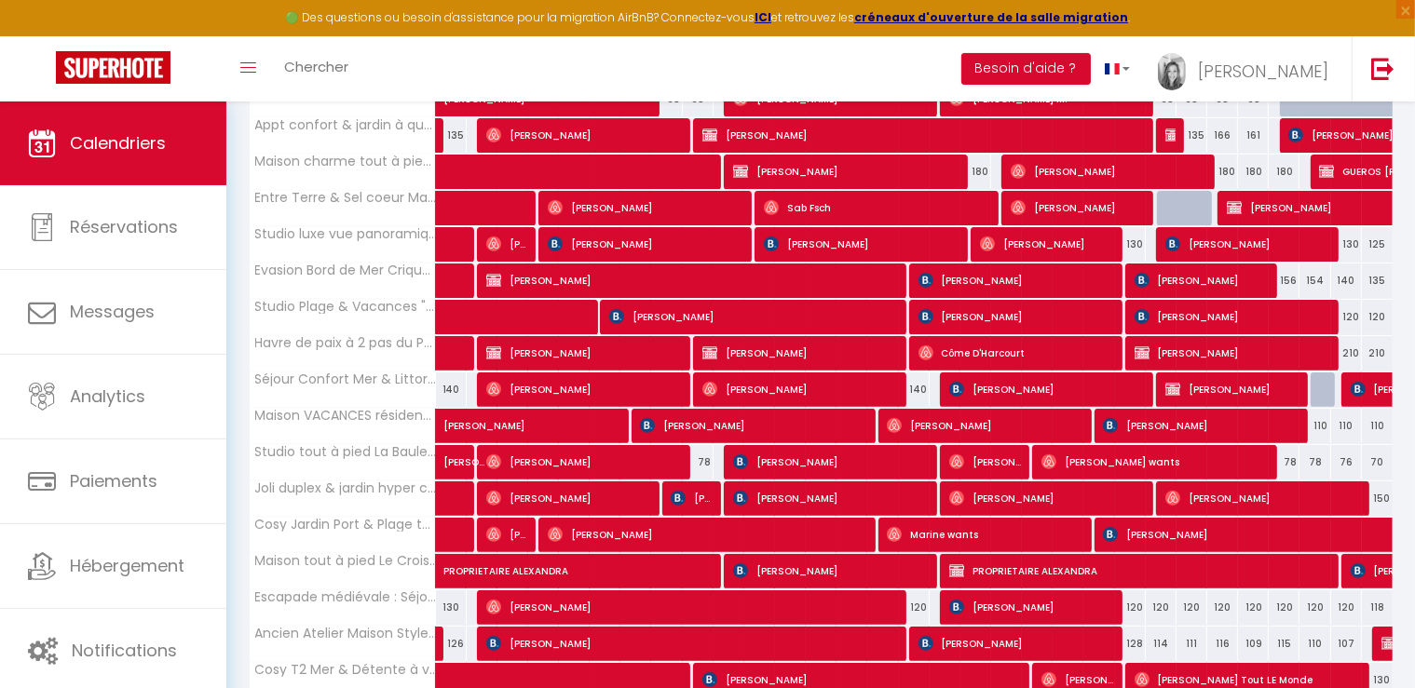
scroll to position [560, 0]
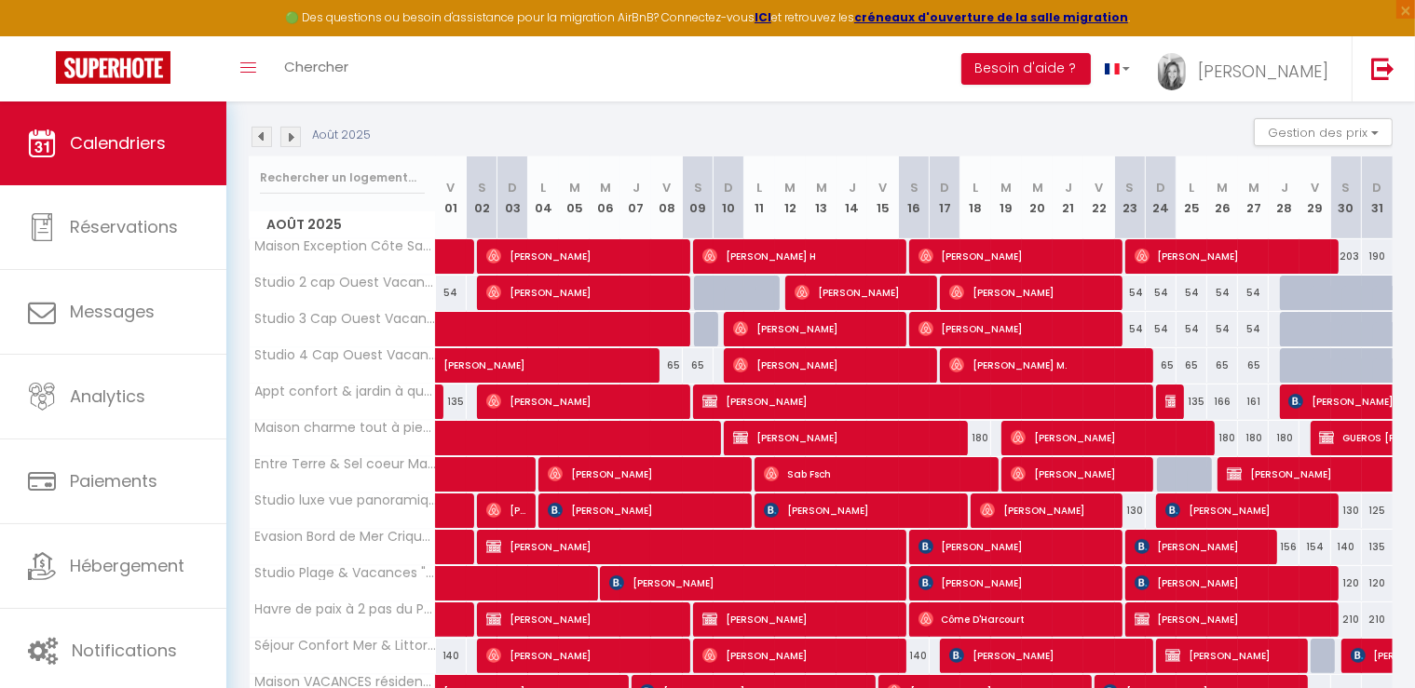
click at [289, 131] on img at bounding box center [290, 137] width 20 height 20
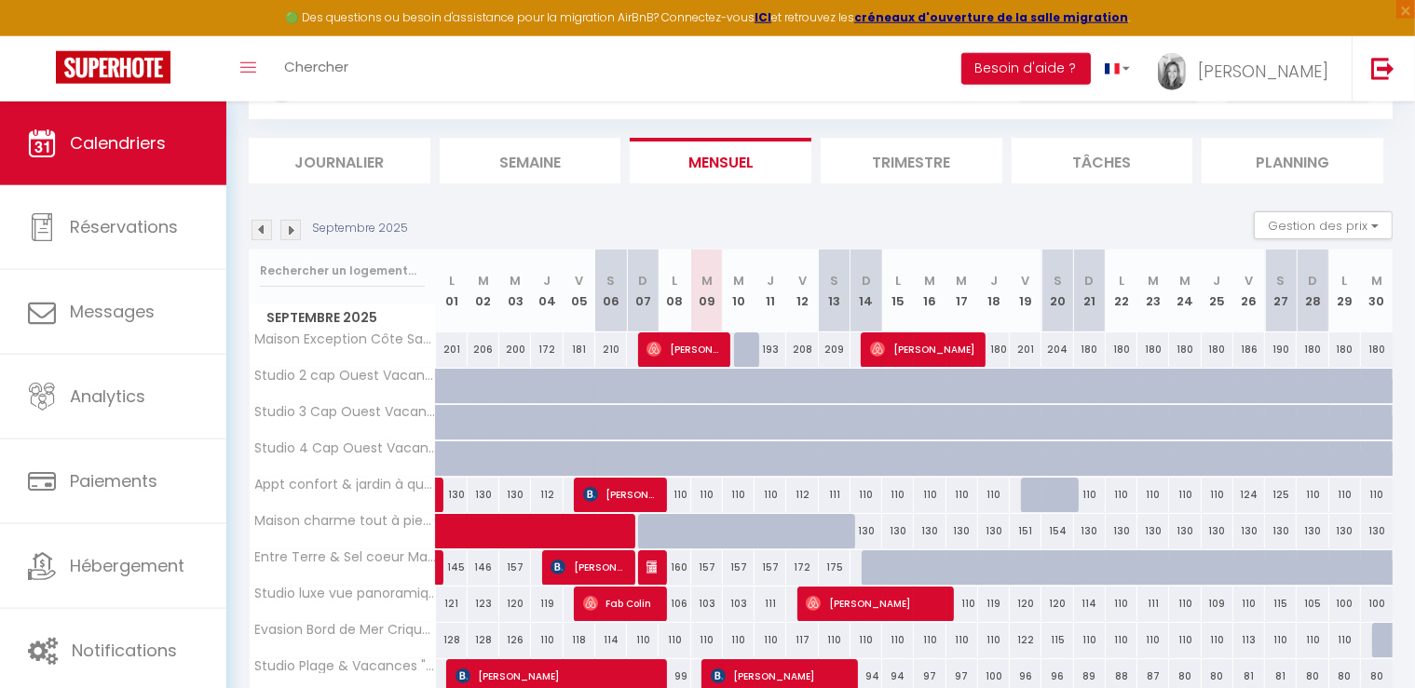
scroll to position [101, 0]
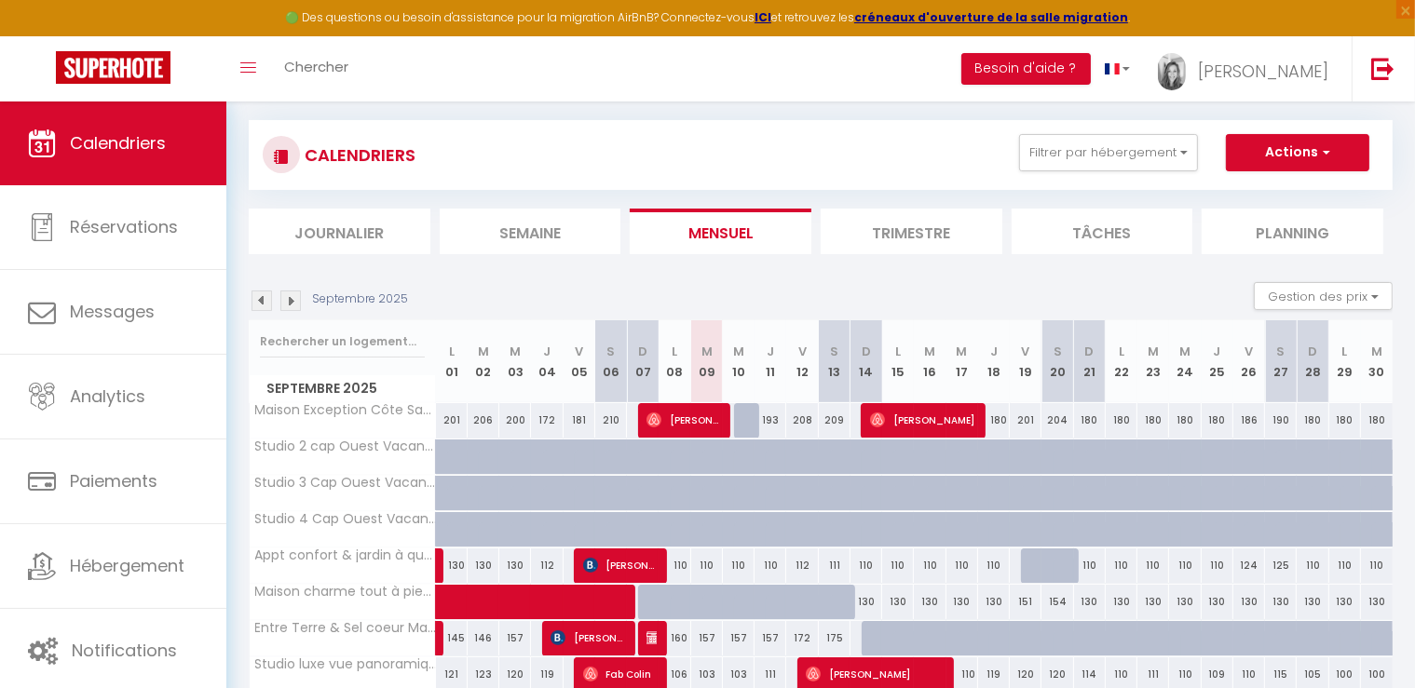
click at [294, 307] on img at bounding box center [290, 301] width 20 height 20
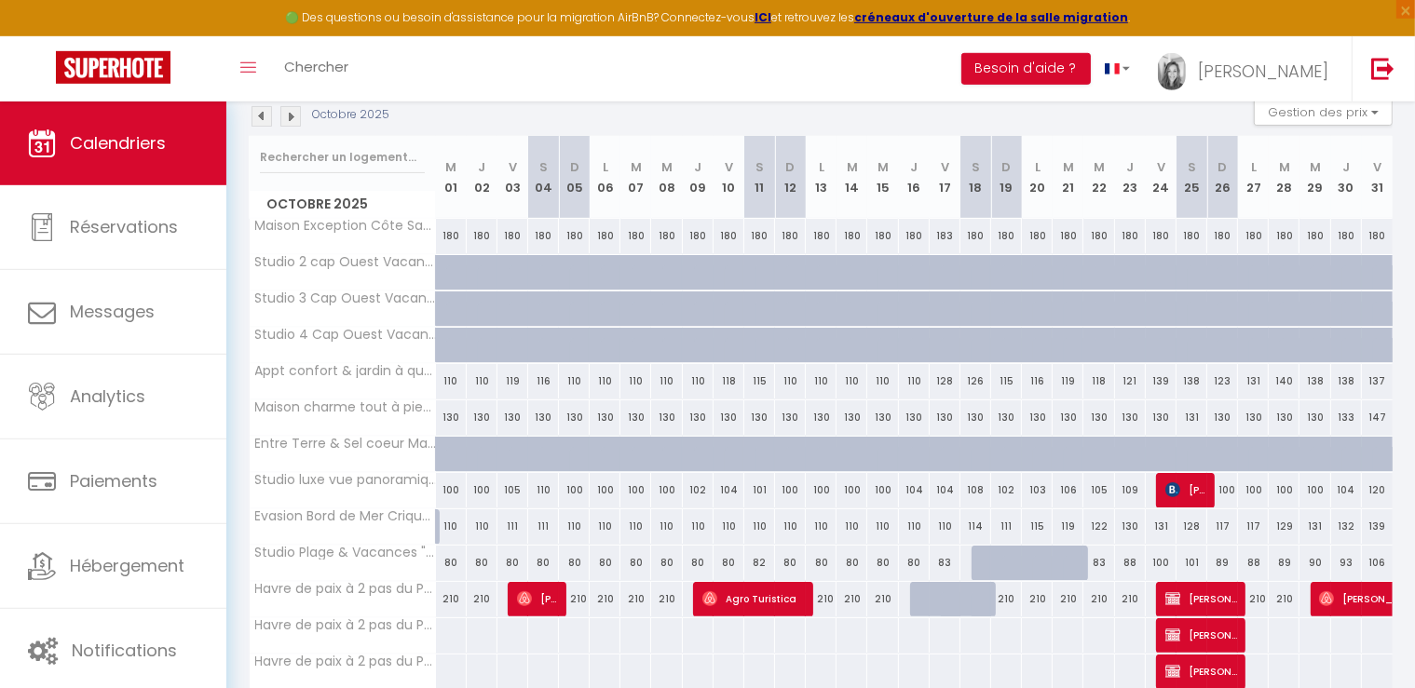
scroll to position [199, 0]
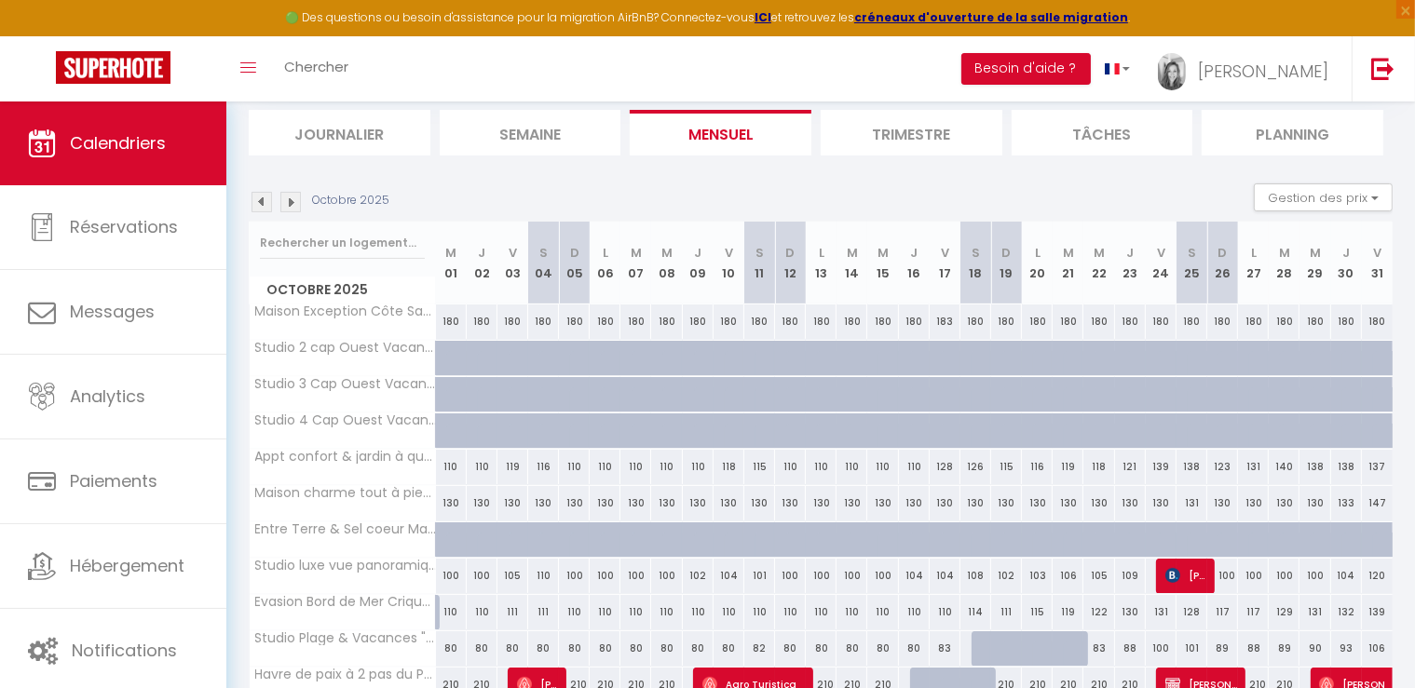
click at [291, 201] on img at bounding box center [290, 202] width 20 height 20
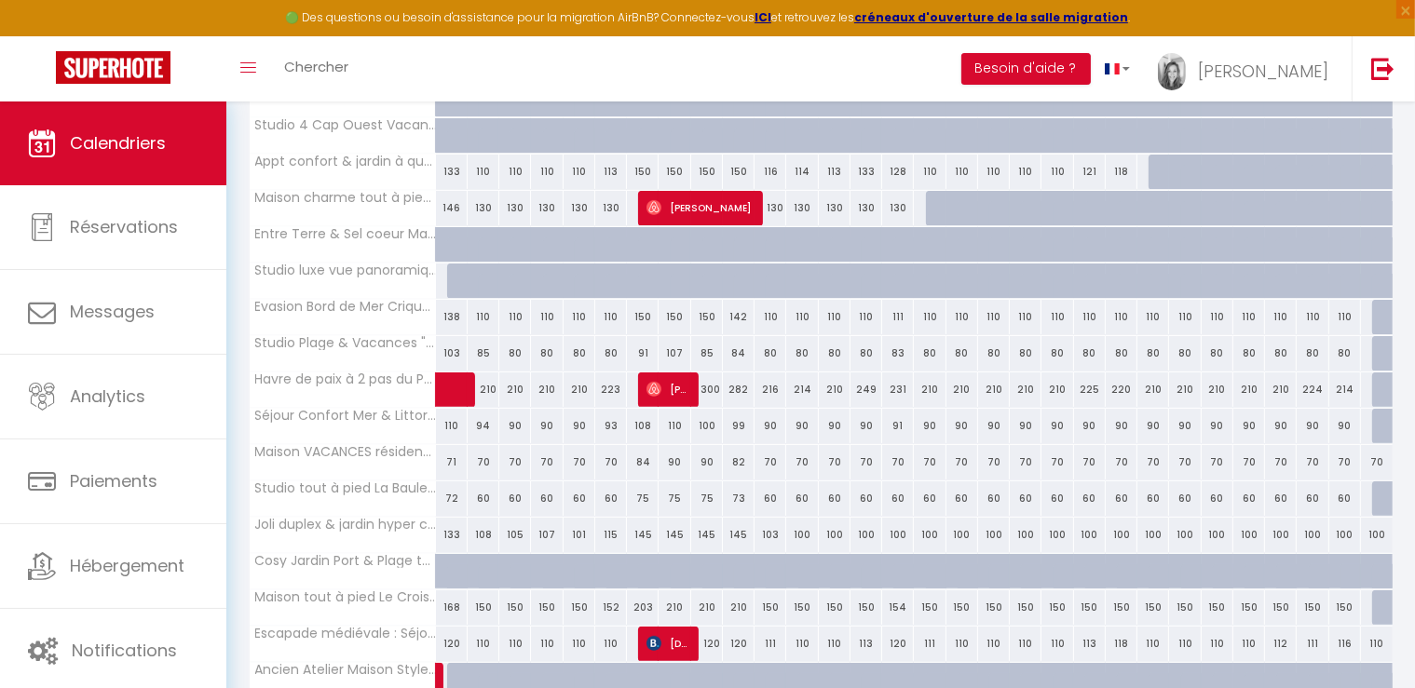
scroll to position [592, 0]
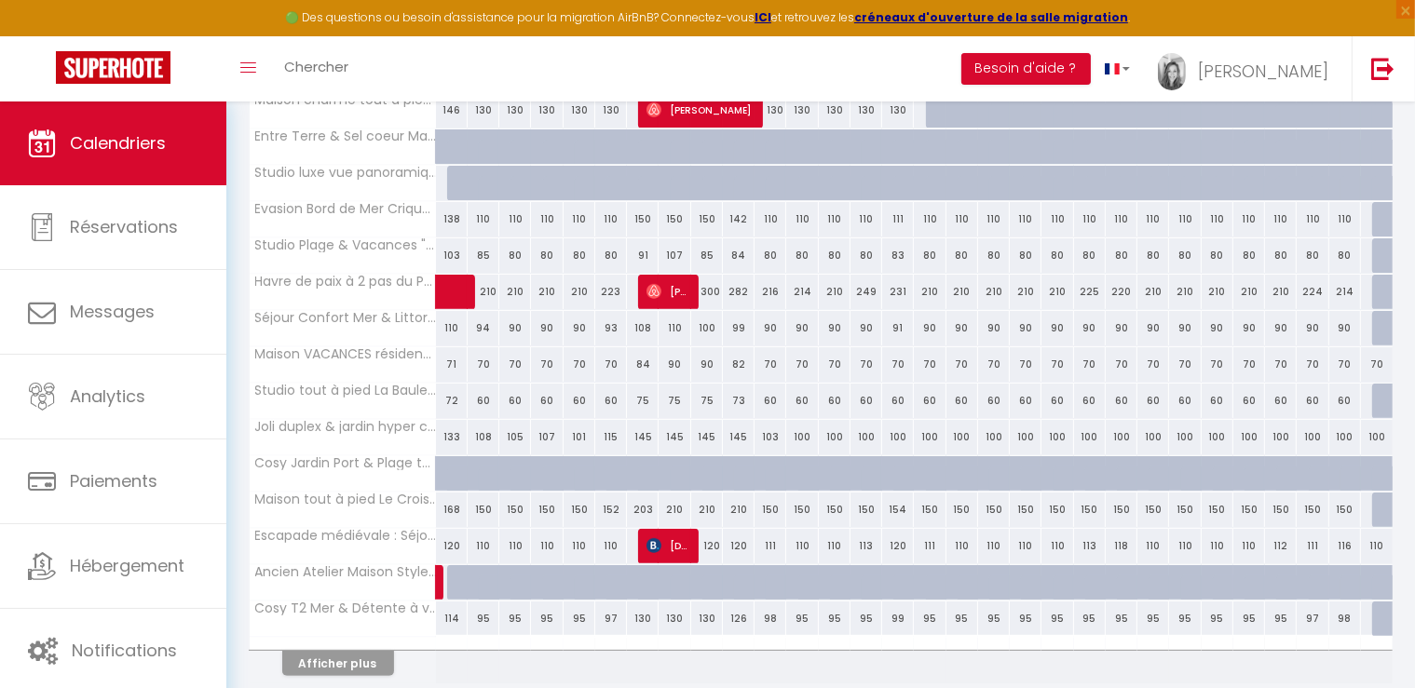
click at [525, 581] on div at bounding box center [526, 593] width 32 height 35
type input "100"
type input "Lun 03 Novembre 2025"
type input "Mar 04 Novembre 2025"
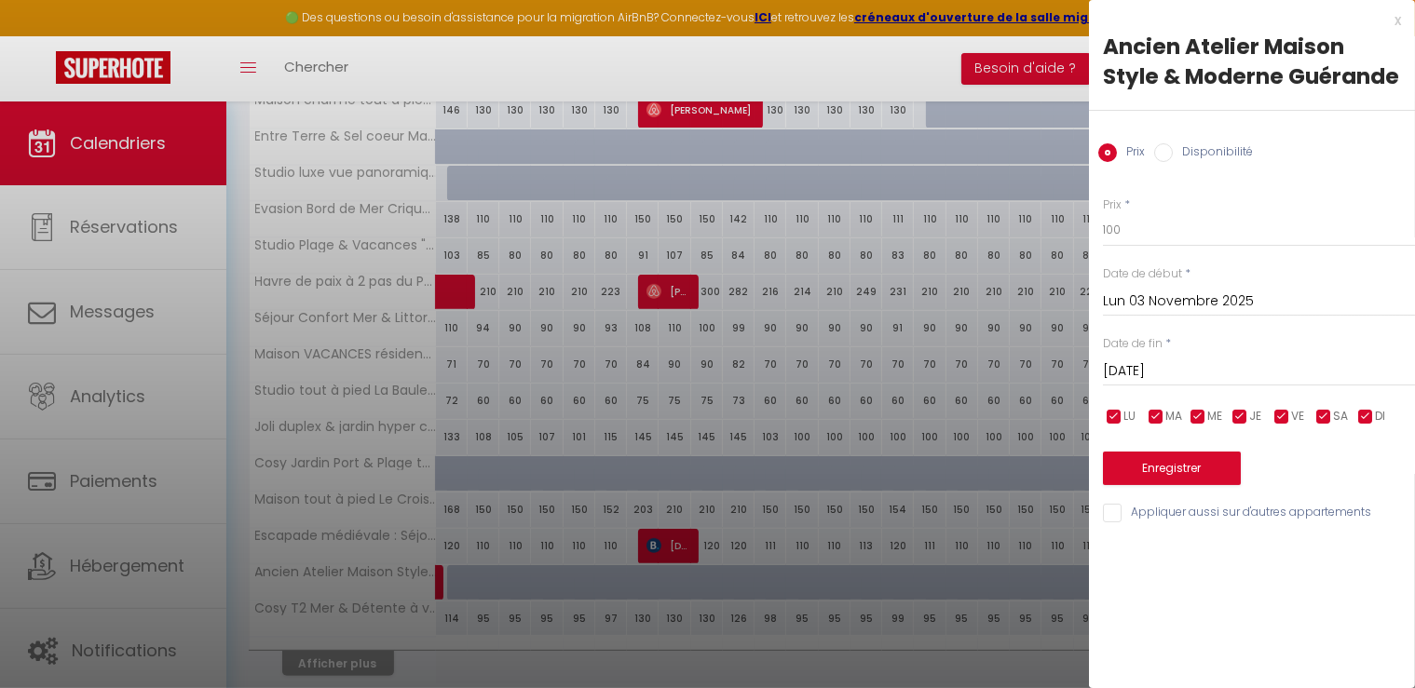
click at [1161, 147] on input "Disponibilité" at bounding box center [1163, 152] width 19 height 19
radio input "true"
radio input "false"
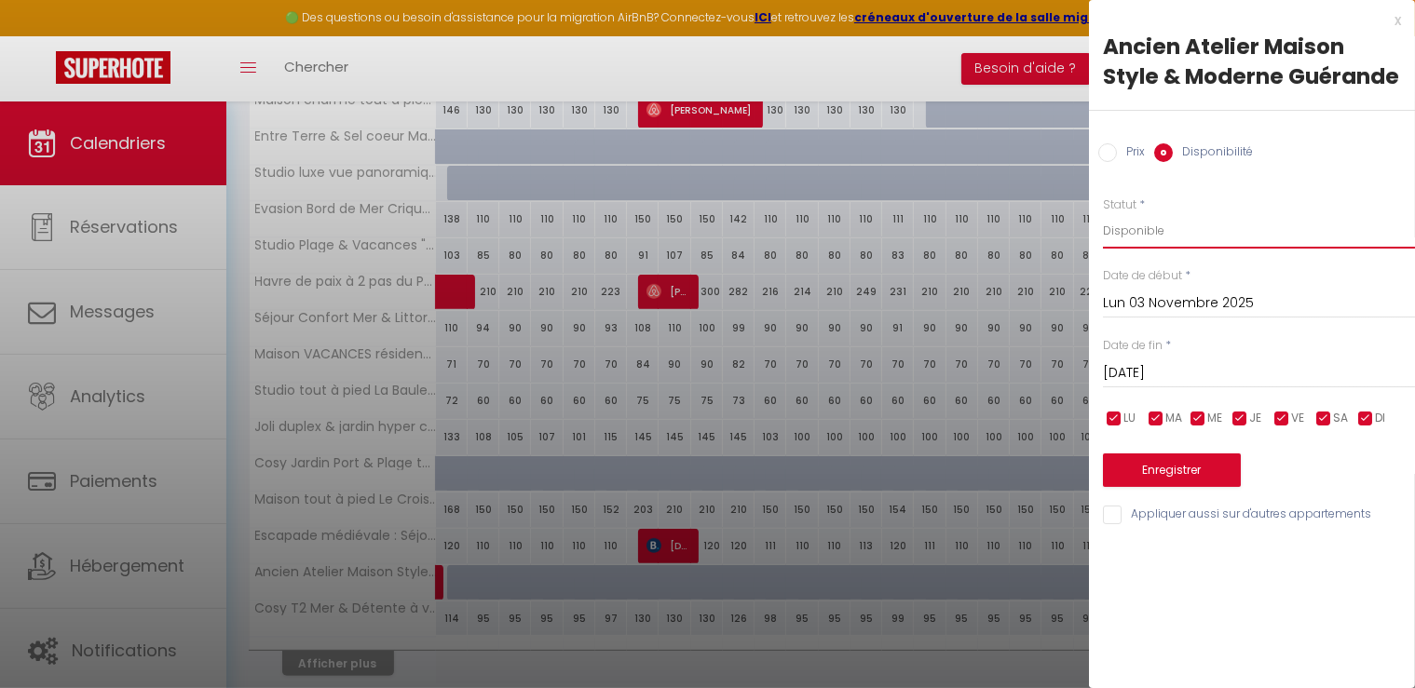
click at [1103, 213] on select "Disponible Indisponible" at bounding box center [1259, 230] width 312 height 35
click at [1164, 306] on input "Lun 03 Novembre 2025" at bounding box center [1259, 304] width 312 height 24
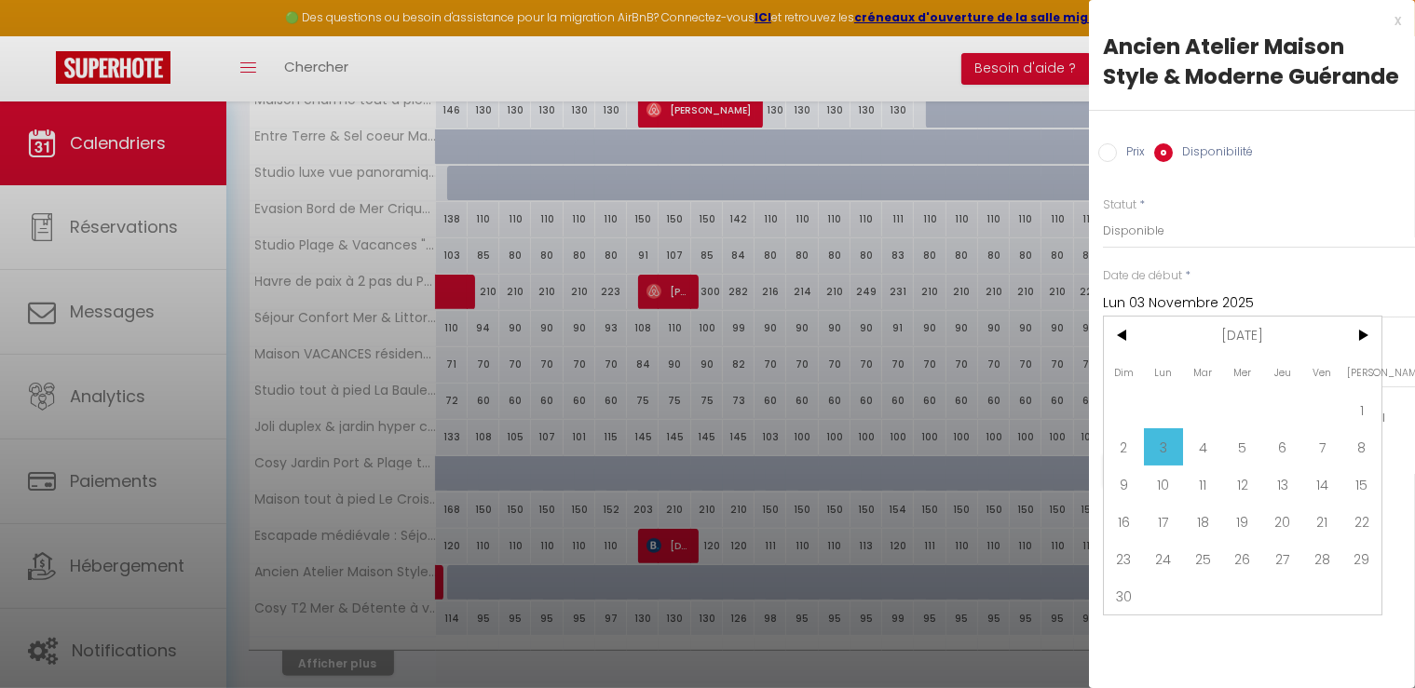
click at [1283, 255] on div "Prix * 100 Statut * Disponible Indisponible Date de début * Lun 03 Novembre 202…" at bounding box center [1252, 350] width 326 height 354
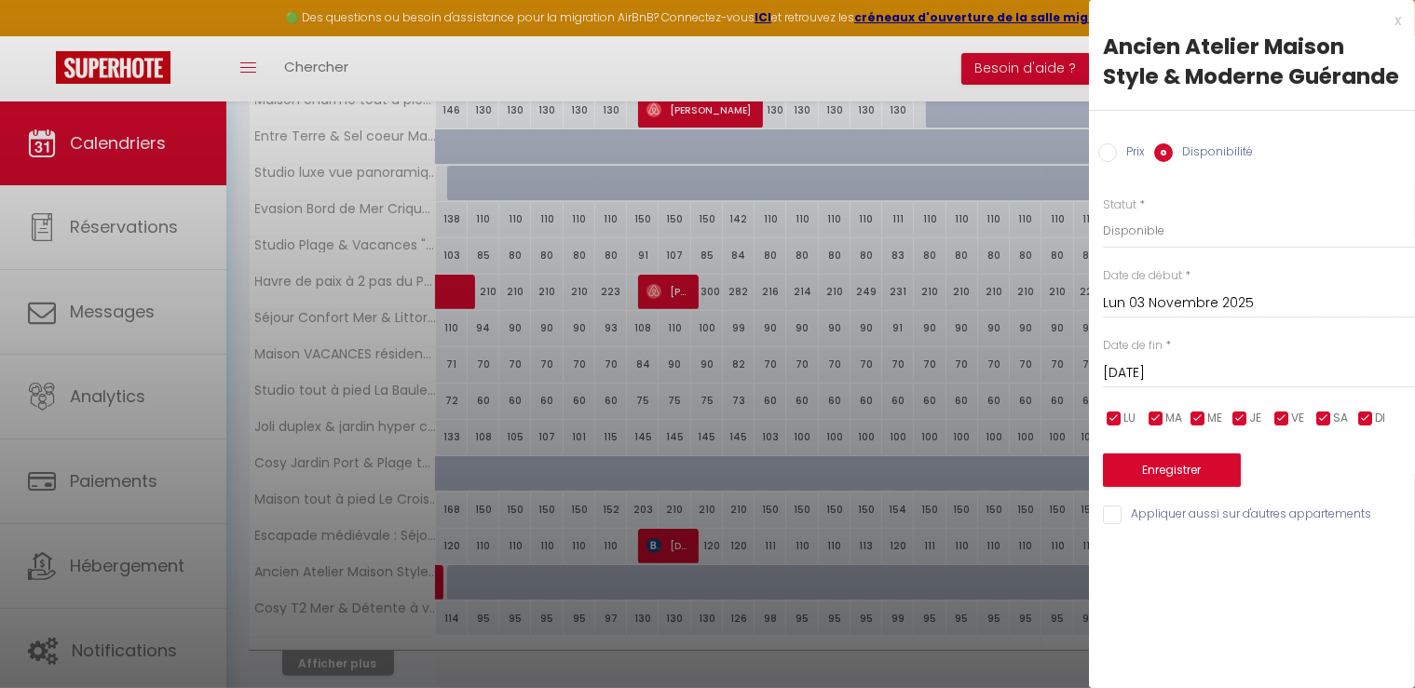
click at [1214, 375] on input "Mar 04 Novembre 2025" at bounding box center [1259, 373] width 312 height 24
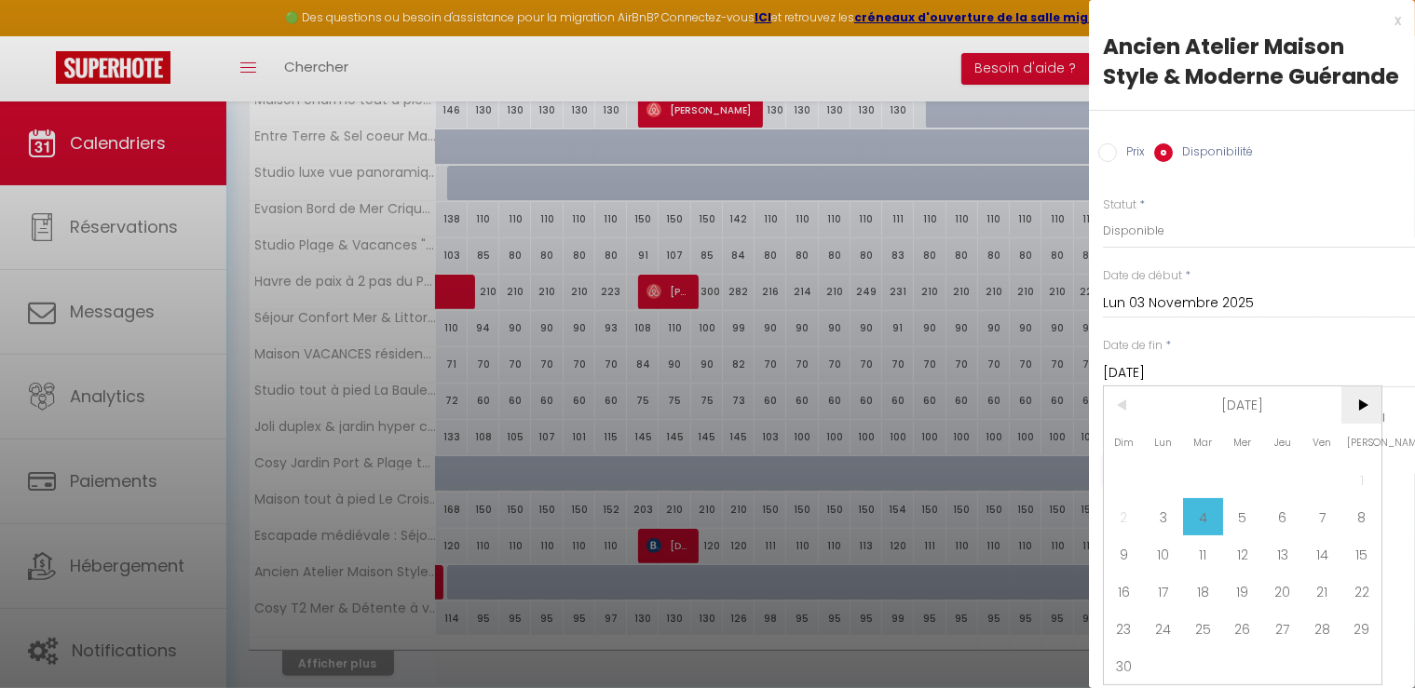
click at [1359, 424] on span ">" at bounding box center [1361, 405] width 40 height 37
click at [1363, 408] on span ">" at bounding box center [1361, 405] width 40 height 37
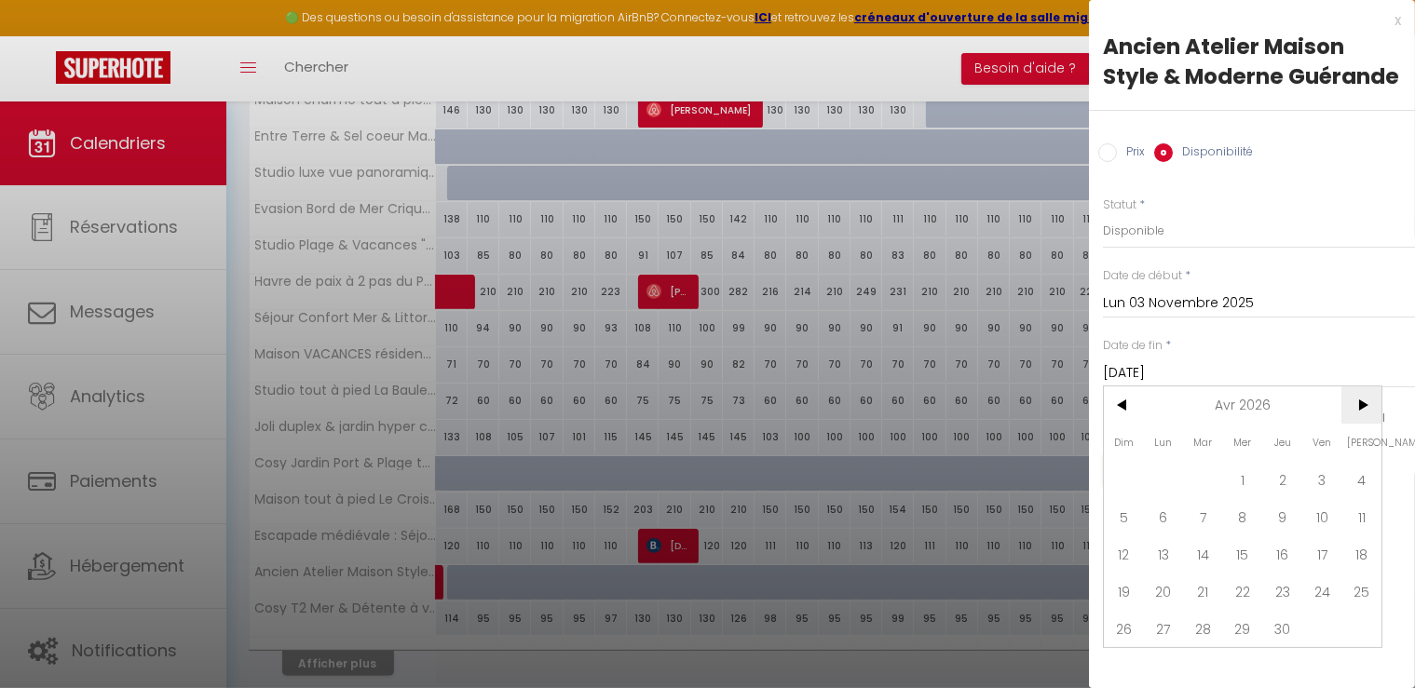
click at [1363, 408] on span ">" at bounding box center [1361, 405] width 40 height 37
click at [1367, 424] on span ">" at bounding box center [1361, 405] width 40 height 37
click at [1126, 413] on span "<" at bounding box center [1124, 405] width 40 height 37
click at [1131, 424] on span "<" at bounding box center [1124, 405] width 40 height 37
click at [1129, 410] on span "<" at bounding box center [1124, 405] width 40 height 37
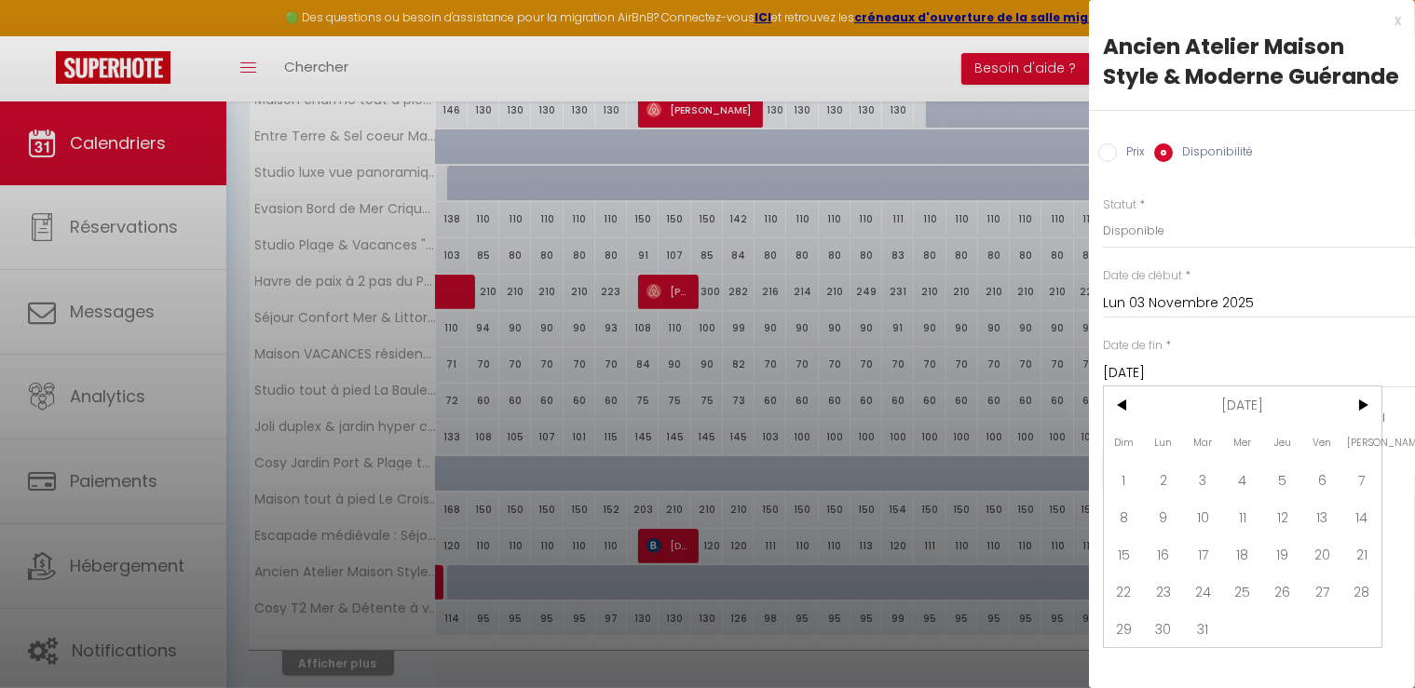
drag, startPoint x: 1197, startPoint y: 631, endPoint x: 1200, endPoint y: 593, distance: 38.3
click at [1197, 631] on span "31" at bounding box center [1203, 628] width 40 height 37
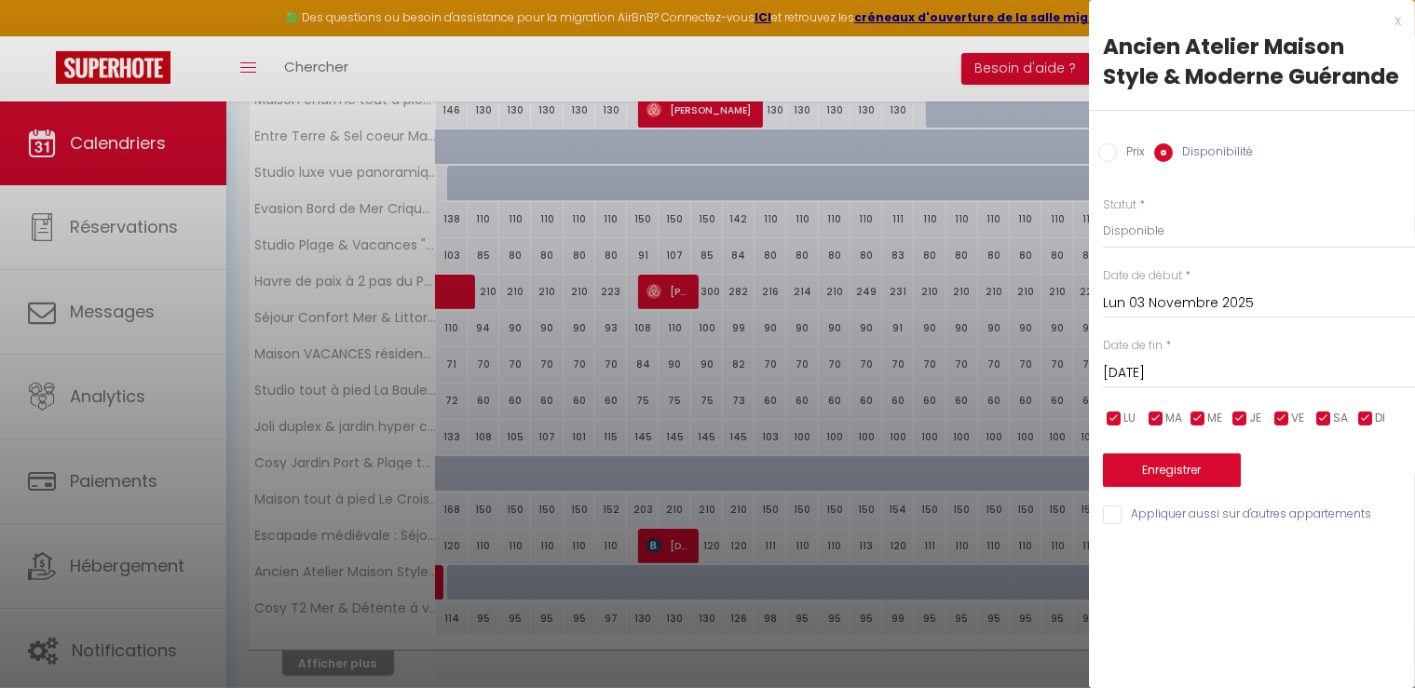
type input "Mar 31 Mars 2026"
click at [1198, 485] on button "Enregistrer" at bounding box center [1172, 471] width 138 height 34
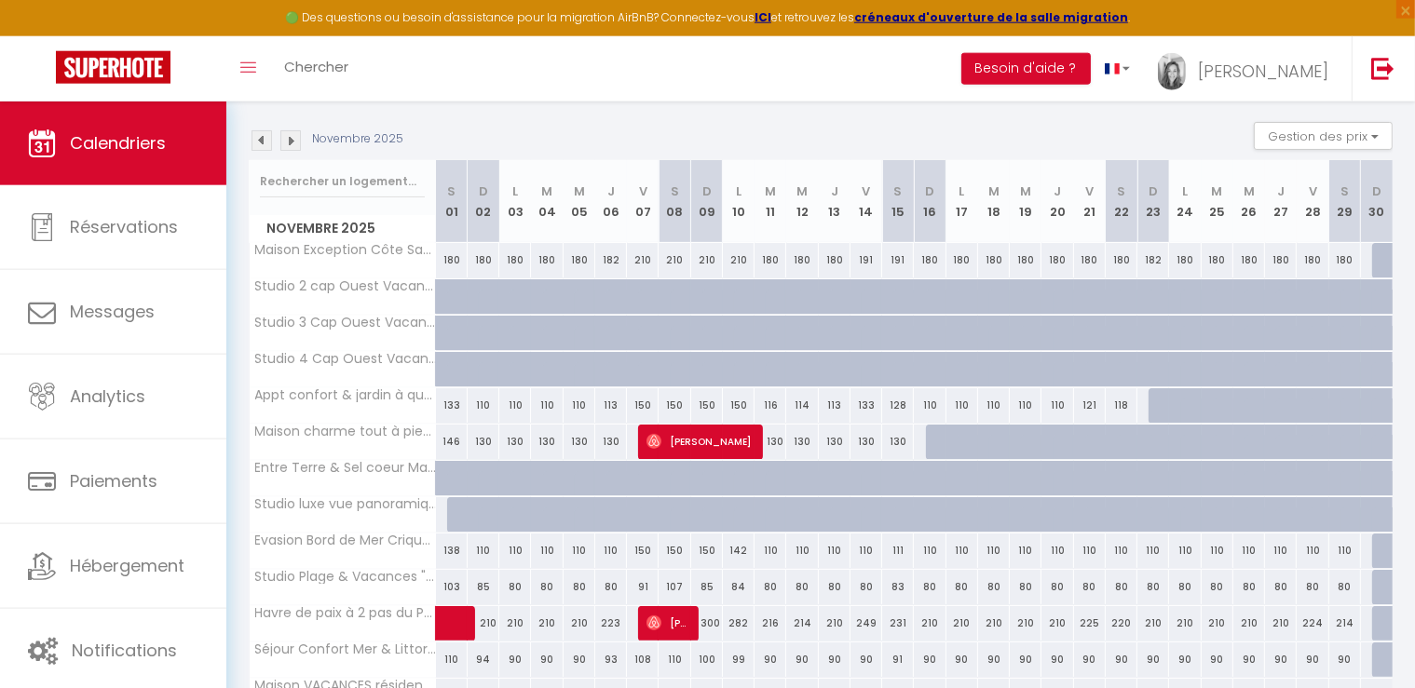
scroll to position [298, 0]
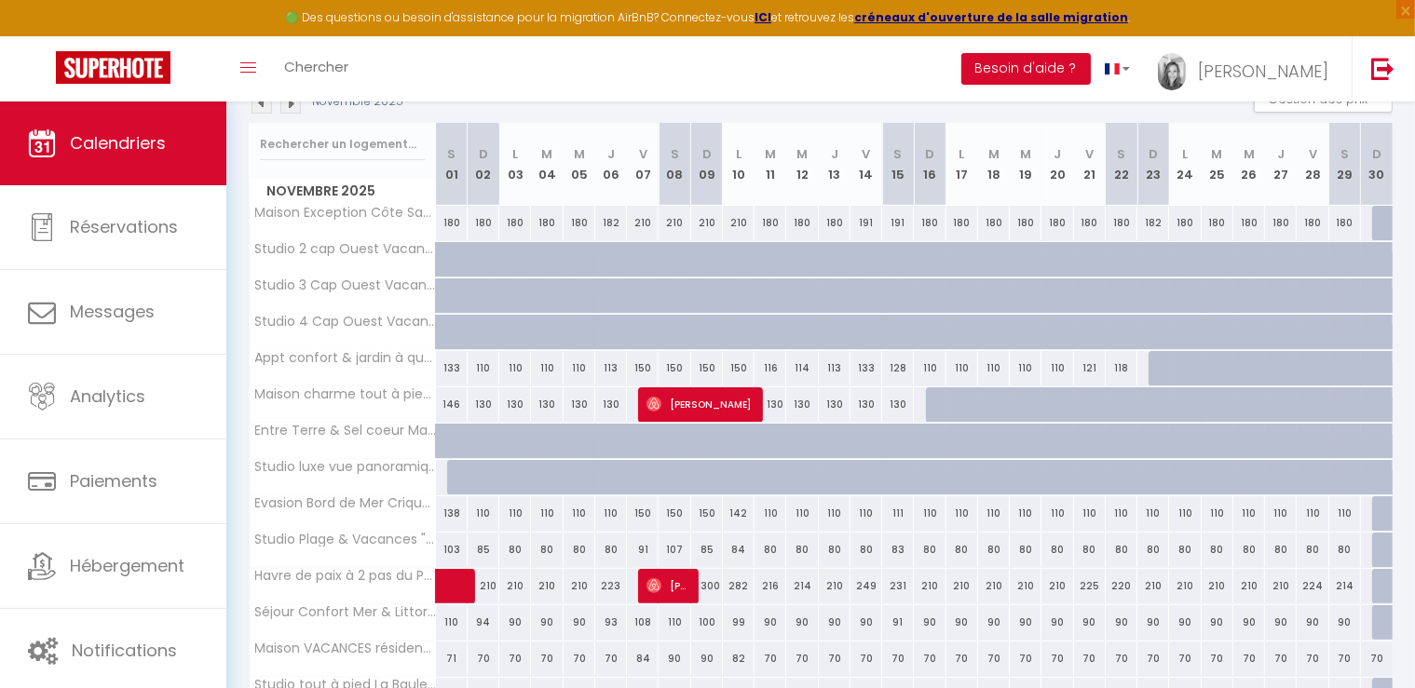
click at [672, 587] on span "Aurélie Catan" at bounding box center [667, 585] width 42 height 35
select select
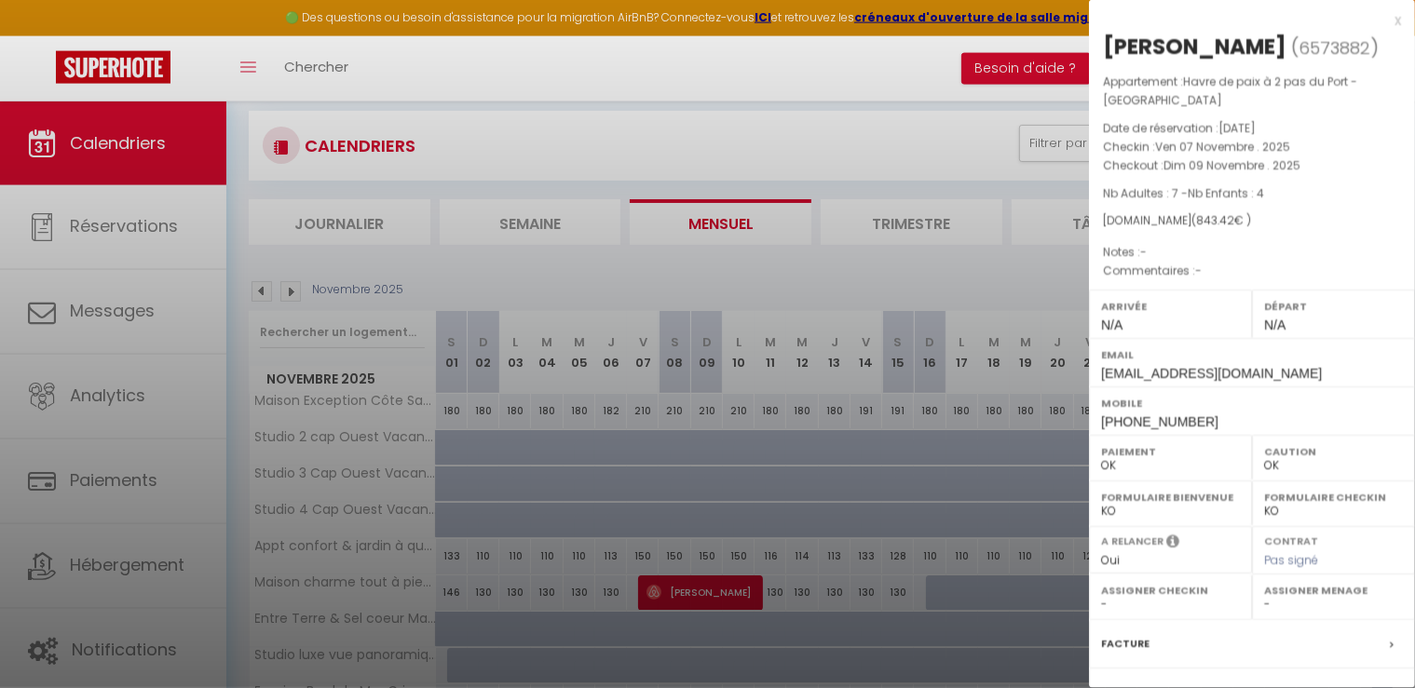
scroll to position [101, 0]
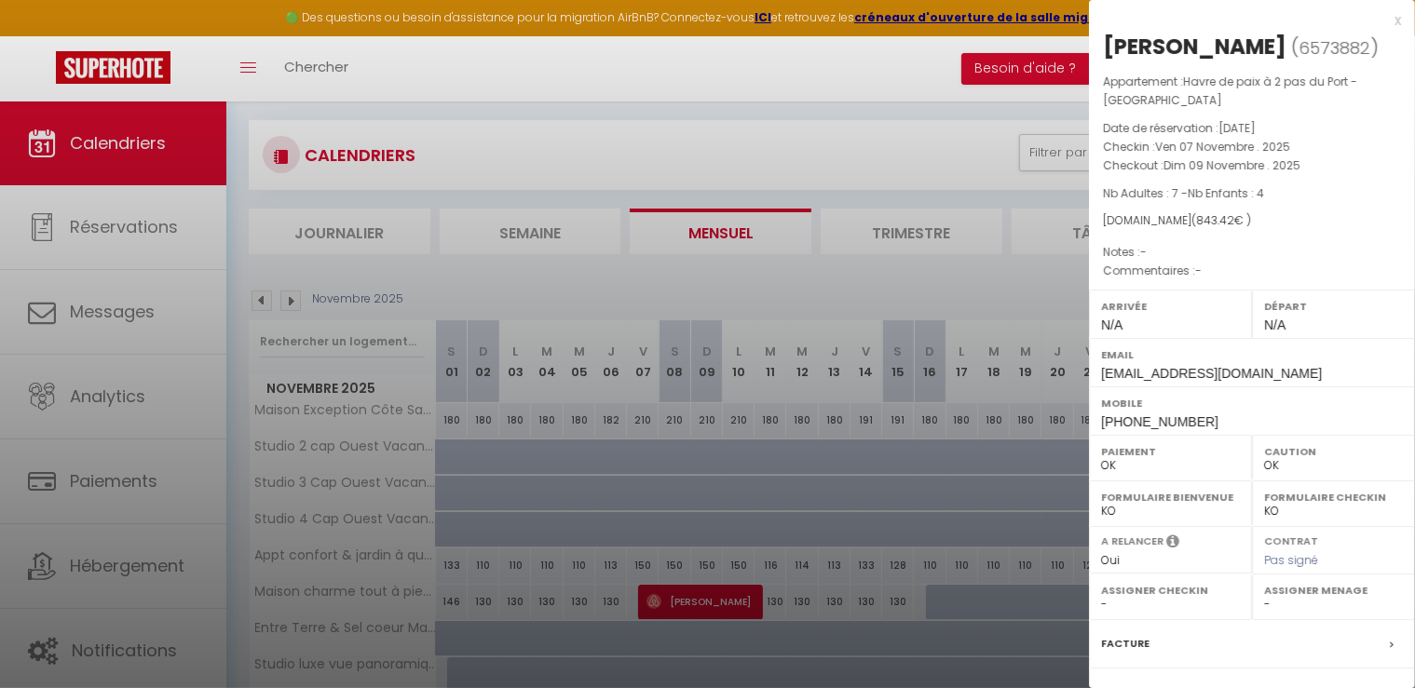
click at [263, 300] on div at bounding box center [707, 344] width 1415 height 688
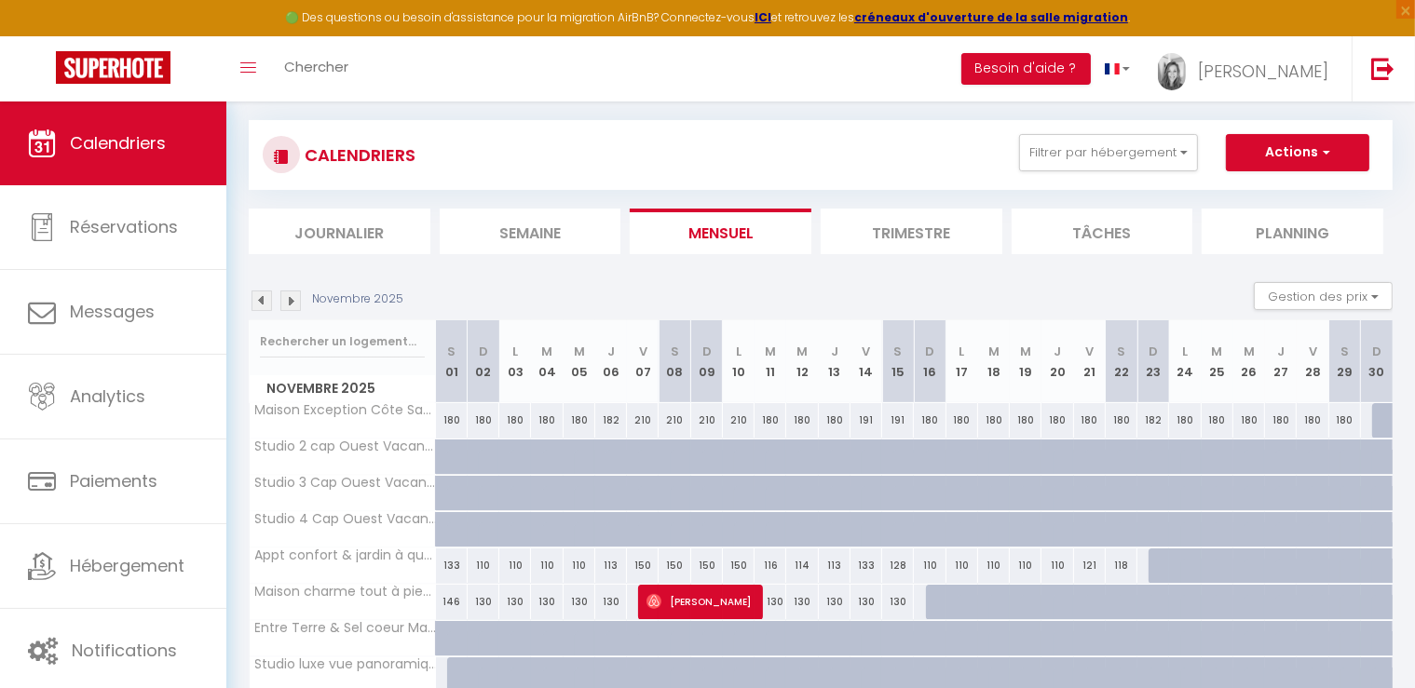
click at [263, 300] on img at bounding box center [261, 301] width 20 height 20
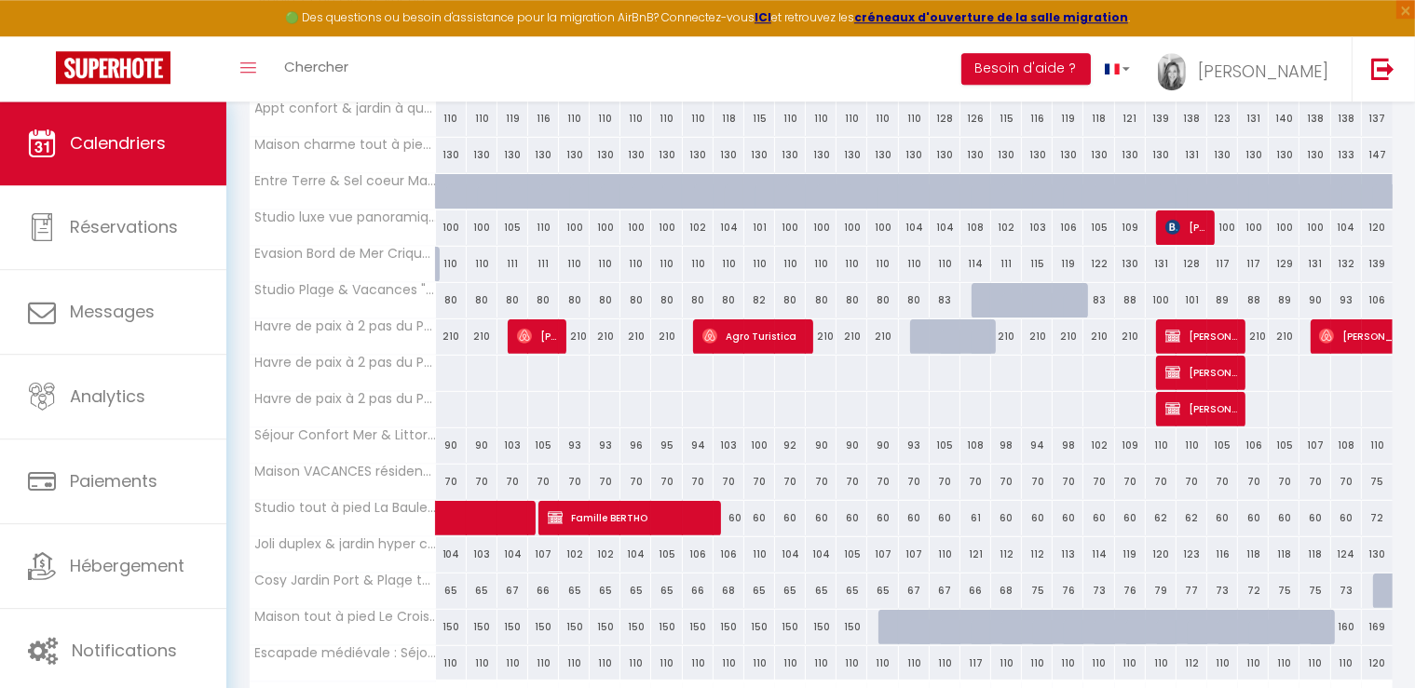
scroll to position [592, 0]
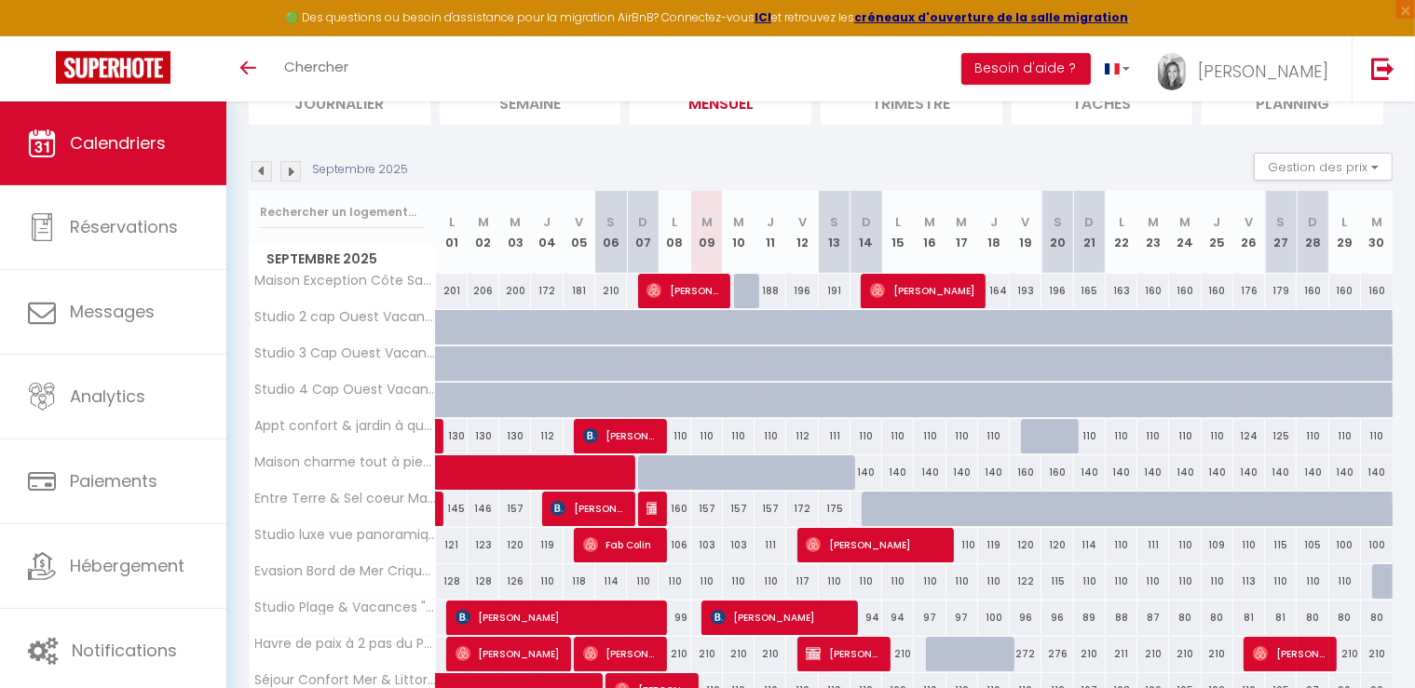
scroll to position [197, 0]
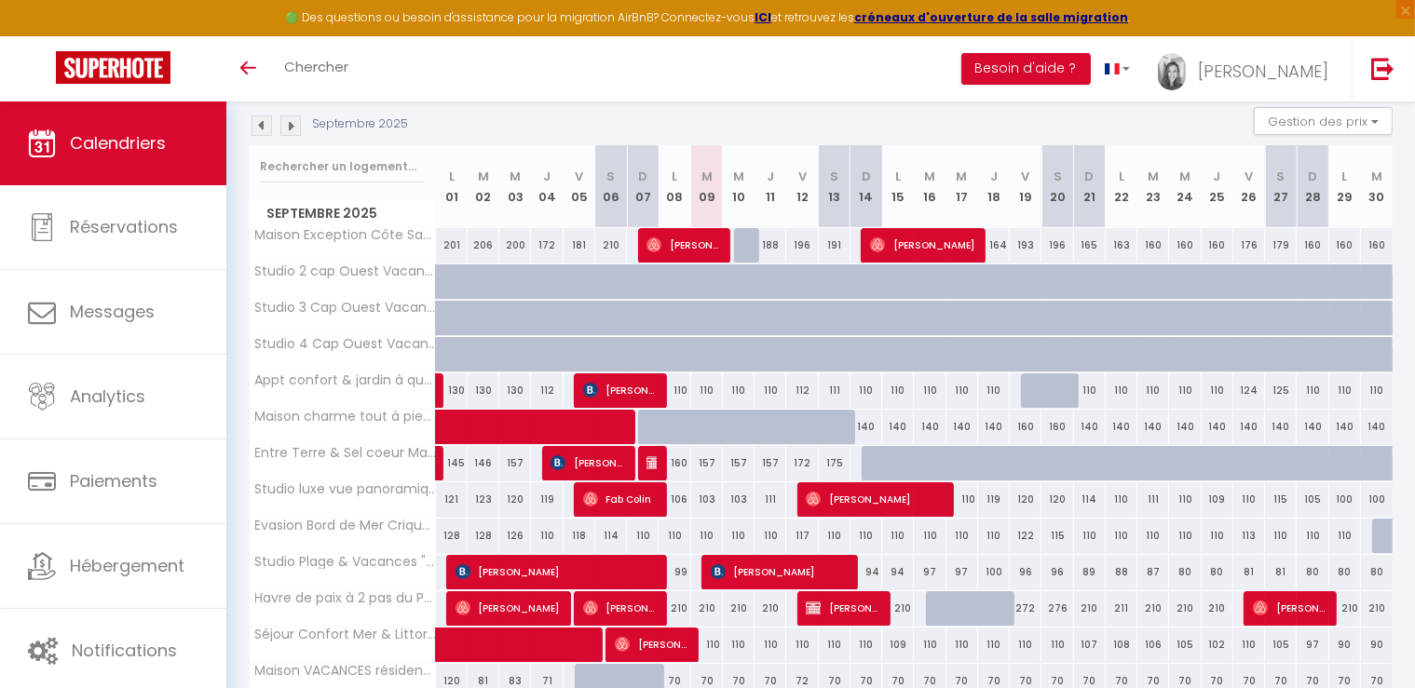
click at [635, 120] on div "Septembre 2025 Gestion des prix Nb Nuits minimum Règles Disponibilité" at bounding box center [821, 126] width 1144 height 38
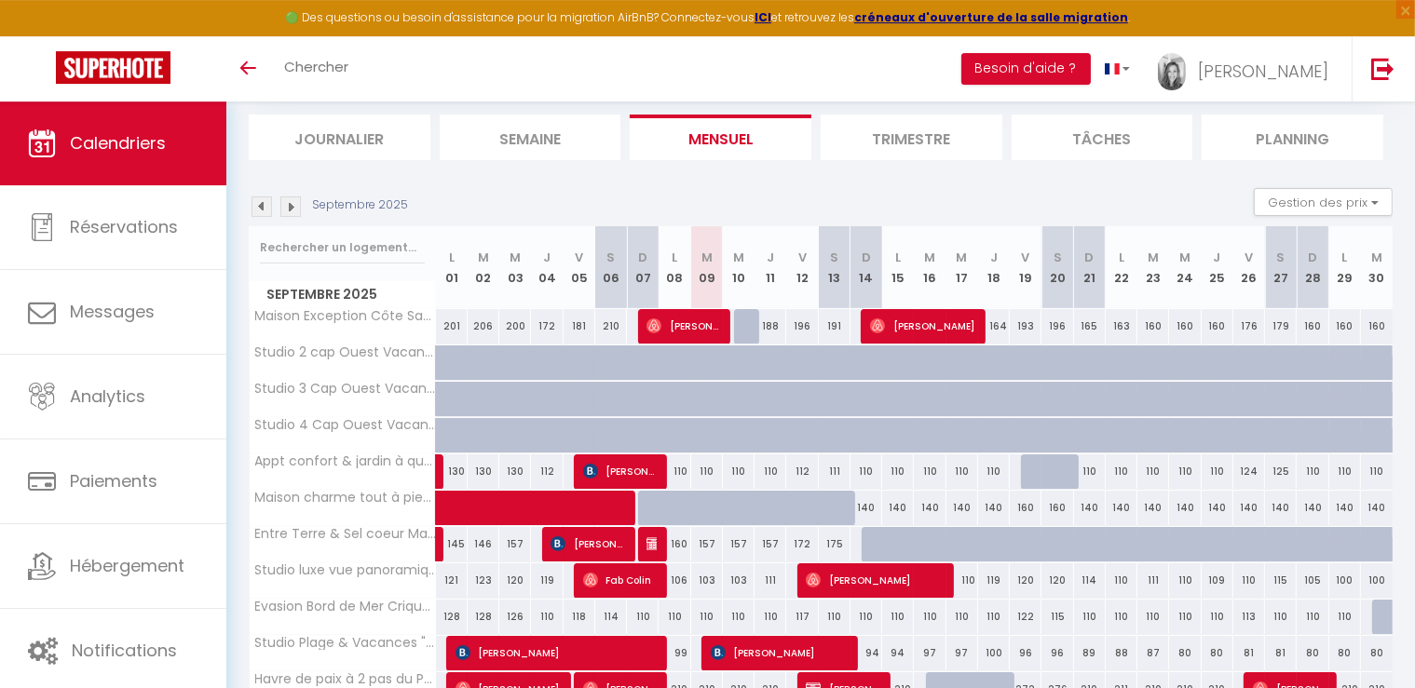
scroll to position [98, 0]
